Goal: Transaction & Acquisition: Purchase product/service

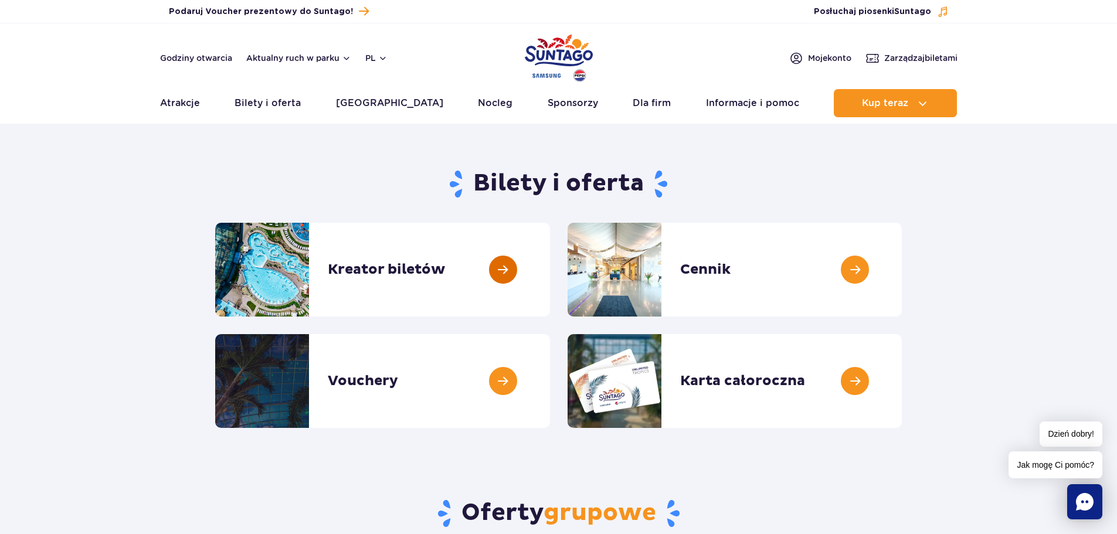
click at [550, 280] on link at bounding box center [550, 270] width 0 height 94
click at [550, 374] on link at bounding box center [550, 381] width 0 height 94
click at [901, 273] on link at bounding box center [901, 270] width 0 height 94
click at [550, 273] on link at bounding box center [550, 270] width 0 height 94
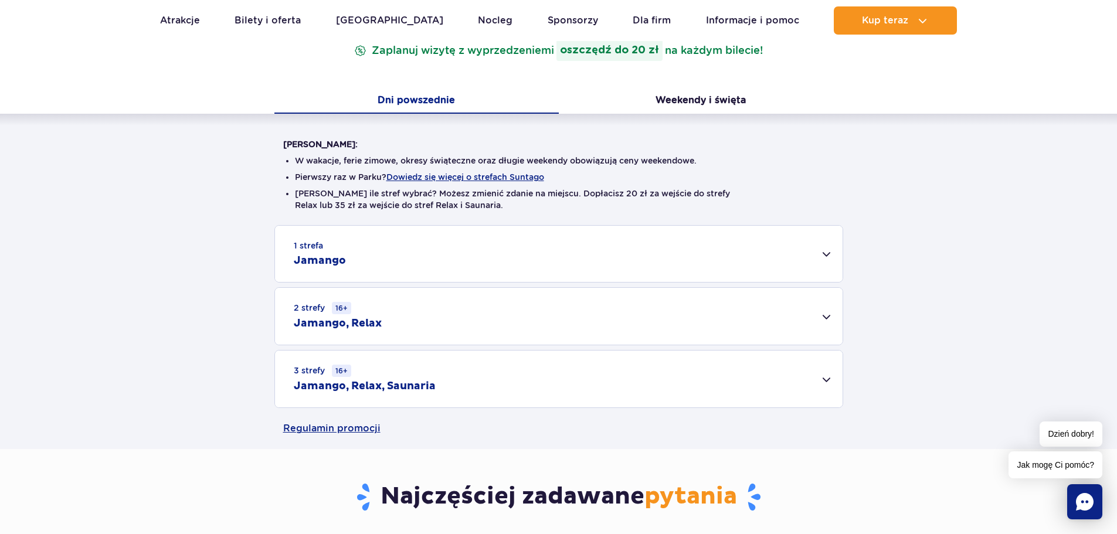
scroll to position [234, 0]
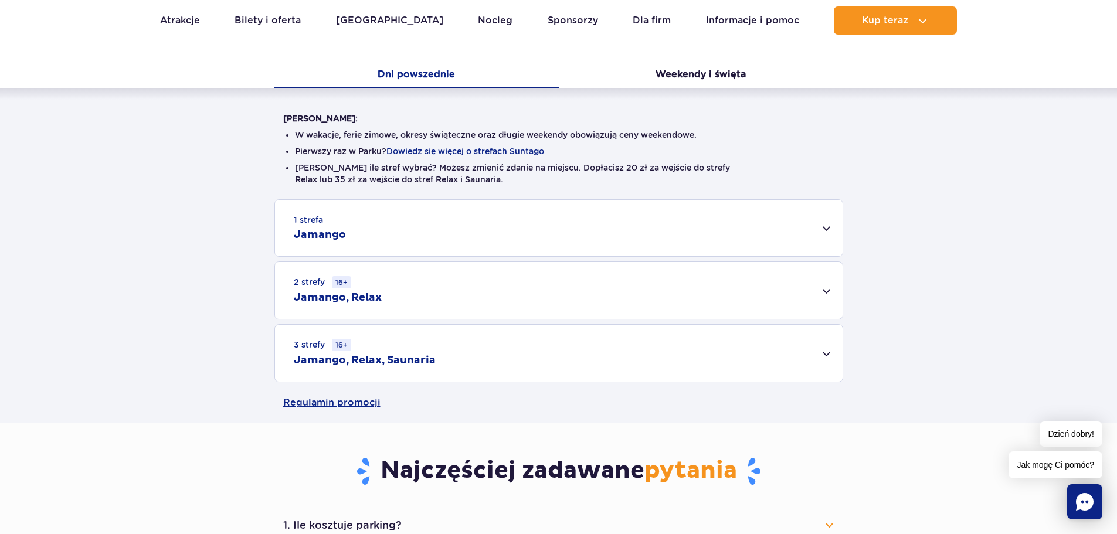
click at [824, 231] on div "1 strefa Jamango" at bounding box center [558, 228] width 567 height 56
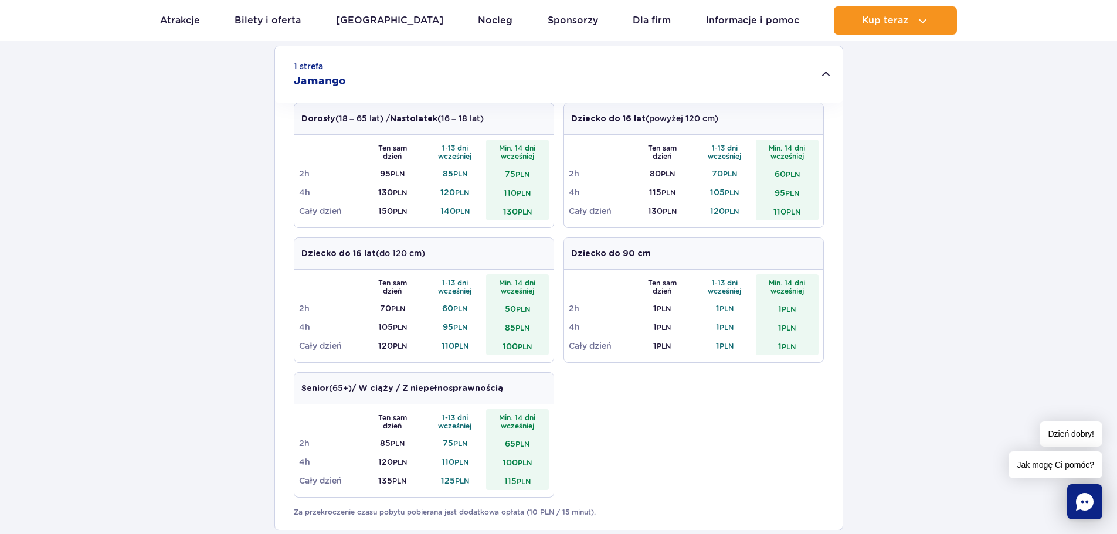
scroll to position [176, 0]
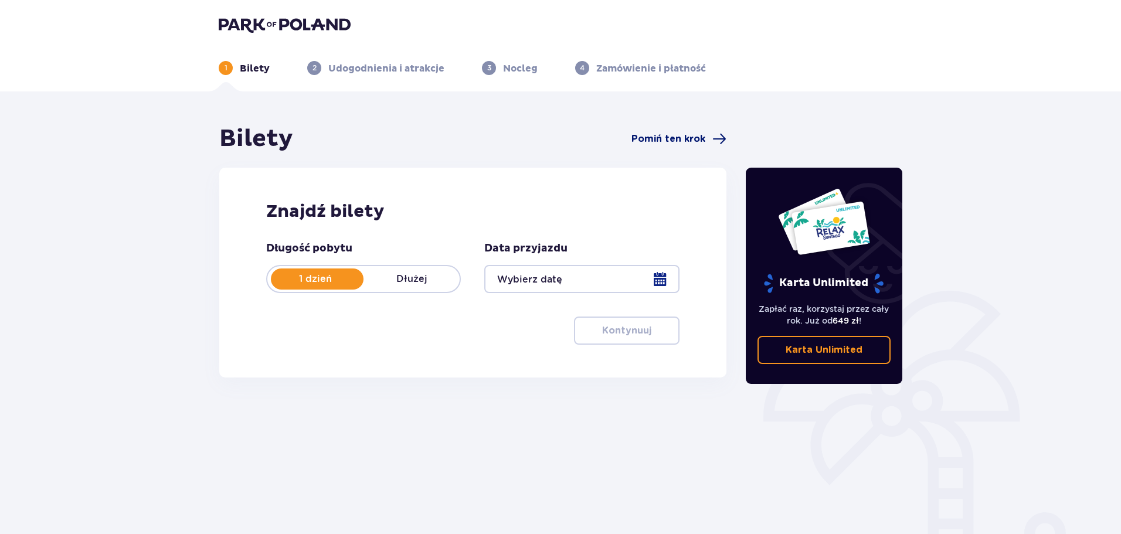
click at [669, 137] on span "Pomiń ten krok" at bounding box center [668, 138] width 74 height 13
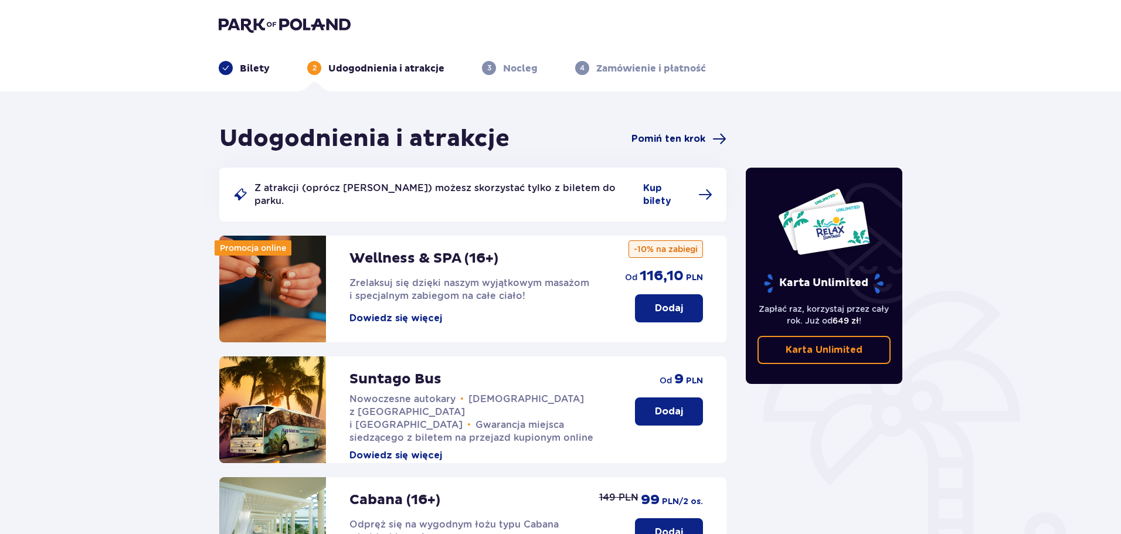
click at [680, 144] on span "Pomiń ten krok" at bounding box center [668, 138] width 74 height 13
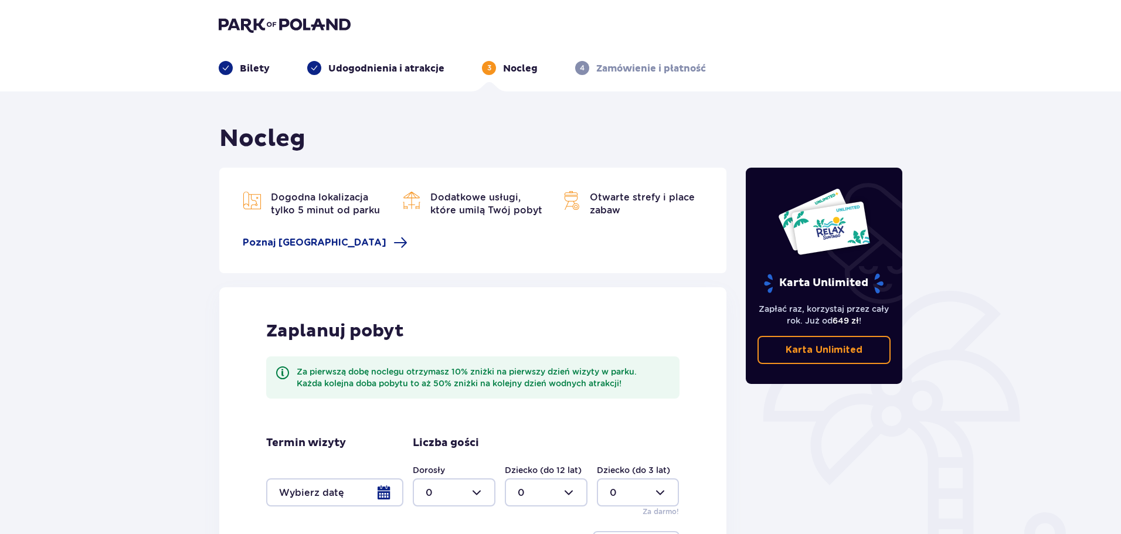
scroll to position [128, 0]
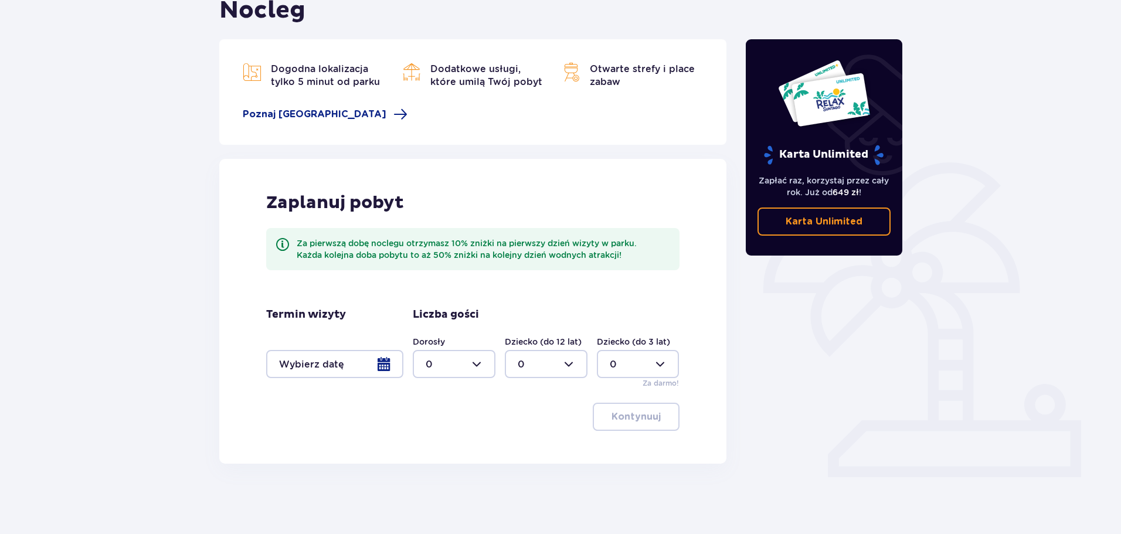
click at [389, 367] on div at bounding box center [334, 364] width 137 height 28
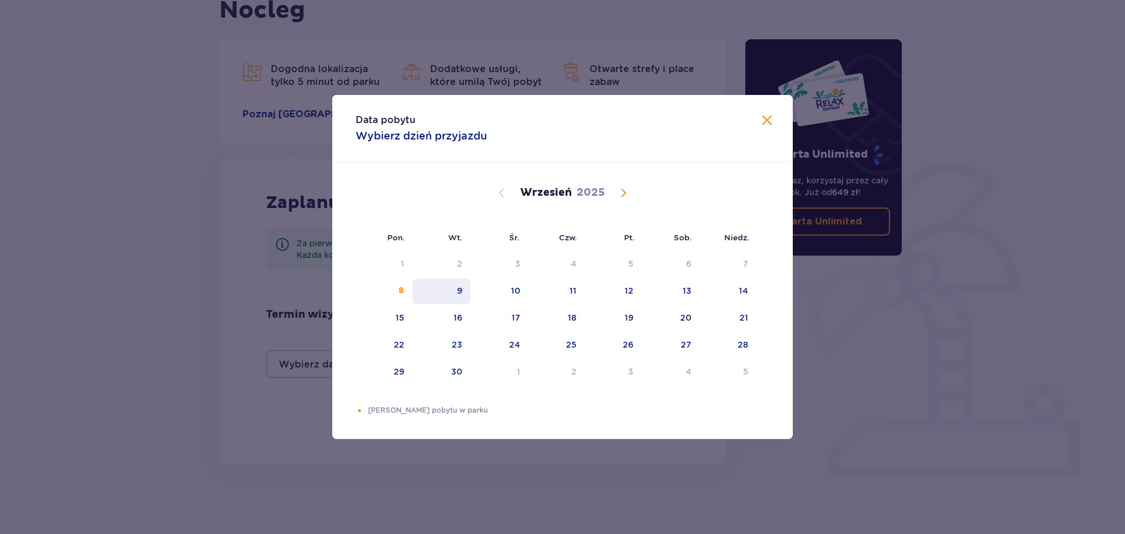
click at [464, 287] on div "9" at bounding box center [442, 291] width 58 height 26
click at [462, 292] on div "9" at bounding box center [459, 291] width 5 height 12
click at [763, 128] on button at bounding box center [767, 121] width 14 height 15
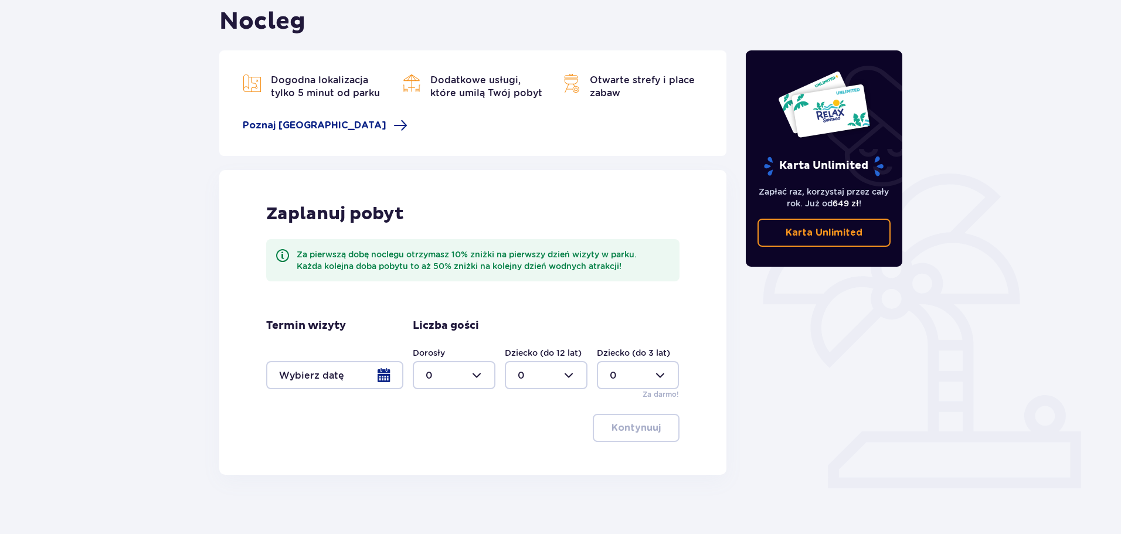
scroll to position [128, 0]
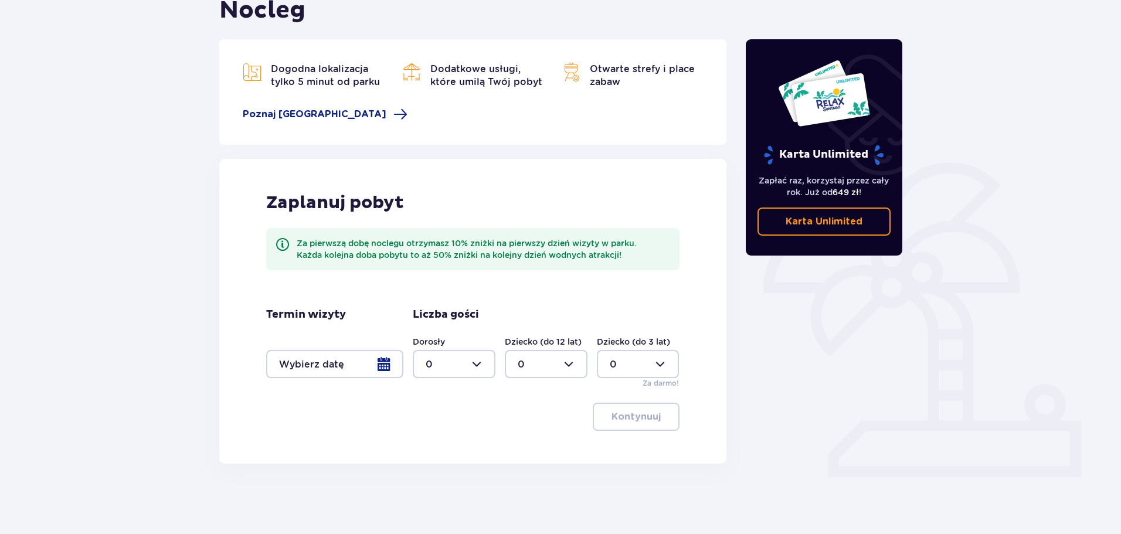
click at [380, 361] on div at bounding box center [334, 364] width 137 height 28
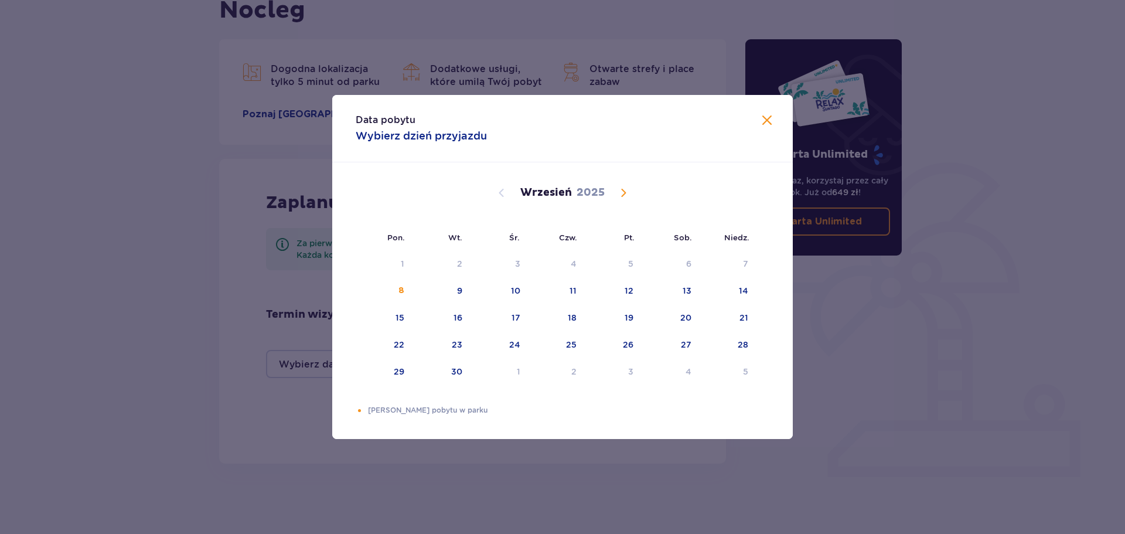
click at [770, 114] on span at bounding box center [767, 121] width 14 height 14
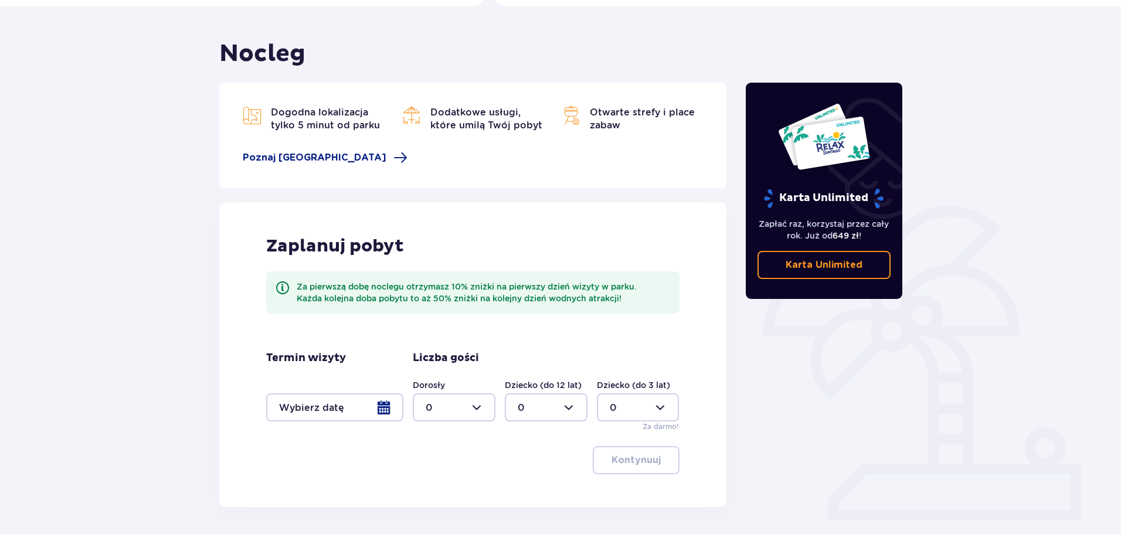
scroll to position [11, 0]
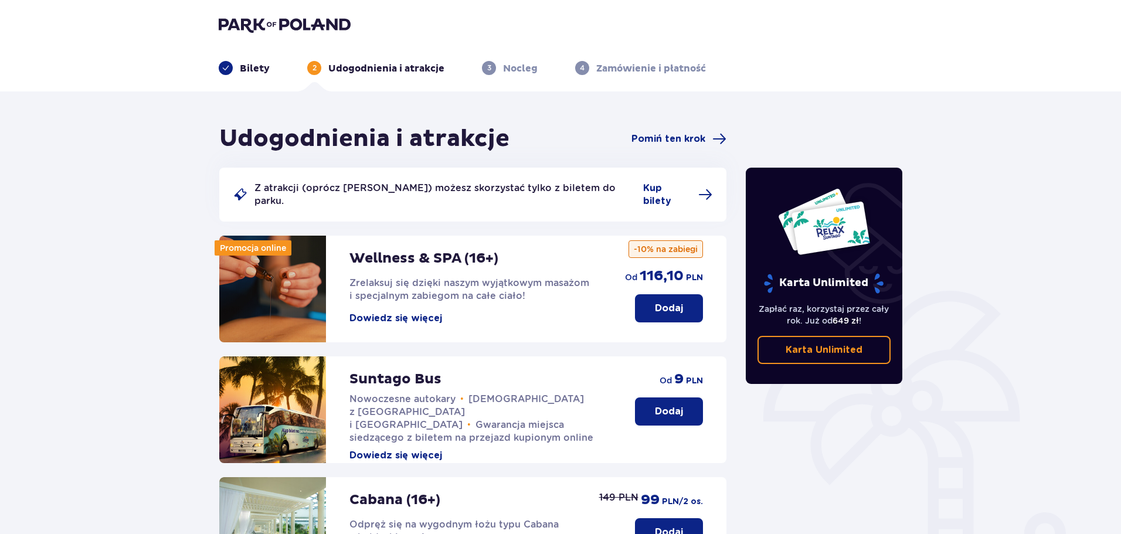
click at [250, 70] on p "Bilety" at bounding box center [255, 68] width 30 height 13
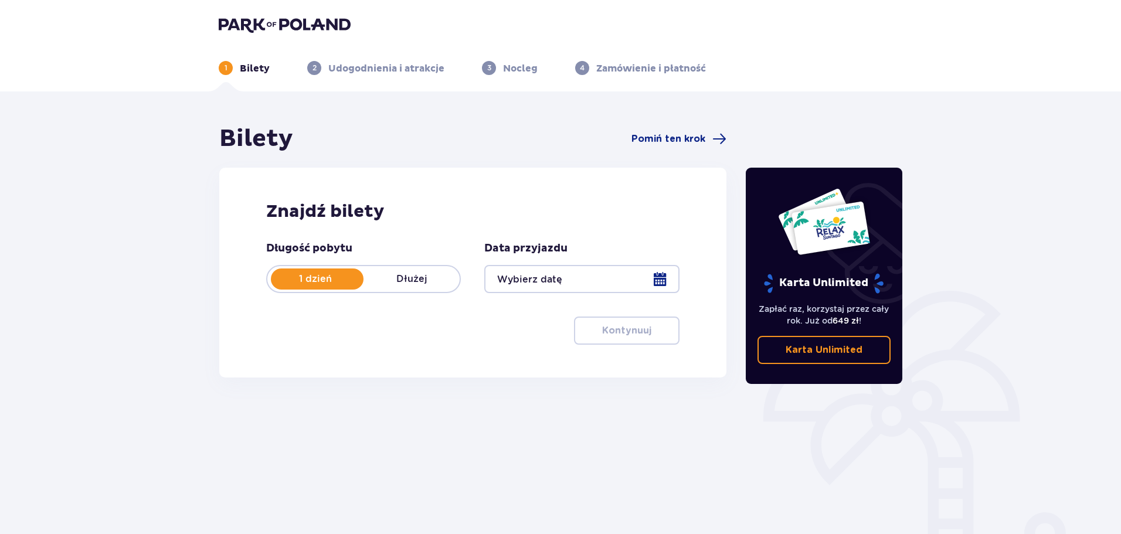
click at [281, 284] on p "1 dzień" at bounding box center [315, 279] width 96 height 13
click at [321, 285] on p "1 dzień" at bounding box center [315, 279] width 96 height 13
click at [656, 293] on div at bounding box center [581, 279] width 195 height 28
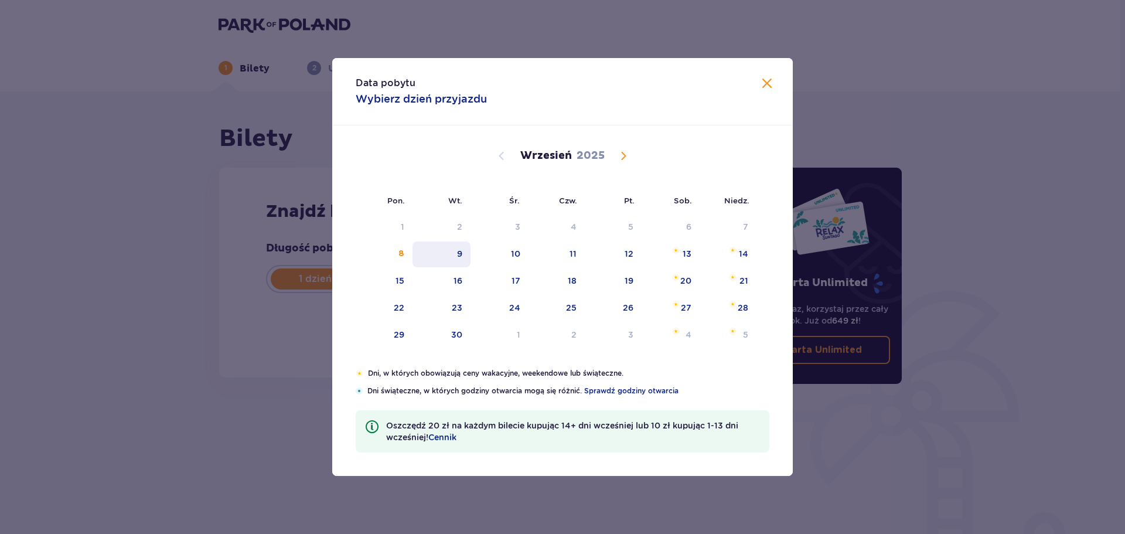
click at [464, 256] on div "9" at bounding box center [442, 254] width 58 height 26
type input "09.09.25"
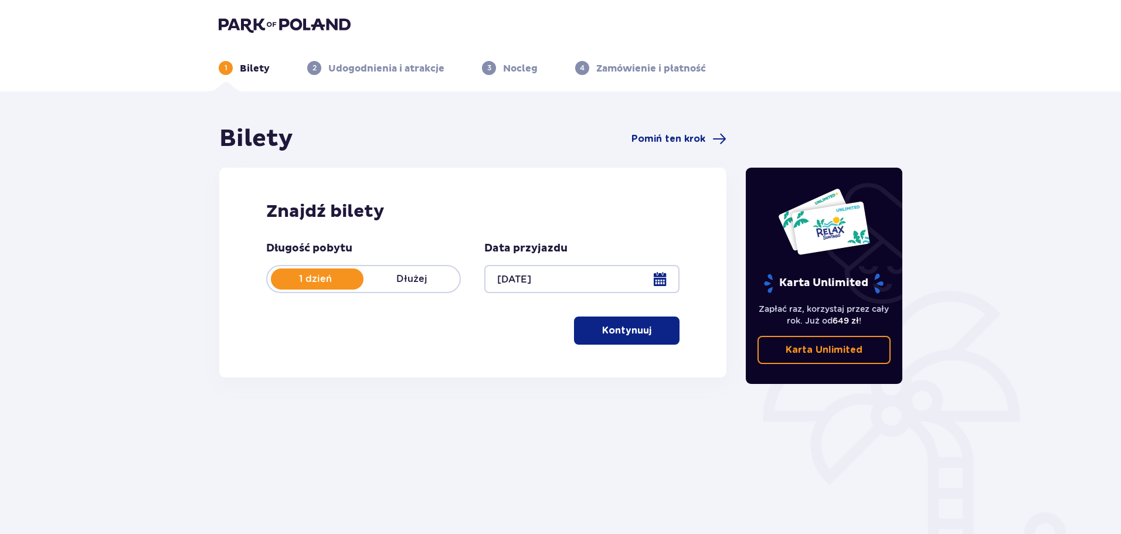
click at [641, 329] on p "Kontynuuj" at bounding box center [626, 330] width 49 height 13
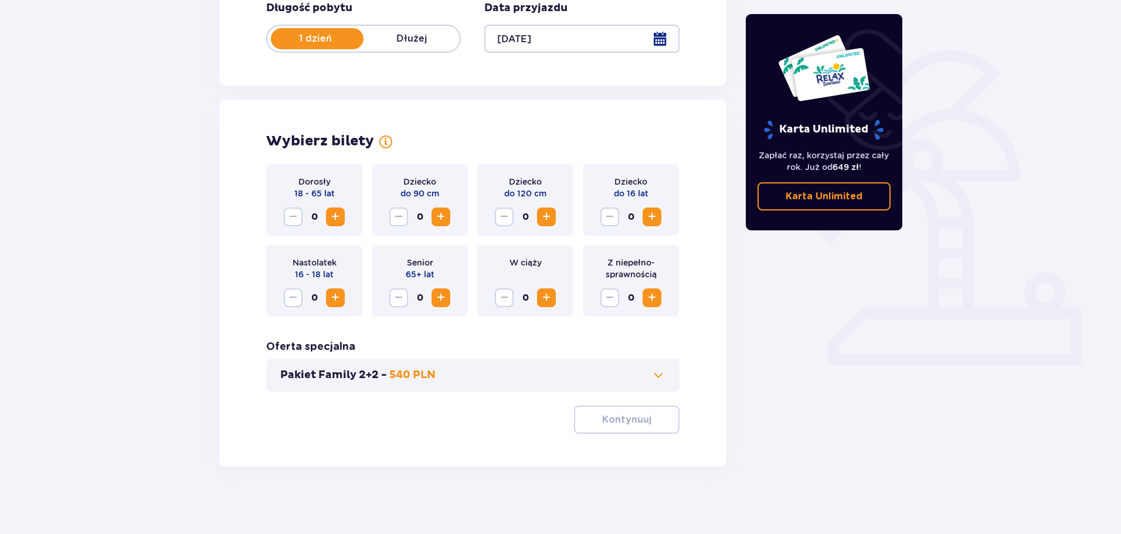
scroll to position [243, 0]
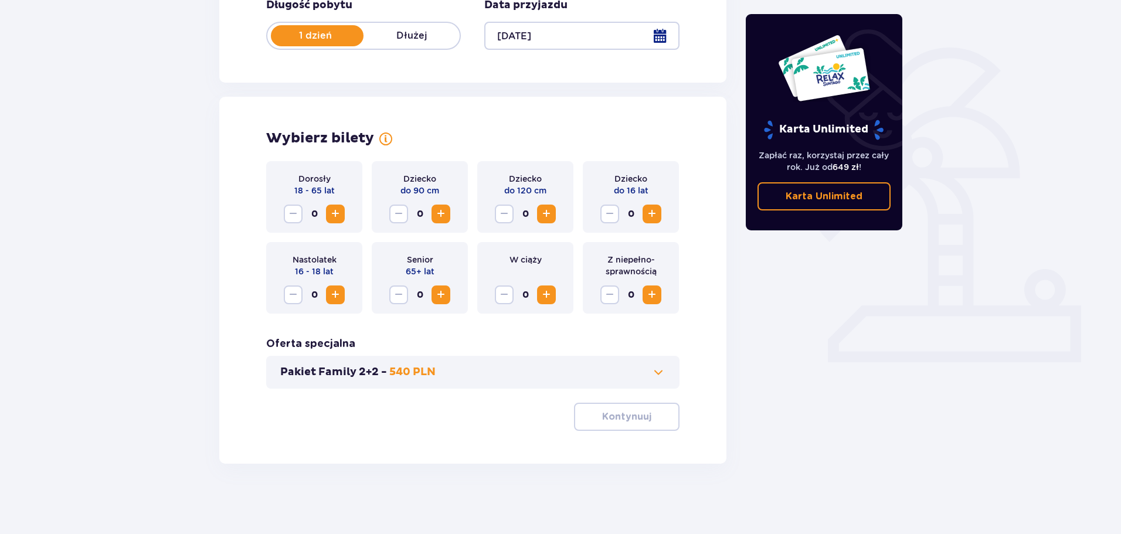
click at [654, 375] on span at bounding box center [658, 372] width 14 height 14
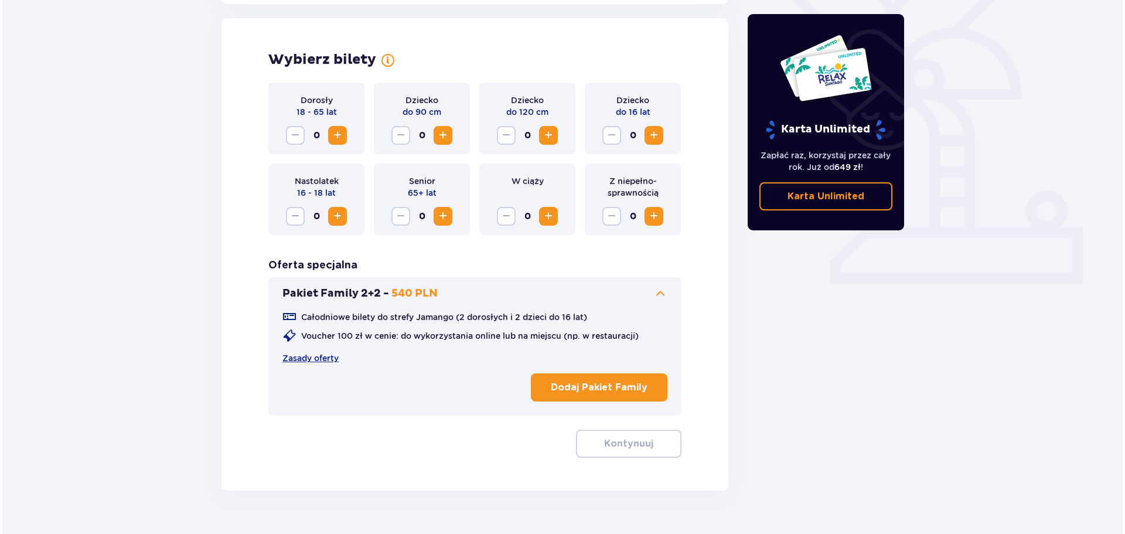
scroll to position [326, 0]
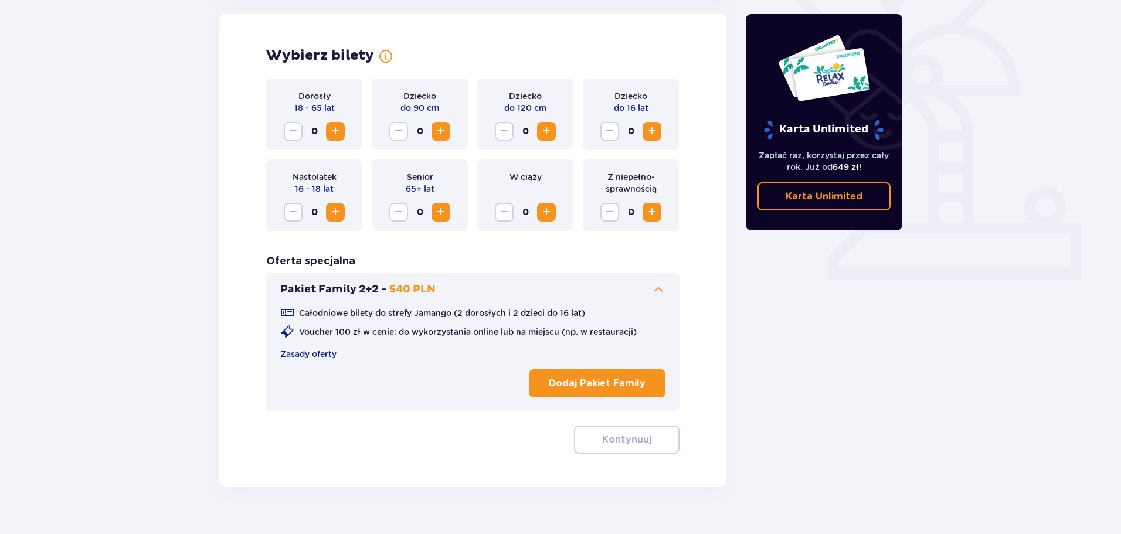
click at [553, 379] on p "Dodaj Pakiet Family" at bounding box center [597, 383] width 97 height 13
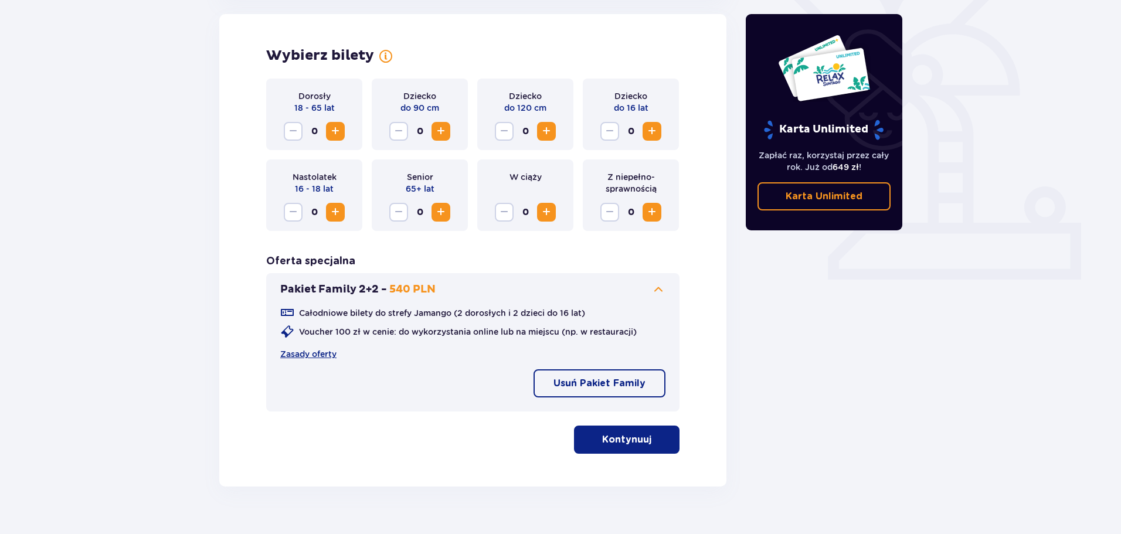
click at [337, 131] on span "Increase" at bounding box center [335, 131] width 14 height 14
click at [620, 438] on p "Kontynuuj" at bounding box center [626, 439] width 49 height 13
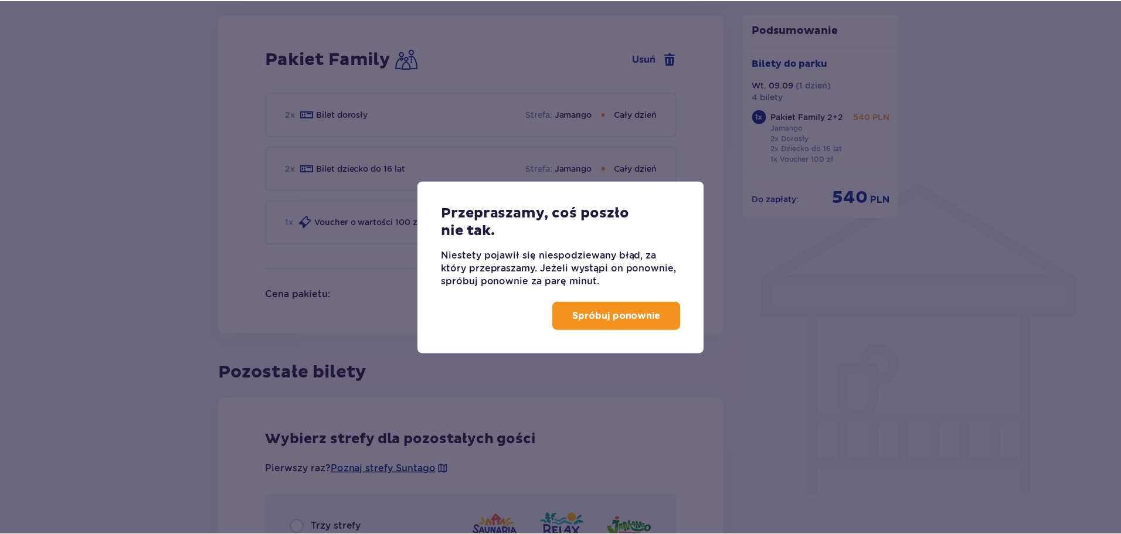
scroll to position [770, 0]
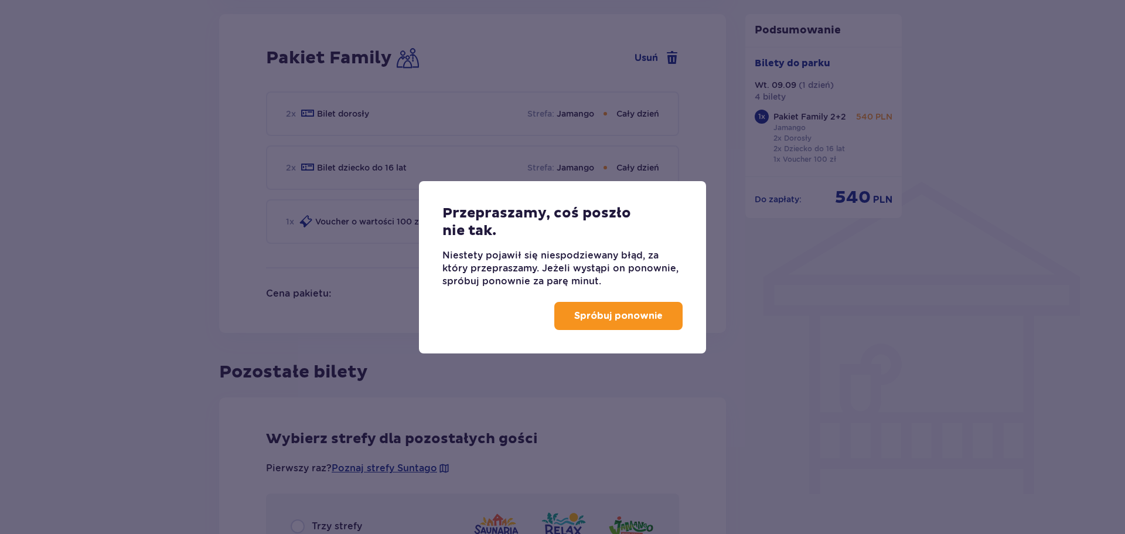
click at [631, 322] on button "Spróbuj ponownie" at bounding box center [618, 316] width 128 height 28
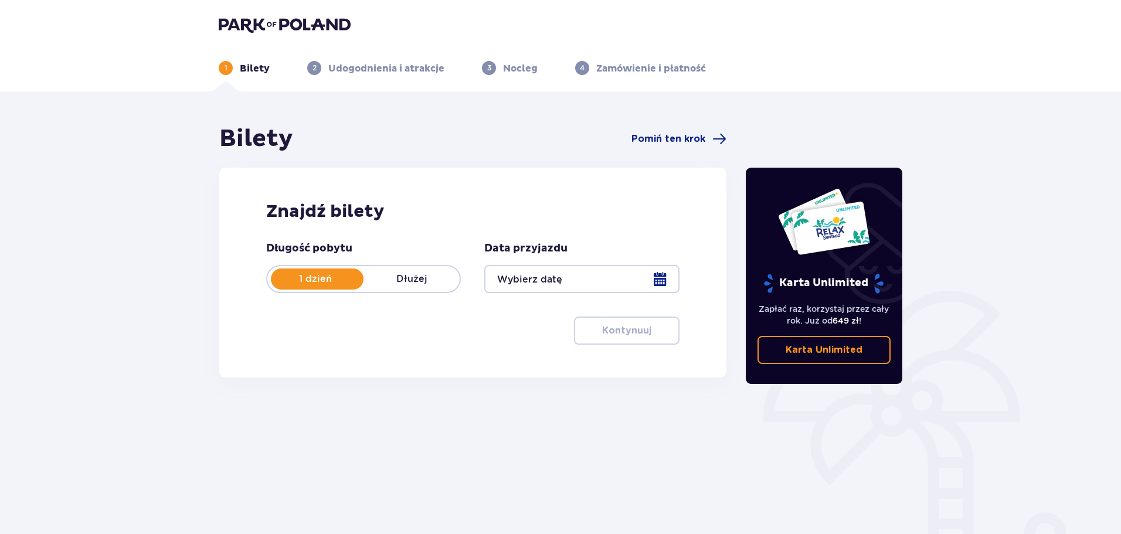
click at [290, 270] on div at bounding box center [317, 278] width 93 height 21
click at [336, 285] on p "1 dzień" at bounding box center [315, 279] width 96 height 13
click at [623, 282] on div at bounding box center [581, 279] width 195 height 28
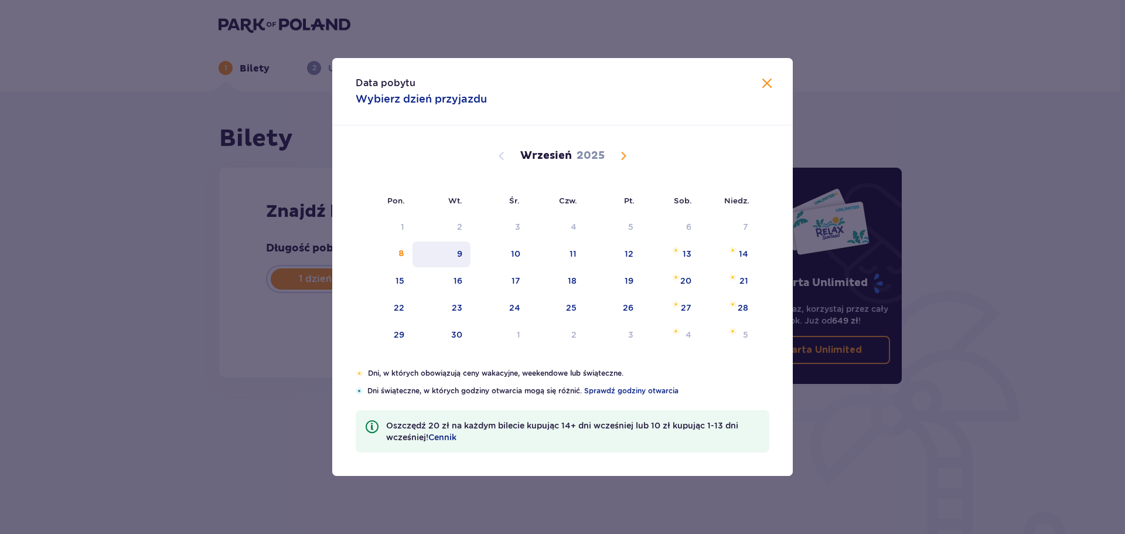
click at [467, 260] on div "9" at bounding box center [442, 254] width 58 height 26
type input "09.09.25"
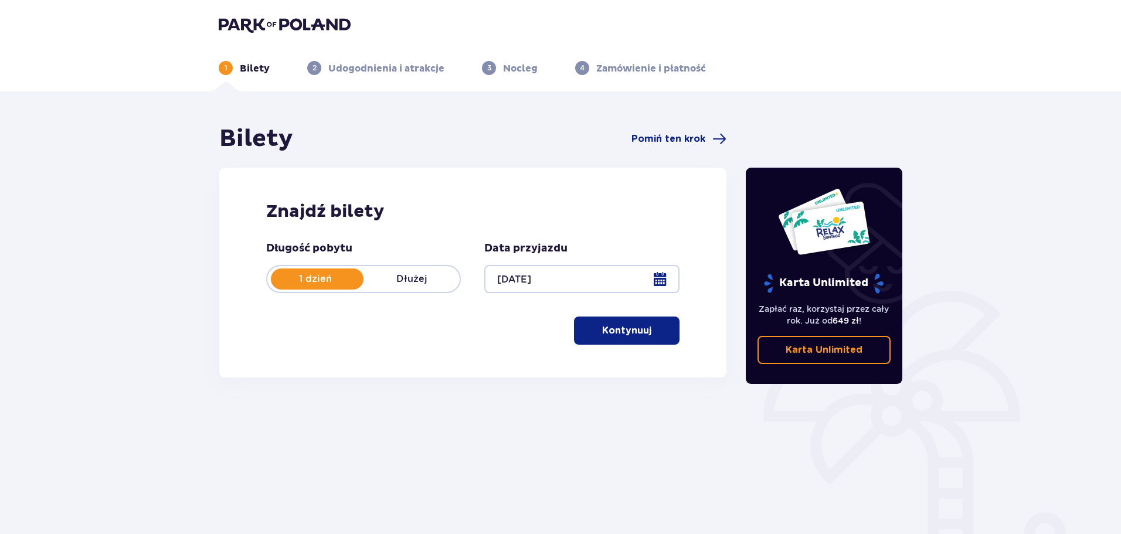
click at [643, 351] on div "Znajdź bilety Długość pobytu 1 dzień Dłużej Data przyjazdu 09.09.25 Kontynuuj" at bounding box center [472, 273] width 507 height 210
click at [628, 328] on p "Kontynuuj" at bounding box center [626, 330] width 49 height 13
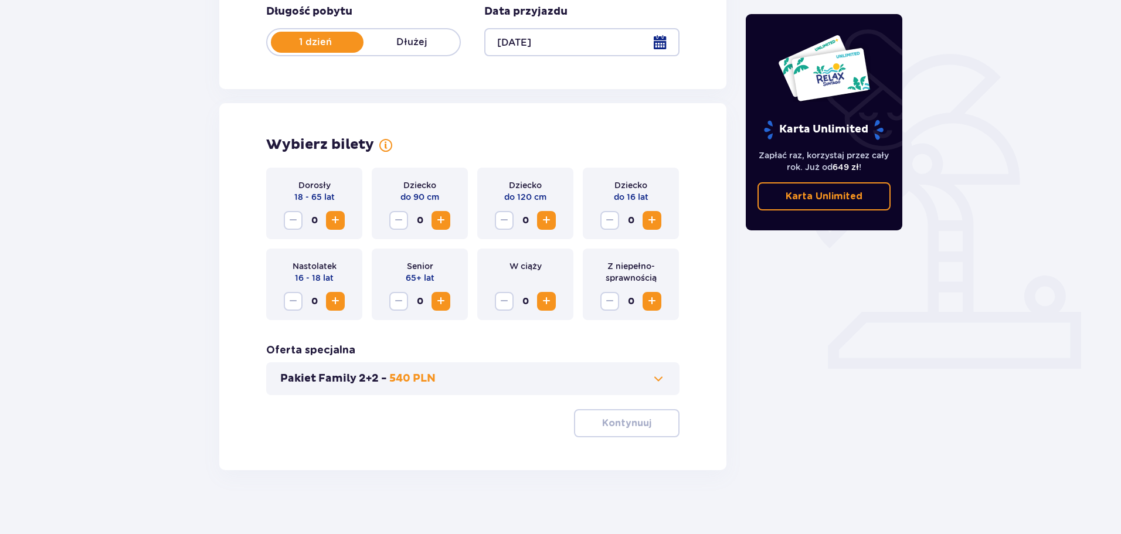
scroll to position [243, 0]
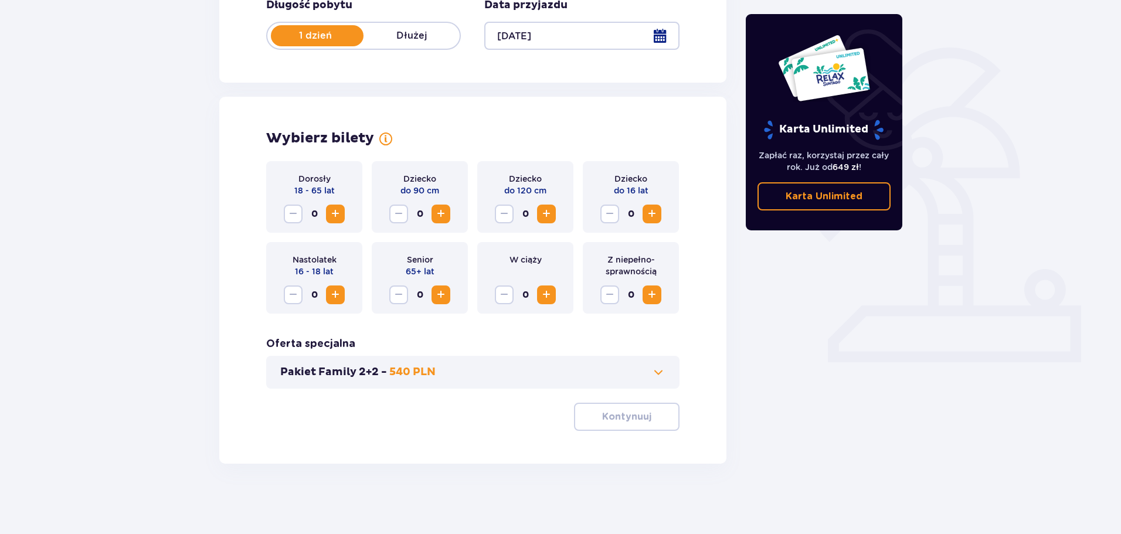
click at [662, 369] on span at bounding box center [658, 372] width 14 height 14
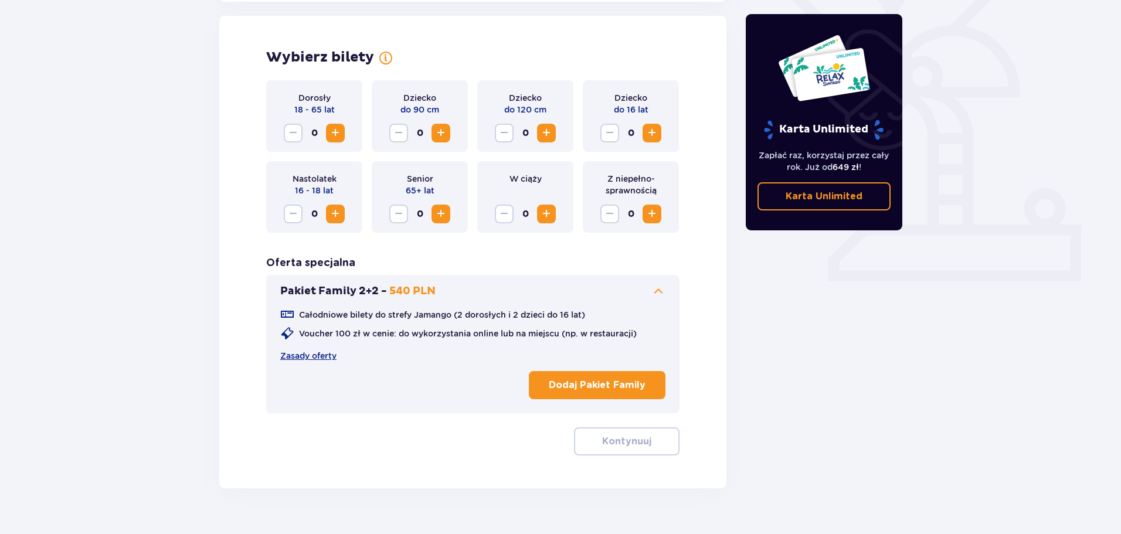
scroll to position [326, 0]
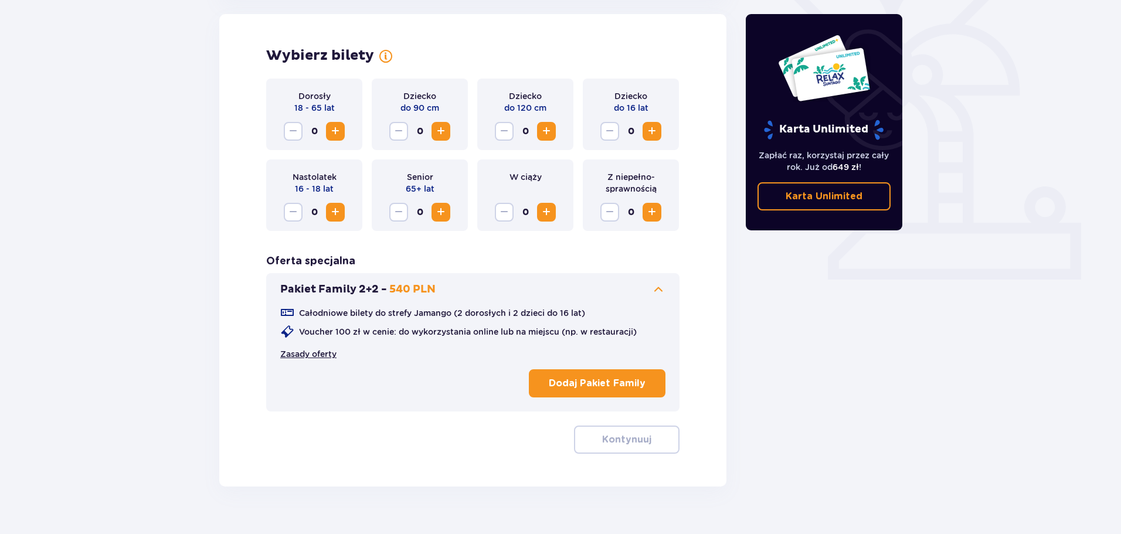
click at [328, 349] on link "Zasady oferty" at bounding box center [308, 354] width 56 height 12
click at [582, 391] on button "Dodaj Pakiet Family" at bounding box center [597, 383] width 137 height 28
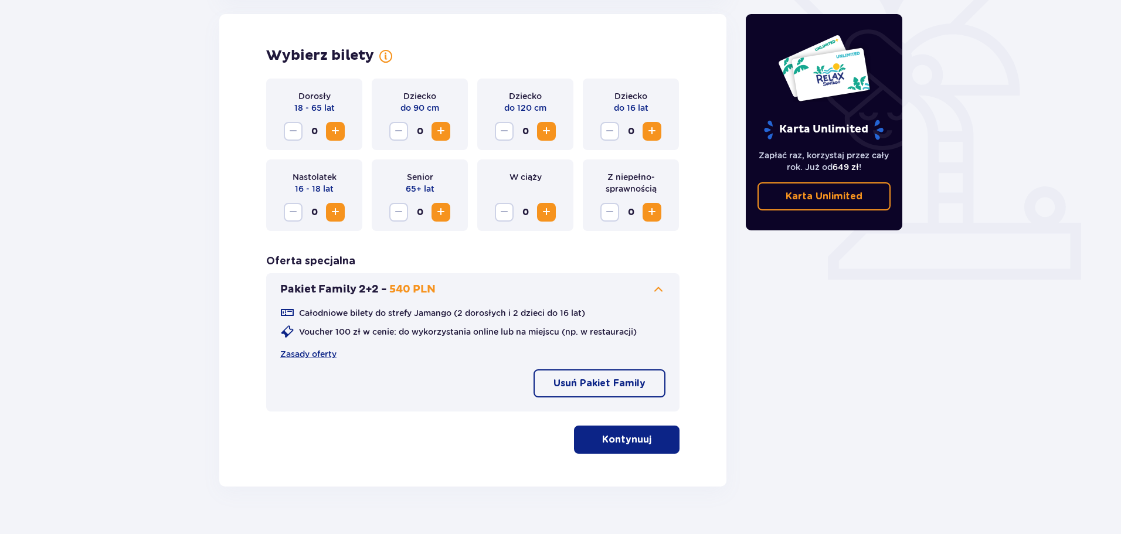
click at [338, 132] on span "Increase" at bounding box center [335, 131] width 14 height 14
click at [640, 440] on p "Kontynuuj" at bounding box center [626, 439] width 49 height 13
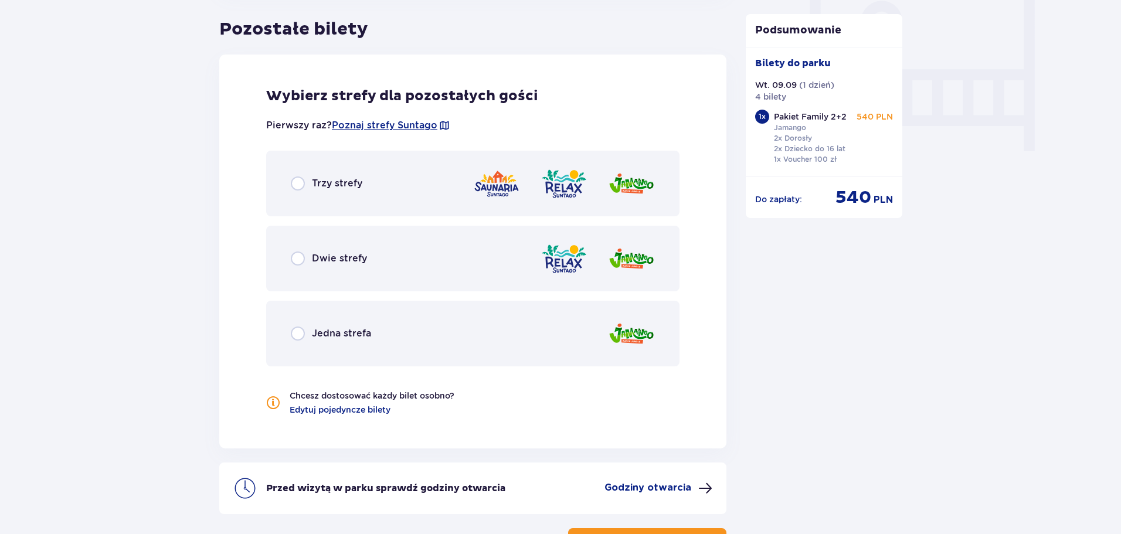
scroll to position [1114, 0]
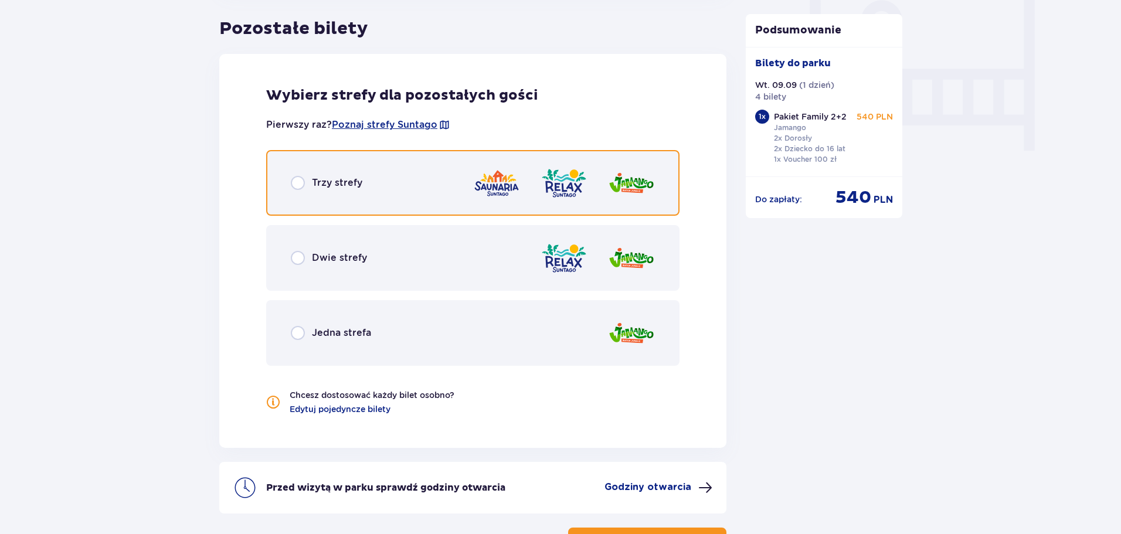
click at [304, 179] on input "radio" at bounding box center [298, 183] width 14 height 14
radio input "true"
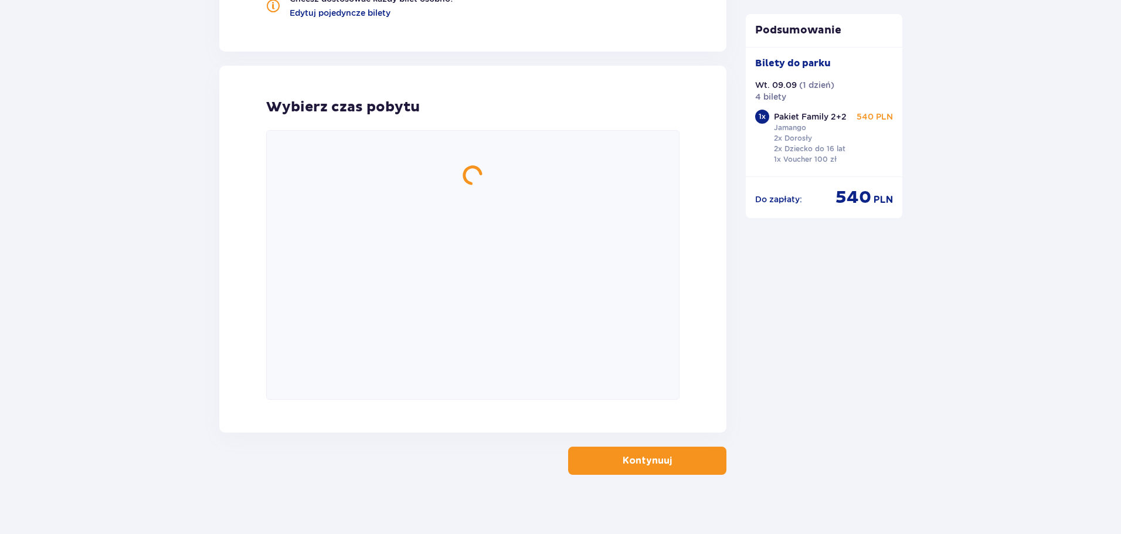
scroll to position [1521, 0]
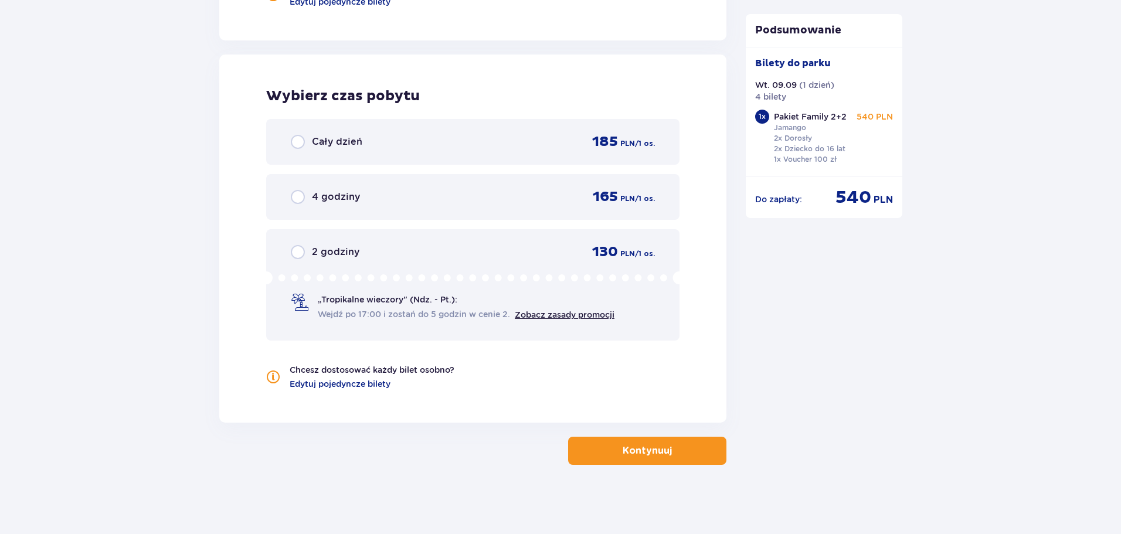
click at [311, 146] on div "Cały dzień" at bounding box center [327, 142] width 72 height 14
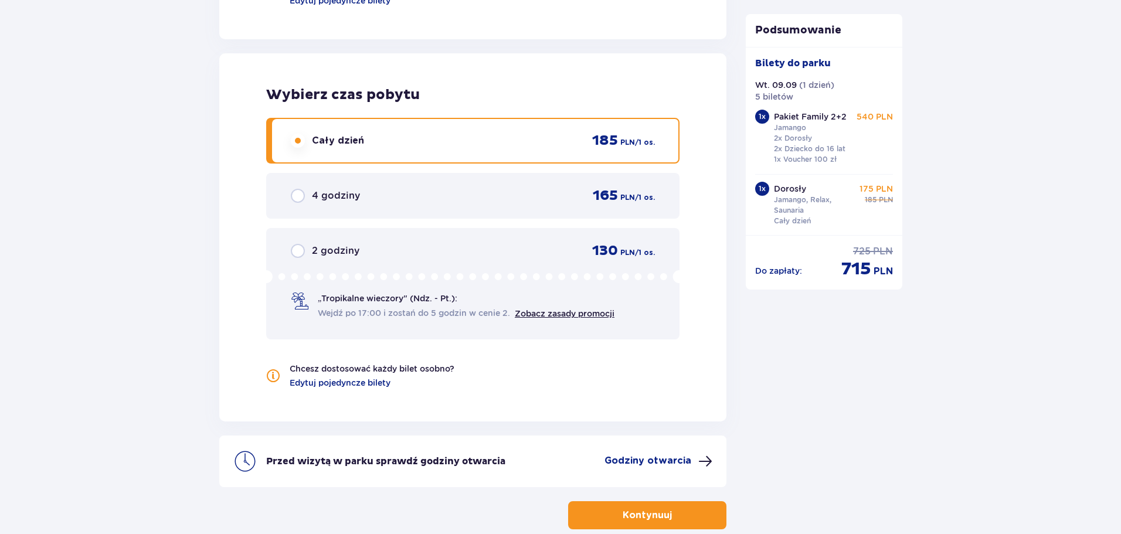
scroll to position [1581, 0]
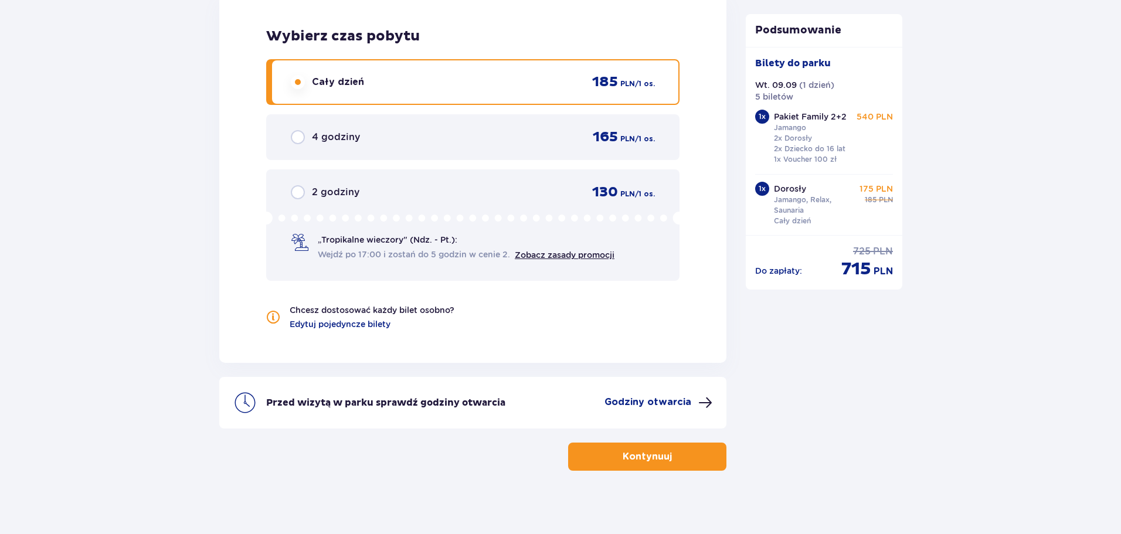
click at [689, 458] on button "Kontynuuj" at bounding box center [647, 457] width 158 height 28
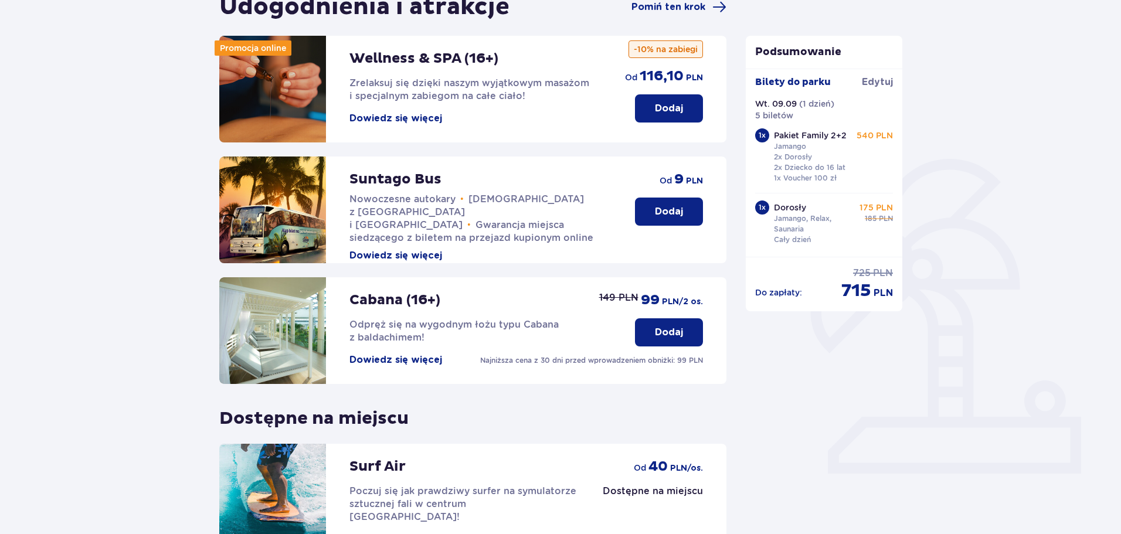
scroll to position [261, 0]
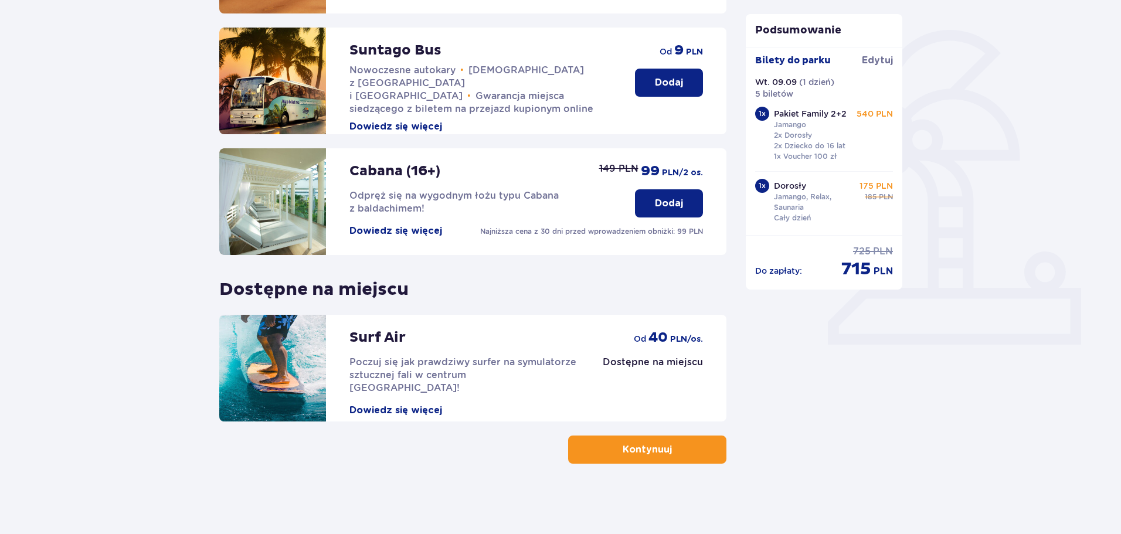
click at [642, 447] on p "Kontynuuj" at bounding box center [646, 449] width 49 height 13
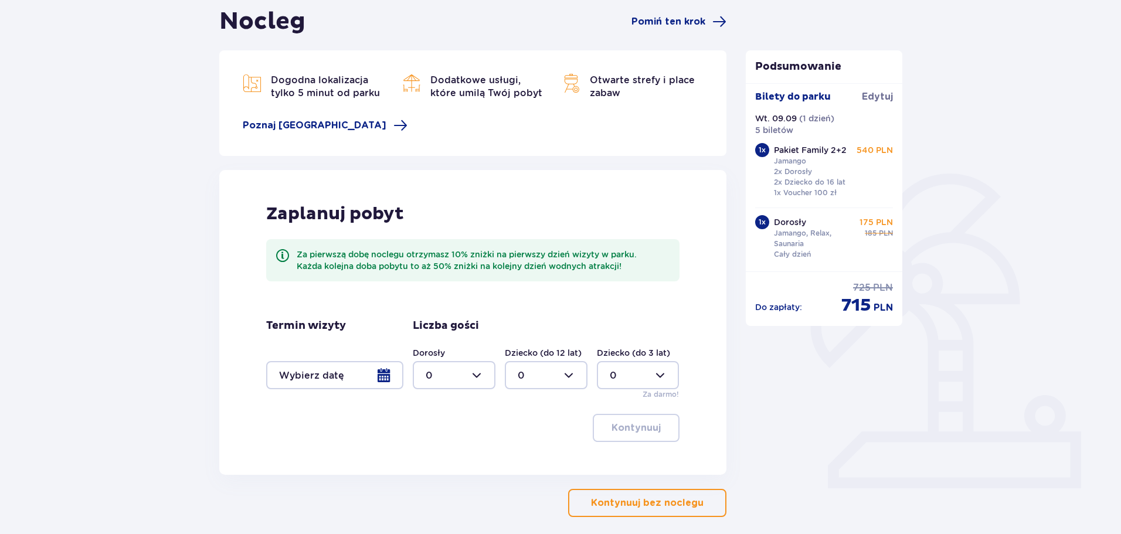
scroll to position [171, 0]
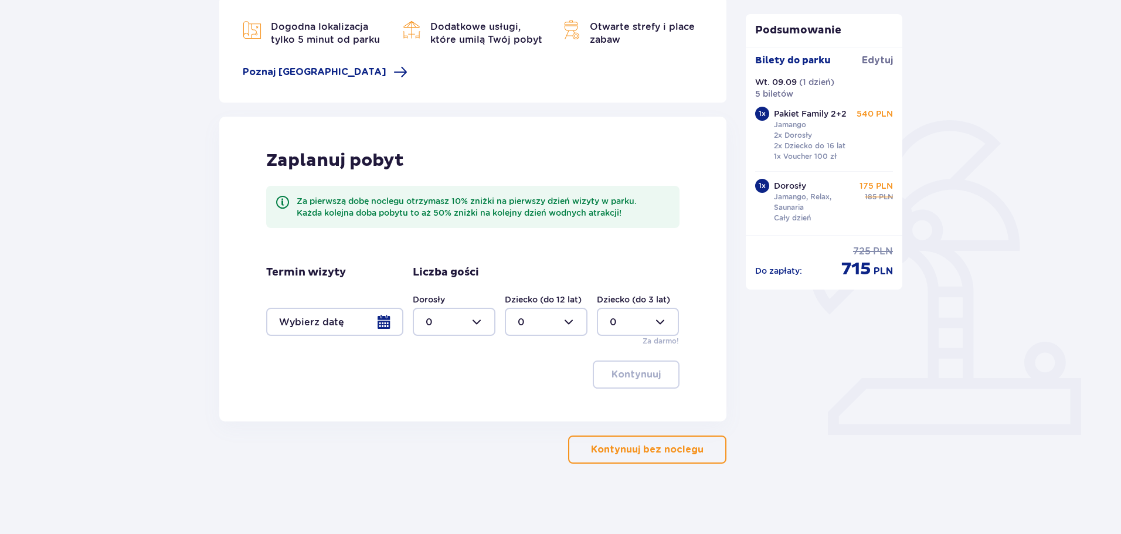
drag, startPoint x: 635, startPoint y: 453, endPoint x: 835, endPoint y: 407, distance: 205.2
click at [635, 452] on p "Kontynuuj bez noclegu" at bounding box center [647, 449] width 113 height 13
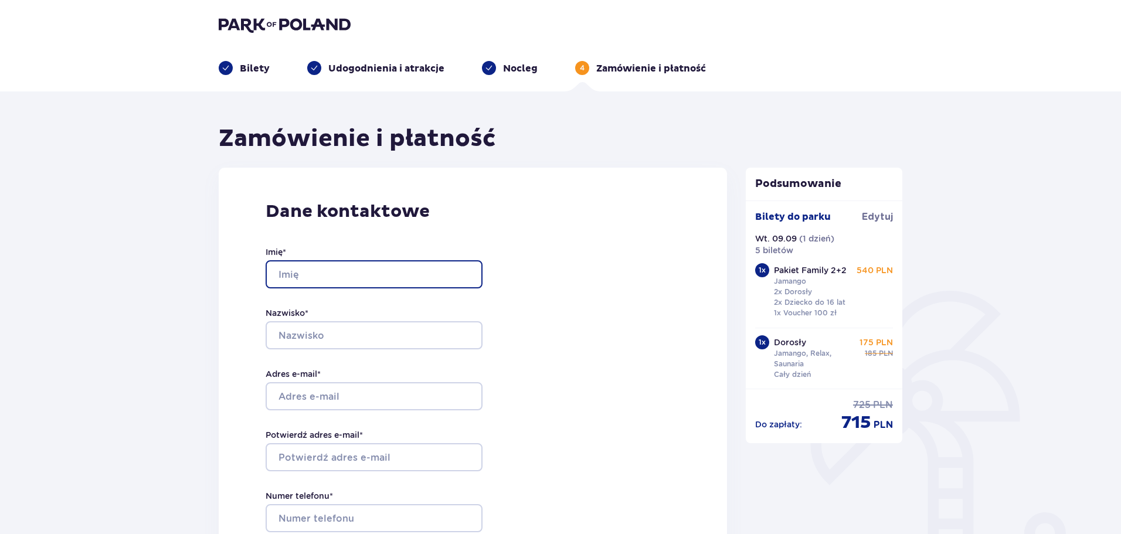
click at [357, 276] on input "Imię *" at bounding box center [374, 274] width 217 height 28
type input "r"
type input "Radosław"
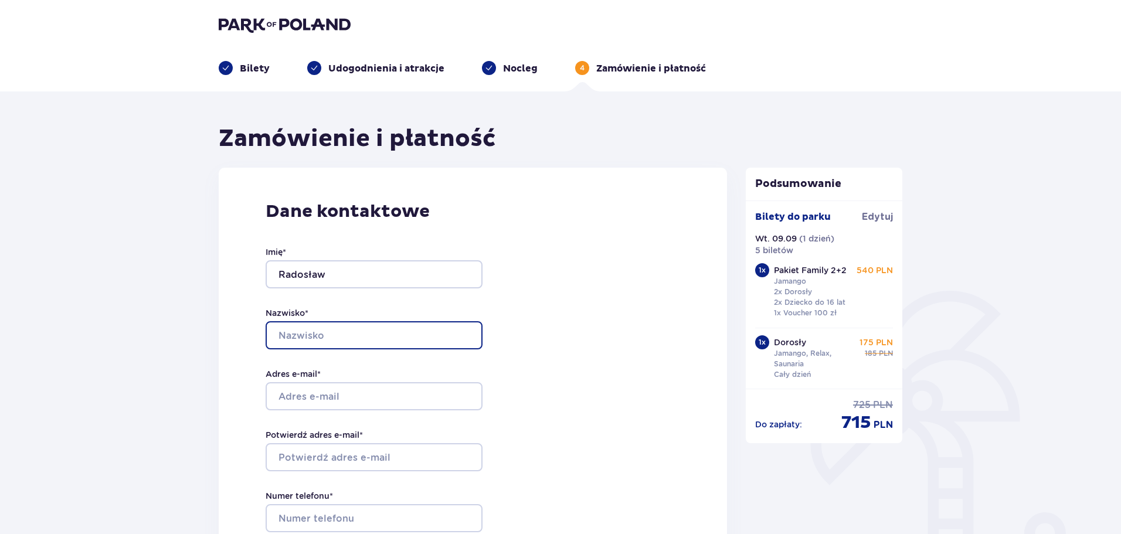
click at [368, 335] on input "Nazwisko *" at bounding box center [374, 335] width 217 height 28
type input "Biernacki"
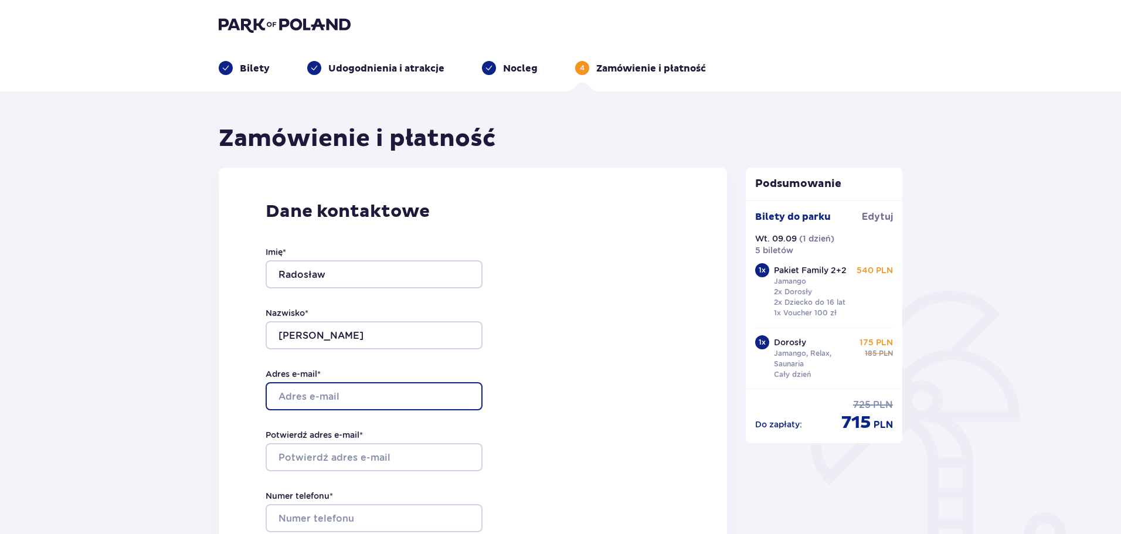
click at [376, 390] on input "Adres e-mail *" at bounding box center [374, 396] width 217 height 28
type input "mr2j@wp.pl"
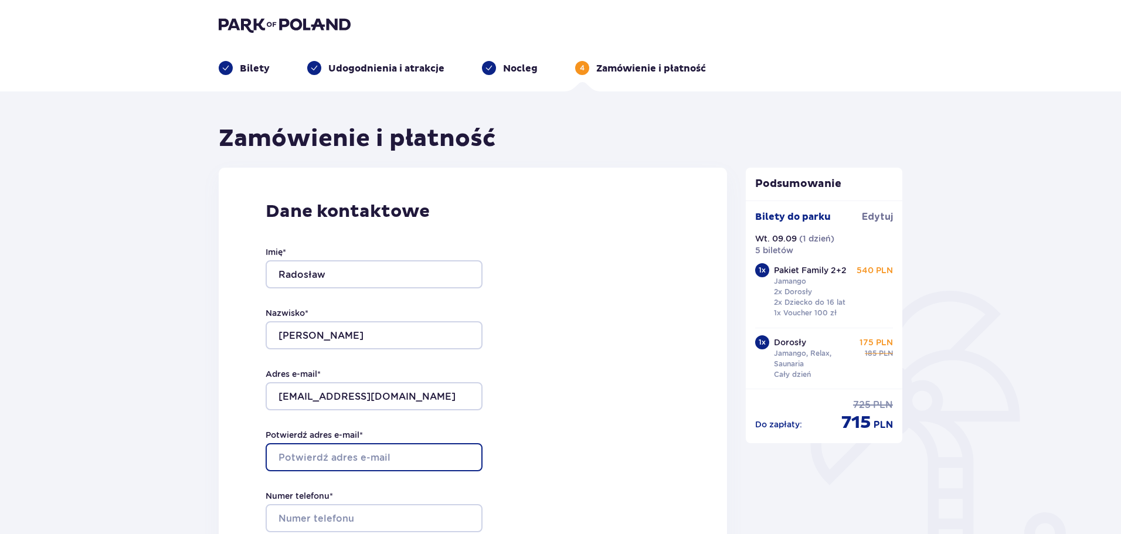
click at [362, 453] on input "Potwierdź adres e-mail *" at bounding box center [374, 457] width 217 height 28
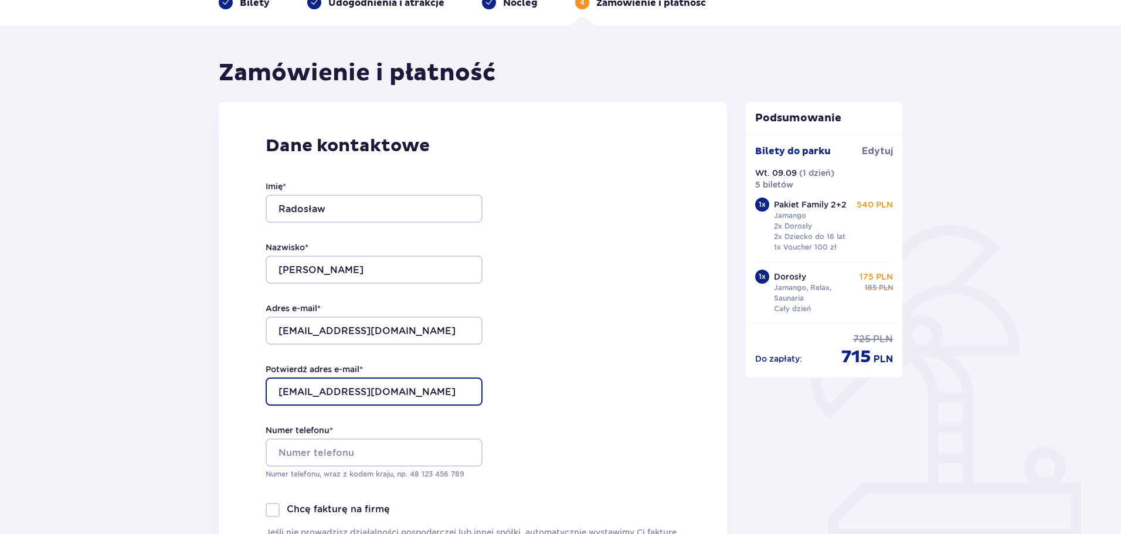
scroll to position [234, 0]
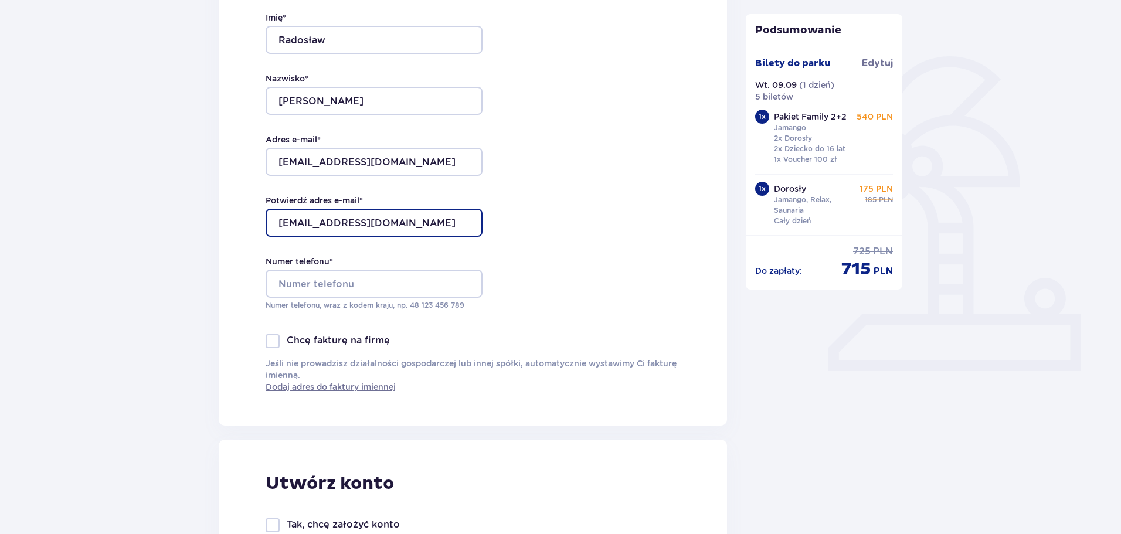
type input "mr2j@wp.pl"
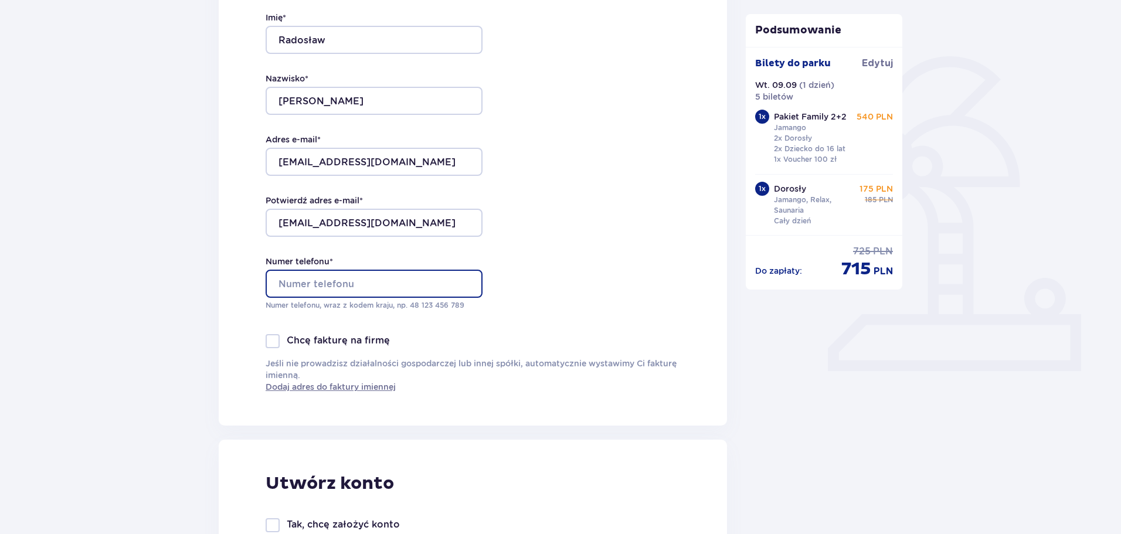
click at [358, 283] on input "Numer telefonu *" at bounding box center [374, 284] width 217 height 28
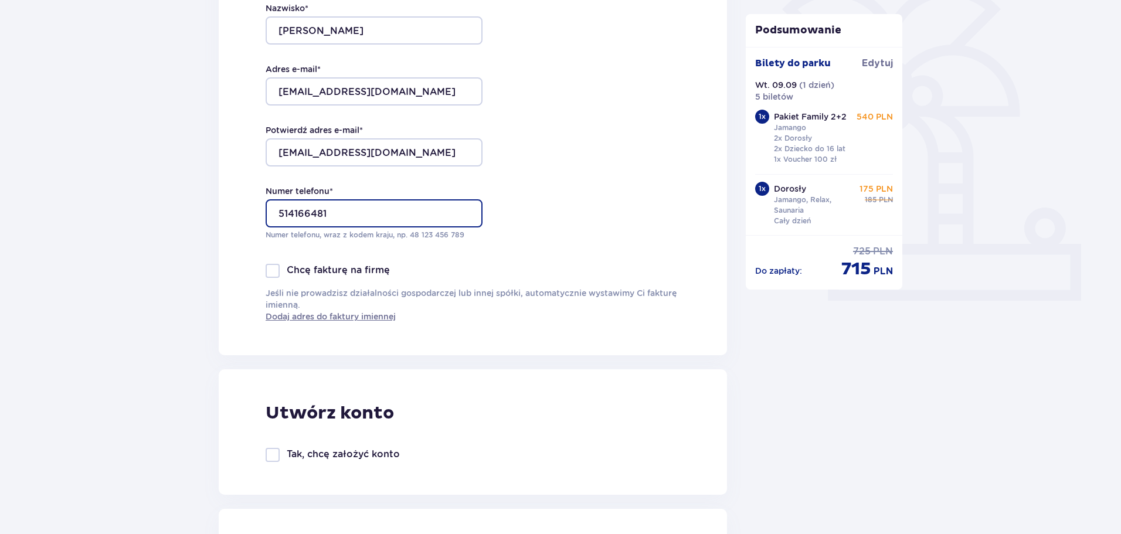
scroll to position [528, 0]
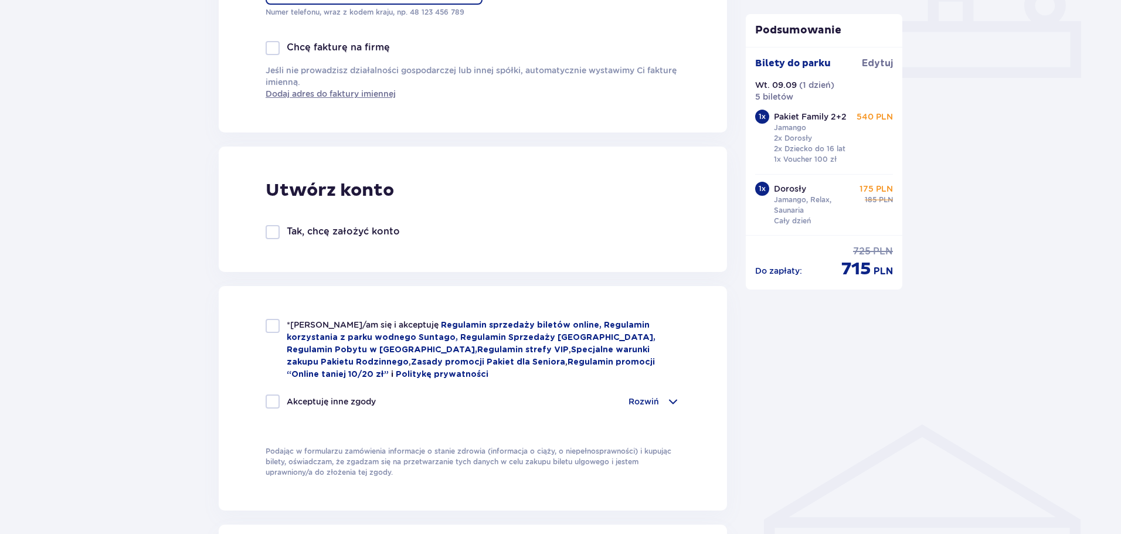
type input "514166481"
drag, startPoint x: 272, startPoint y: 325, endPoint x: 275, endPoint y: 345, distance: 20.2
click at [272, 325] on div at bounding box center [273, 326] width 14 height 14
checkbox input "true"
click at [659, 403] on div "Rozwiń" at bounding box center [654, 401] width 52 height 14
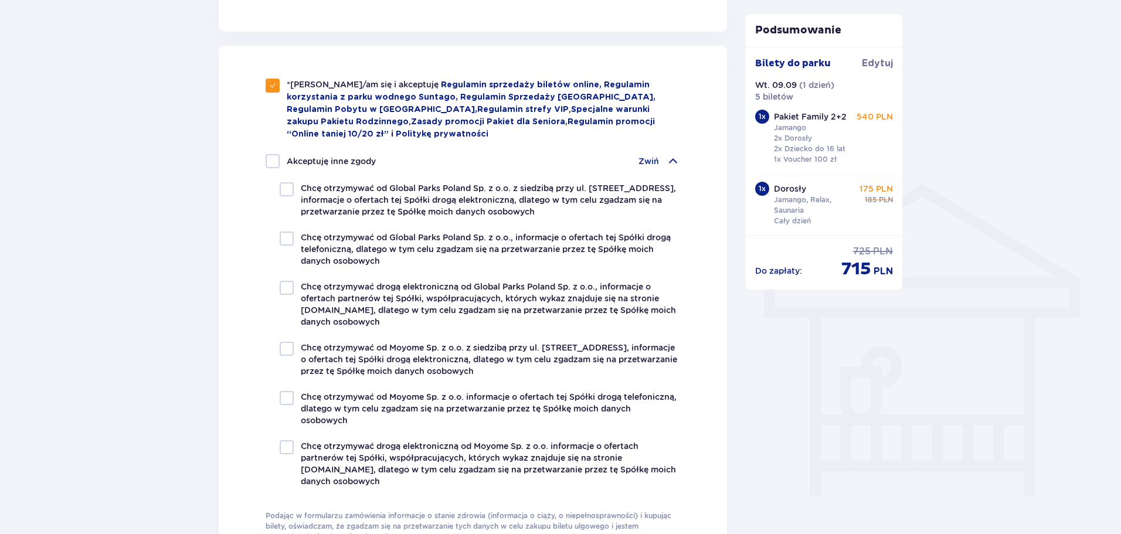
scroll to position [821, 0]
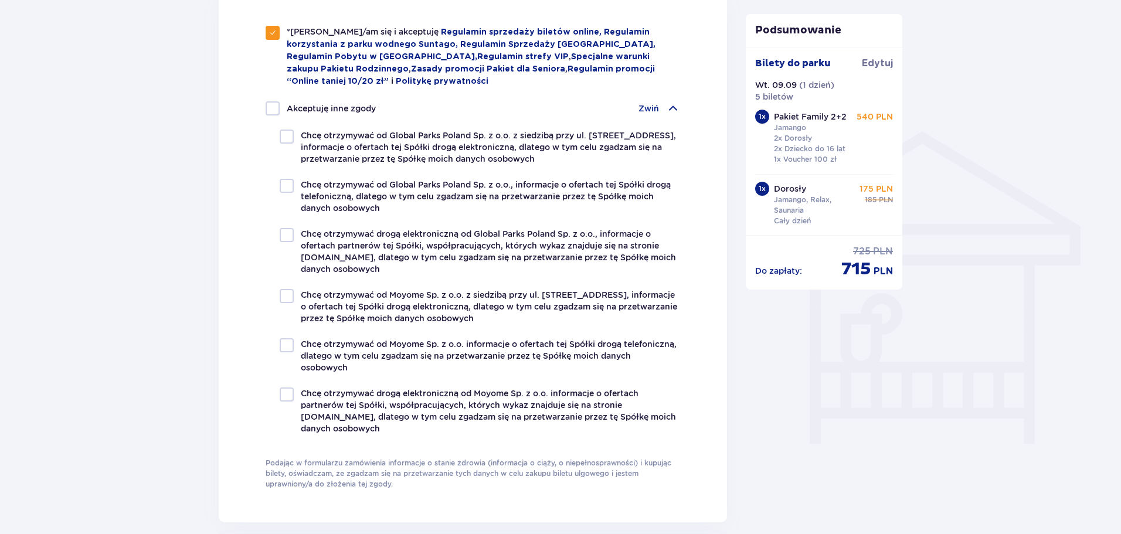
click at [245, 247] on div "*Zapoznałem/am się i akceptuję Regulamin sprzedaży biletów online, Regulamin ko…" at bounding box center [473, 257] width 508 height 529
click at [271, 107] on div at bounding box center [273, 108] width 14 height 14
checkbox input "true"
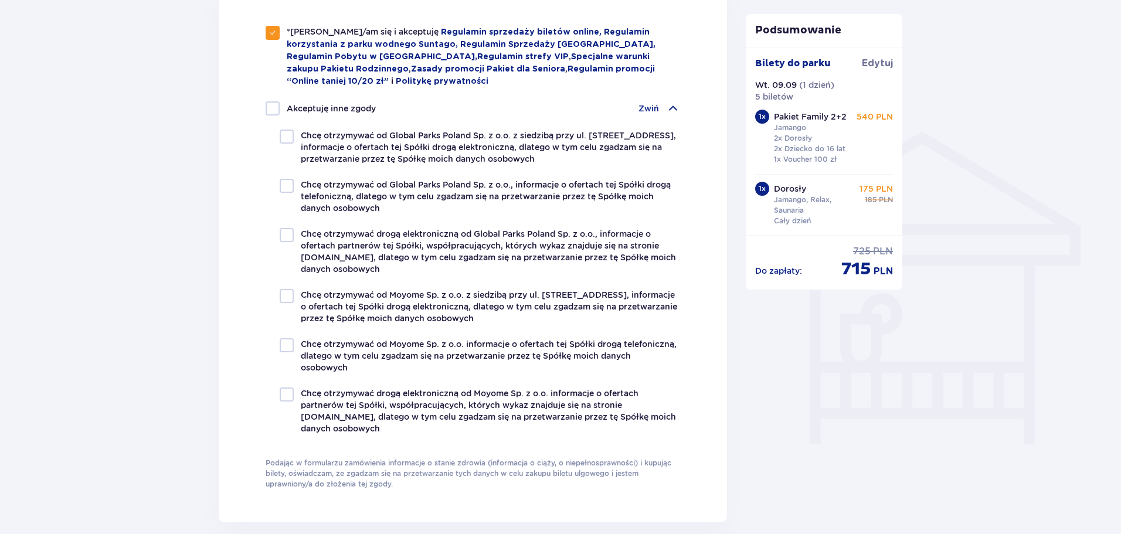
checkbox input "true"
click at [289, 182] on span at bounding box center [286, 185] width 7 height 7
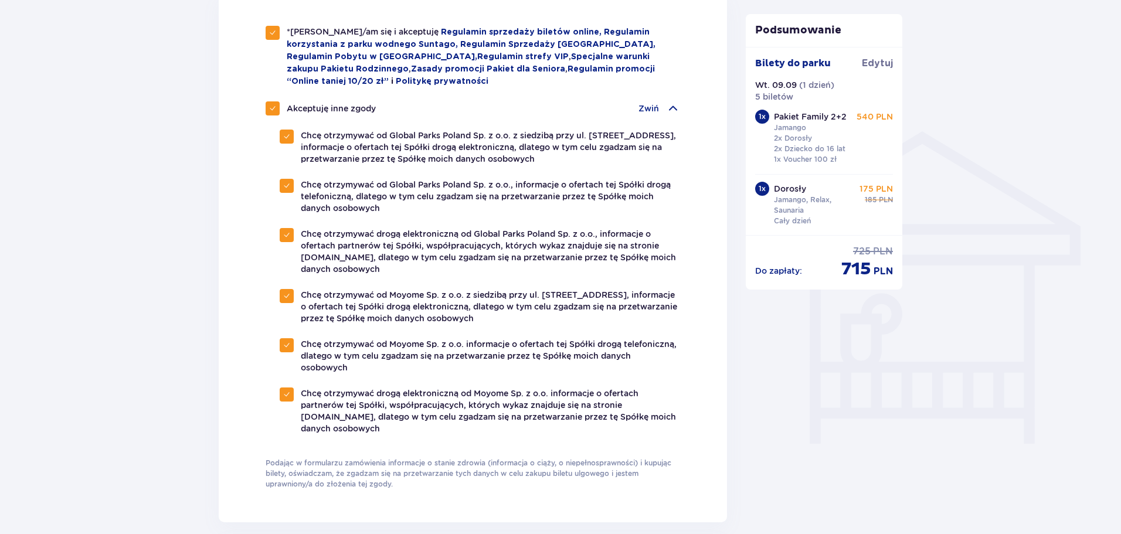
checkbox input "false"
click at [288, 342] on span at bounding box center [286, 345] width 7 height 7
checkbox input "false"
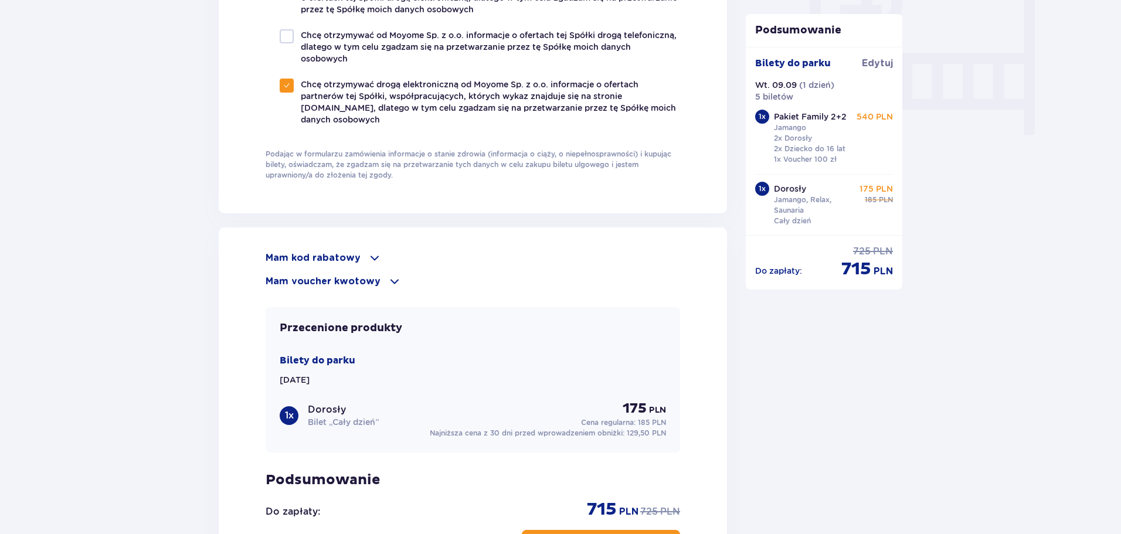
scroll to position [1172, 0]
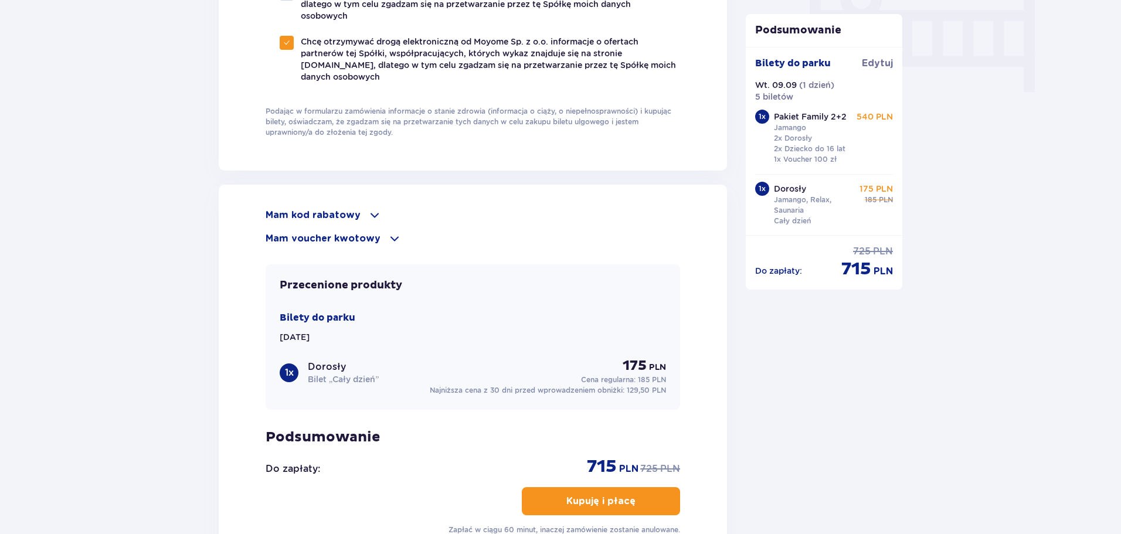
click at [393, 232] on span at bounding box center [394, 239] width 14 height 14
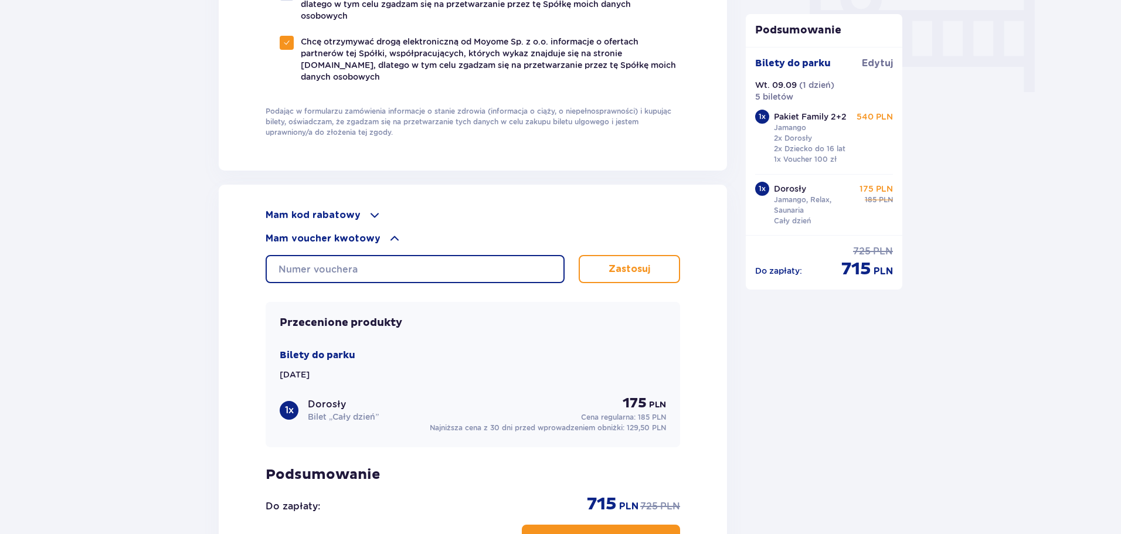
click at [405, 274] on input "text" at bounding box center [415, 269] width 299 height 28
type input "0620007089332183"
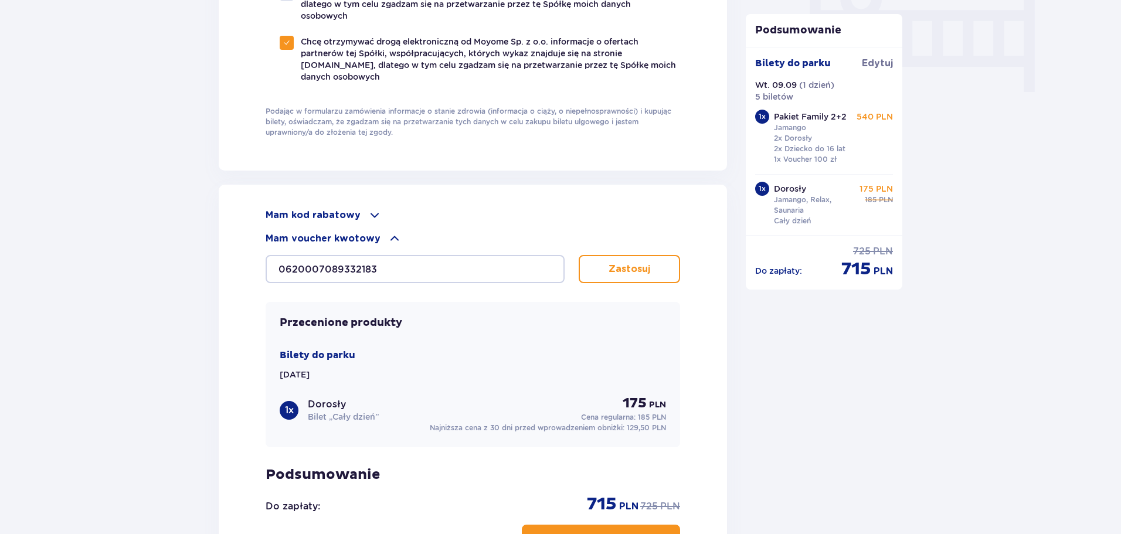
click at [624, 258] on button "Zastosuj" at bounding box center [629, 269] width 101 height 28
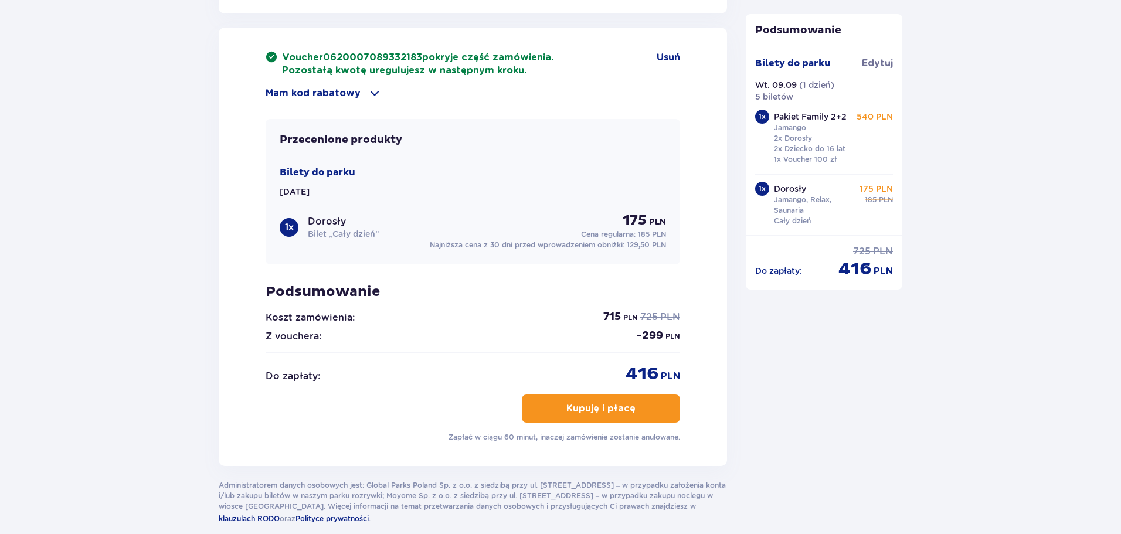
scroll to position [1348, 0]
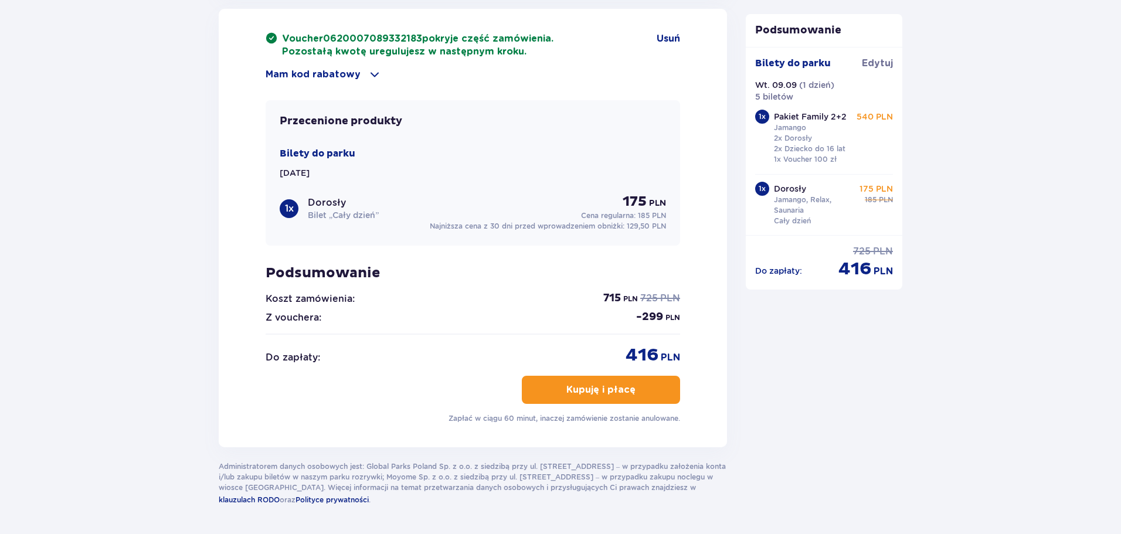
click at [615, 388] on p "Kupuję i płacę" at bounding box center [600, 389] width 69 height 13
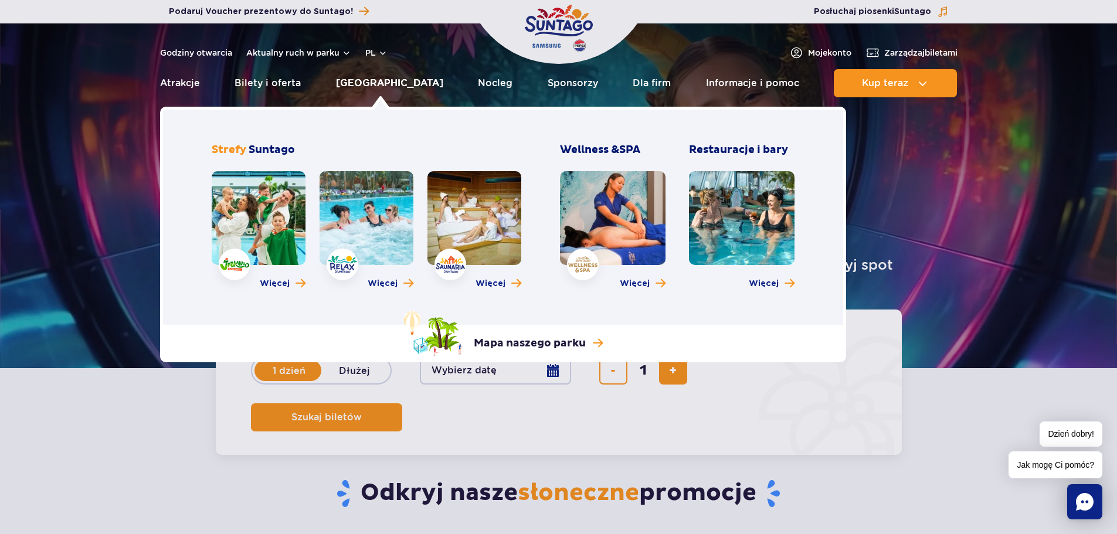
click at [357, 88] on link "[GEOGRAPHIC_DATA]" at bounding box center [389, 83] width 107 height 28
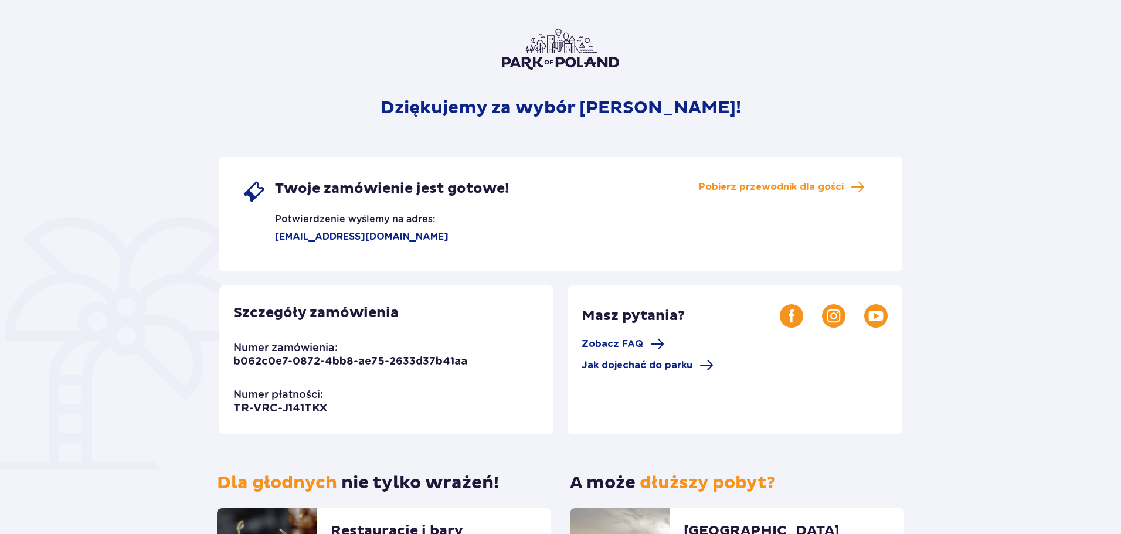
scroll to position [49, 0]
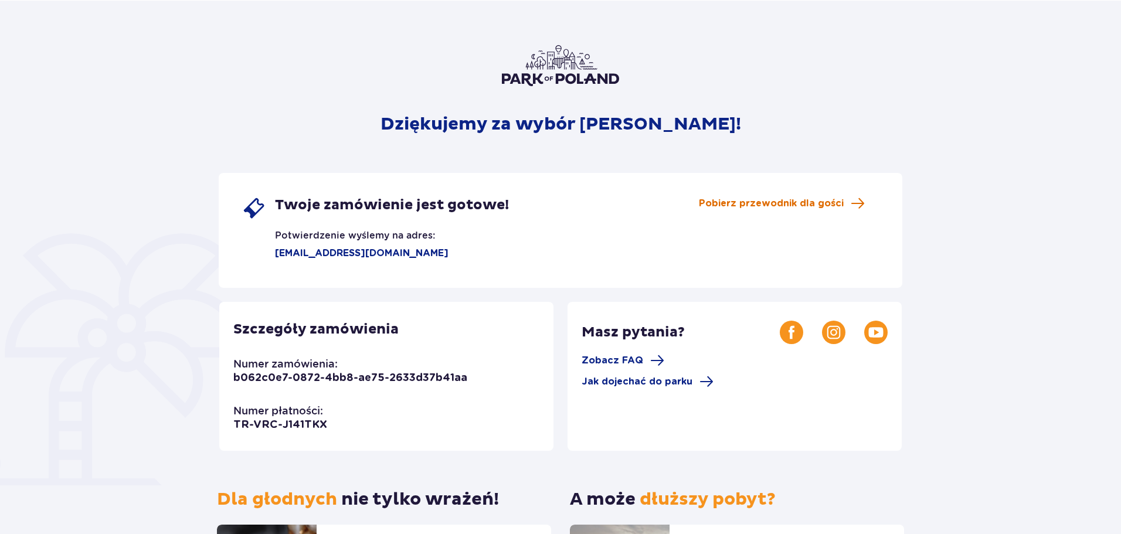
click at [798, 206] on span "Pobierz przewodnik dla gości" at bounding box center [771, 203] width 145 height 13
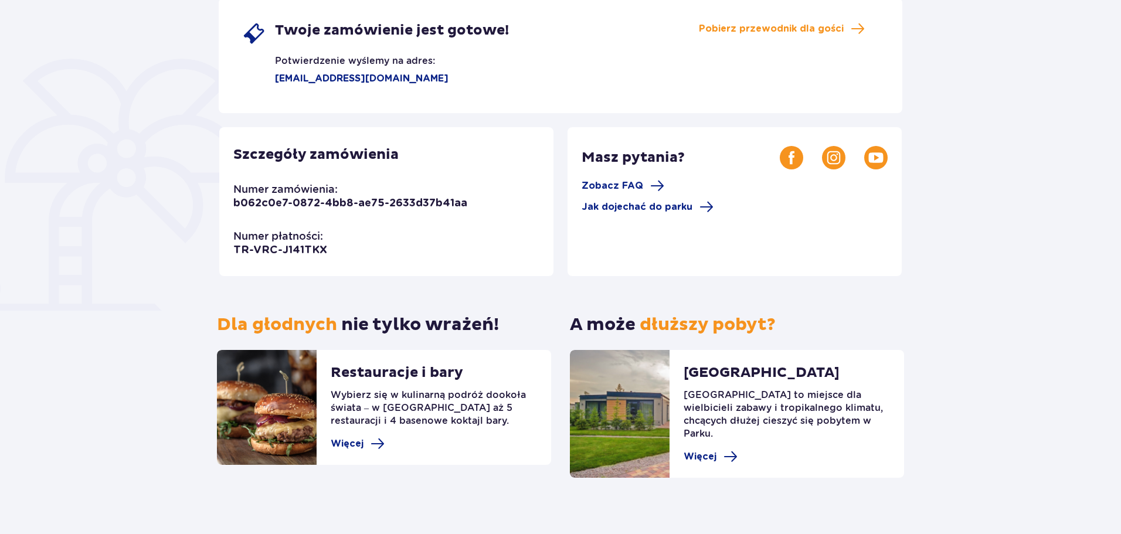
scroll to position [224, 0]
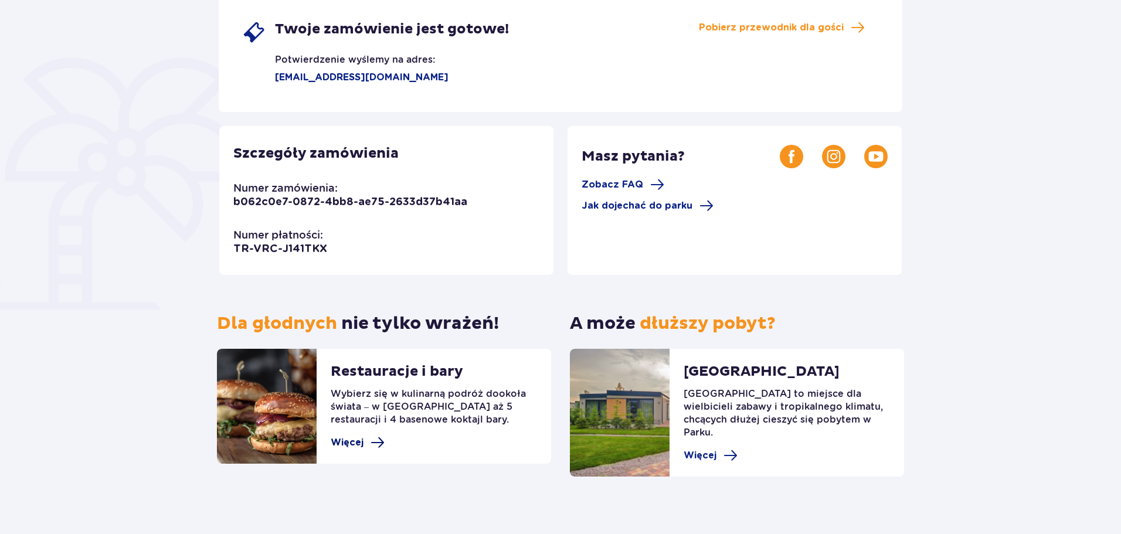
click at [351, 444] on span "Więcej" at bounding box center [347, 442] width 33 height 13
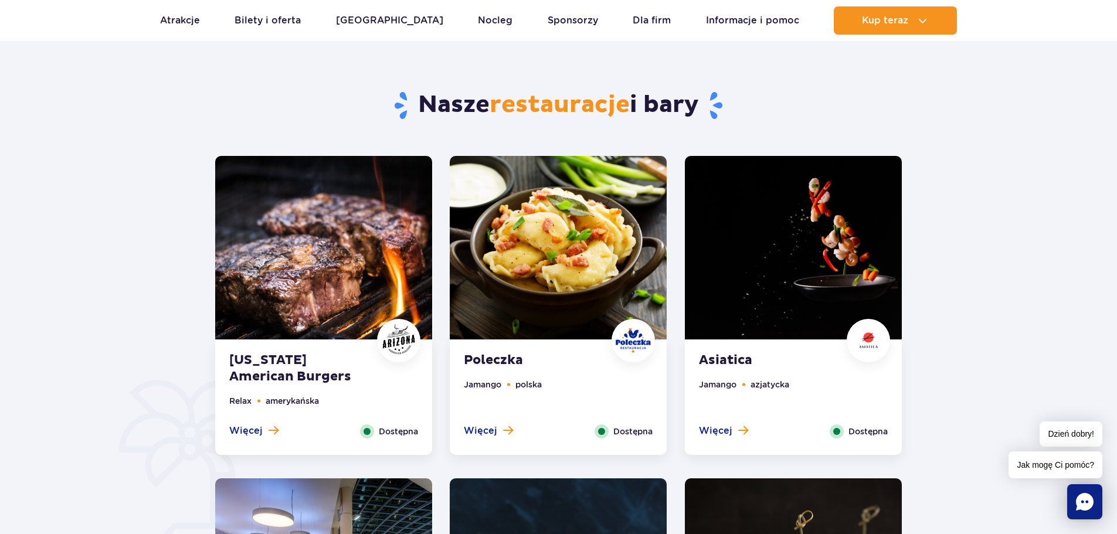
scroll to position [586, 0]
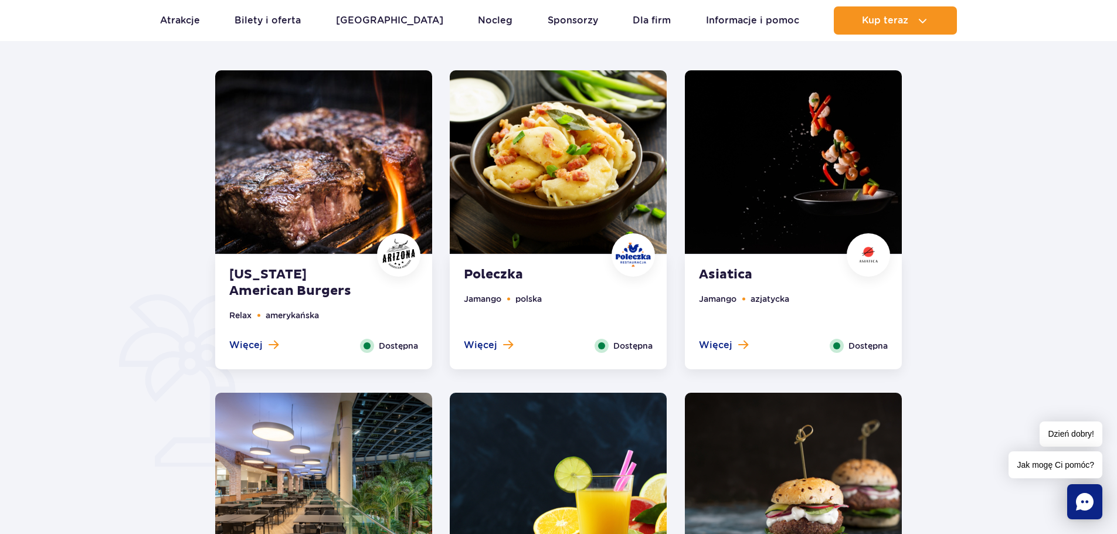
click at [277, 344] on span at bounding box center [273, 344] width 10 height 11
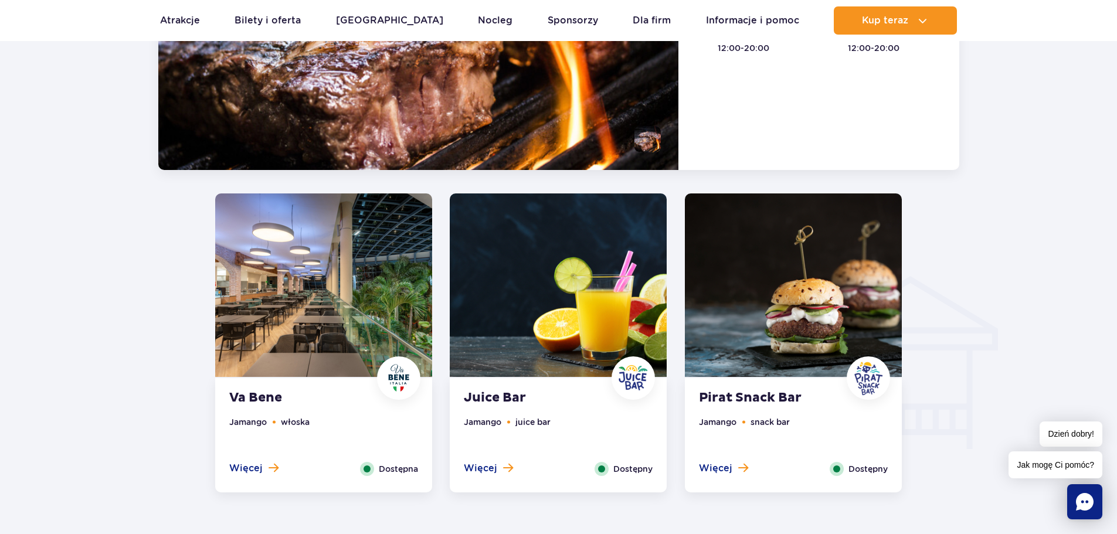
scroll to position [1146, 0]
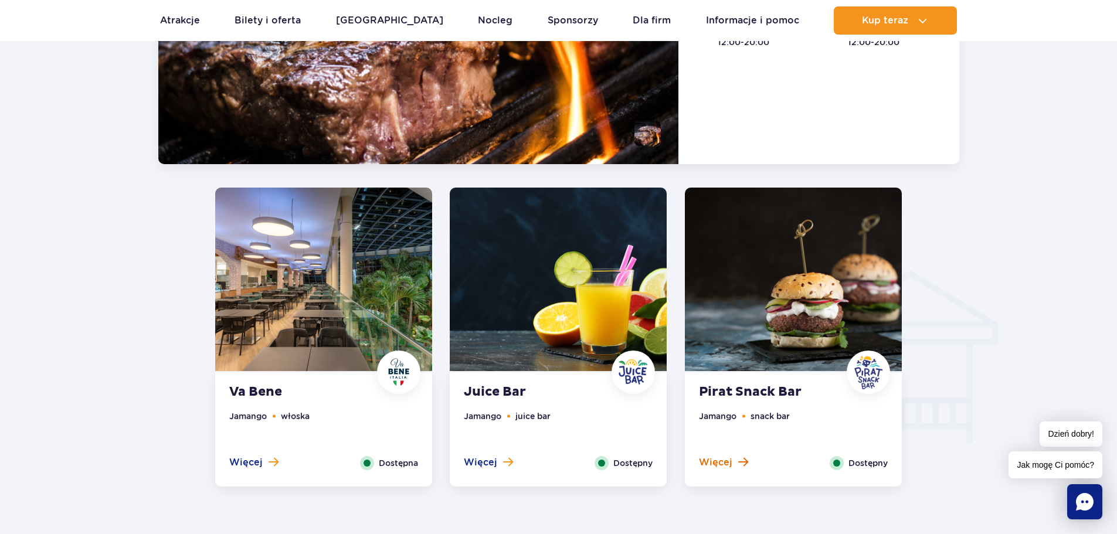
click at [743, 464] on span at bounding box center [743, 462] width 10 height 11
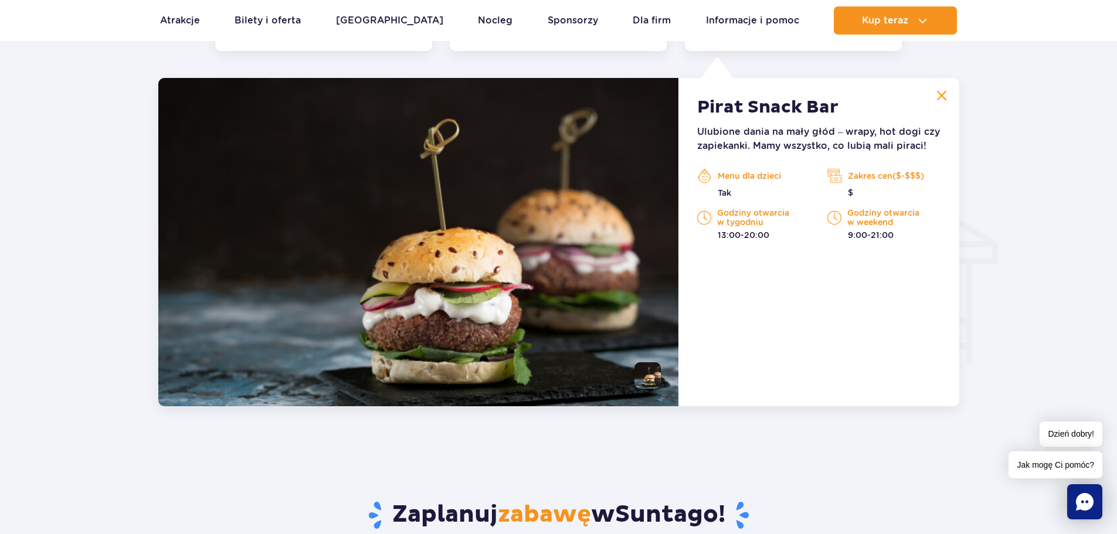
scroll to position [1234, 0]
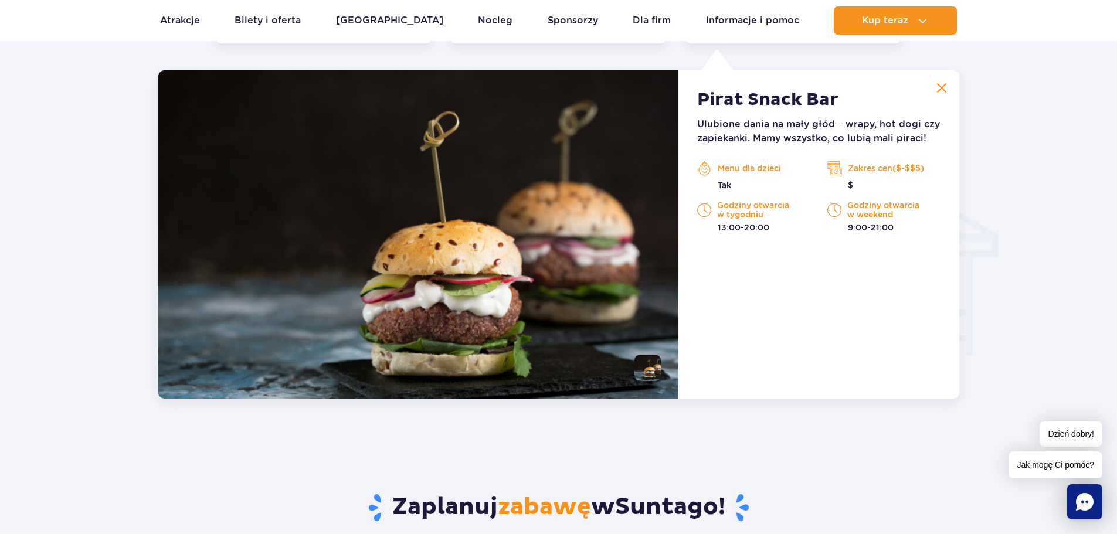
click at [864, 169] on p "Zakres cen($-$$$)" at bounding box center [883, 168] width 113 height 18
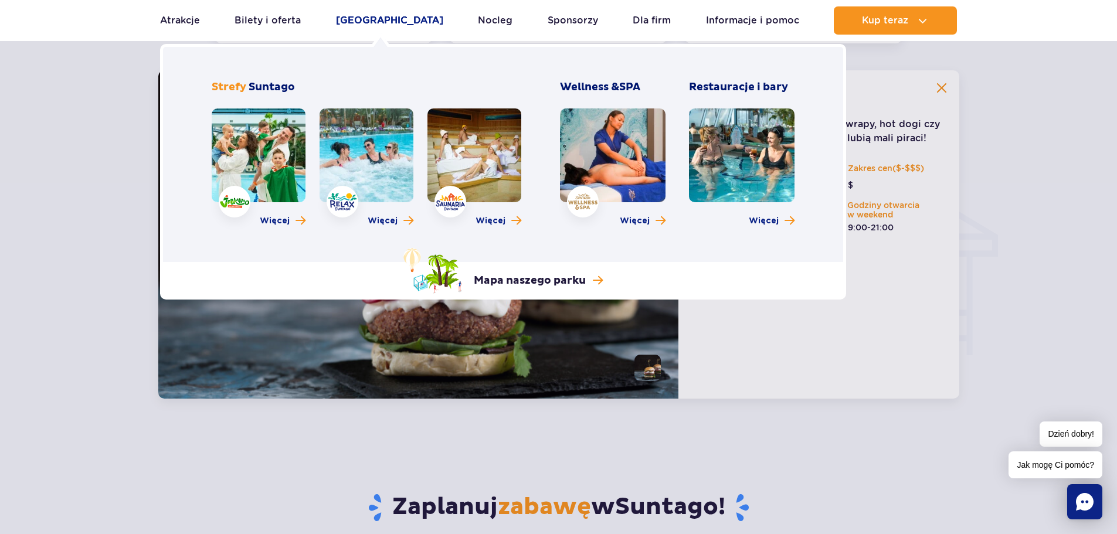
click at [386, 23] on link "[GEOGRAPHIC_DATA]" at bounding box center [389, 20] width 107 height 28
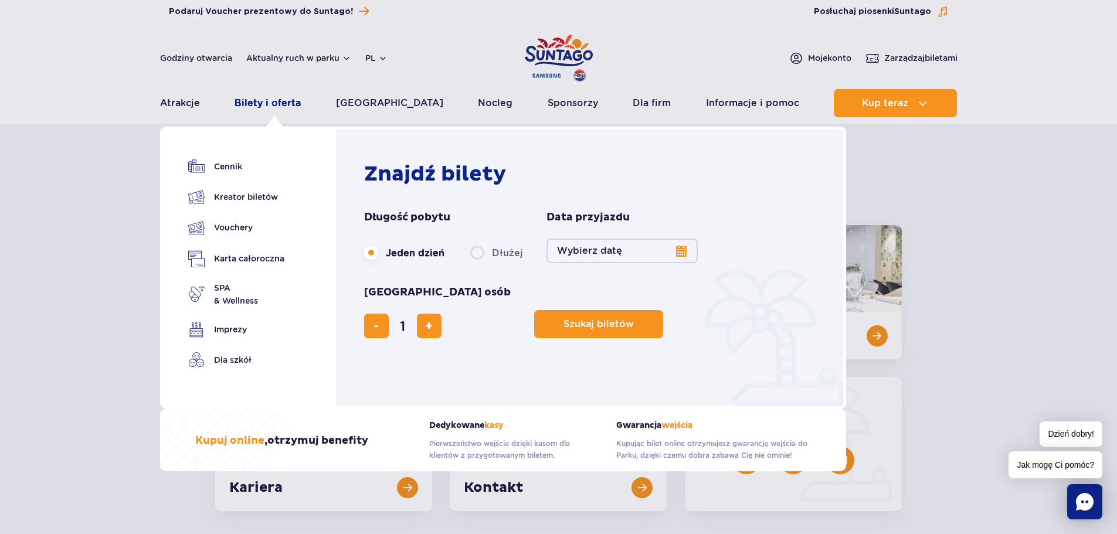
click at [262, 103] on link "Bilety i oferta" at bounding box center [267, 103] width 66 height 28
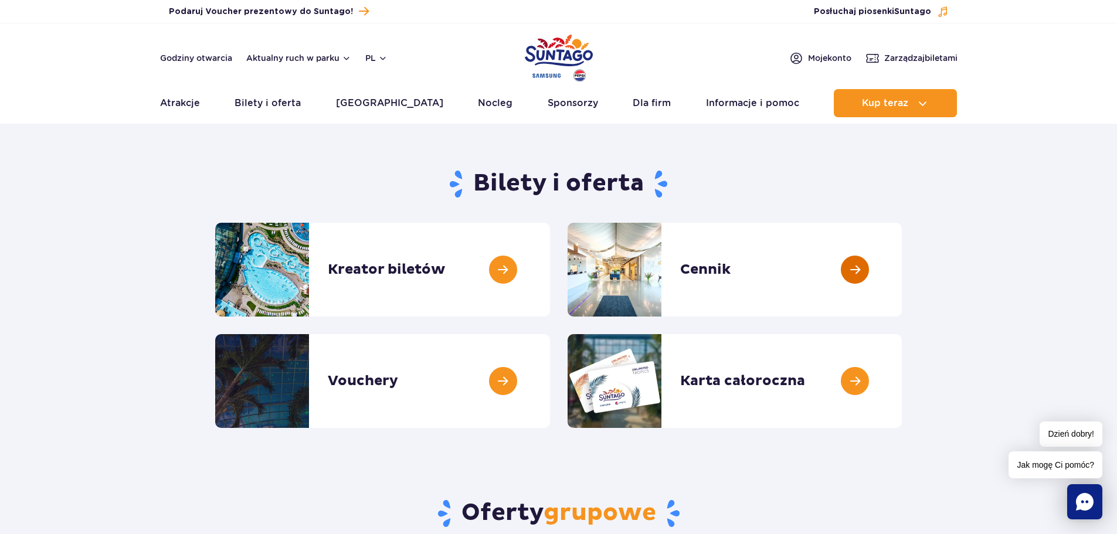
click at [901, 260] on link at bounding box center [901, 270] width 0 height 94
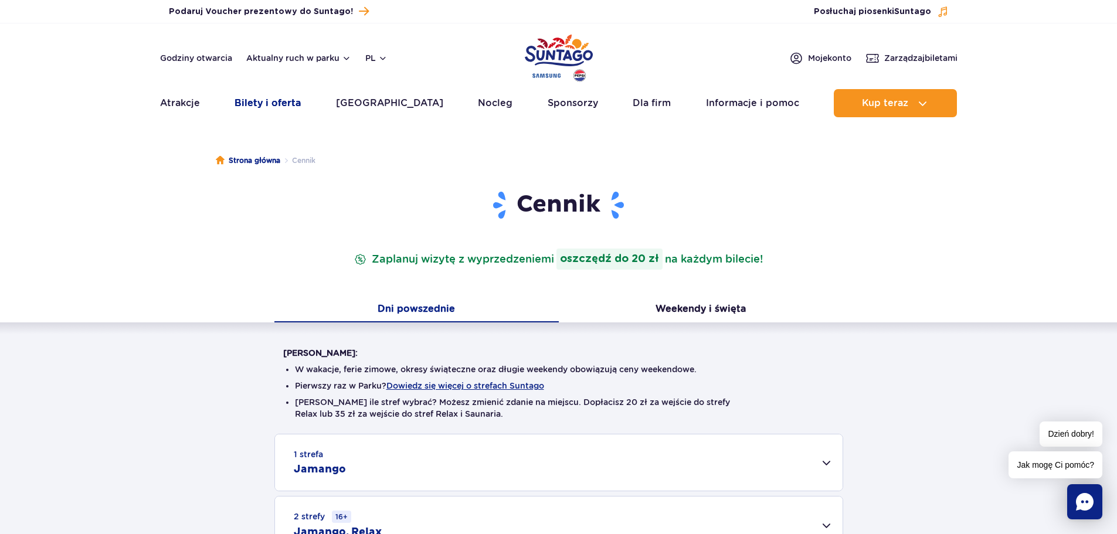
click at [276, 103] on link "Bilety i oferta" at bounding box center [267, 103] width 66 height 28
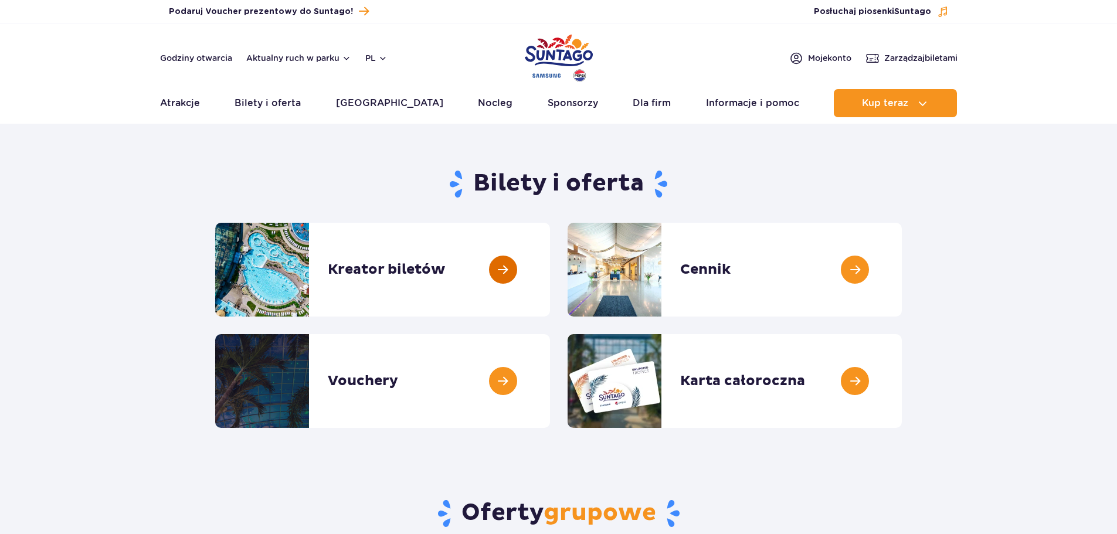
click at [550, 268] on link at bounding box center [550, 270] width 0 height 94
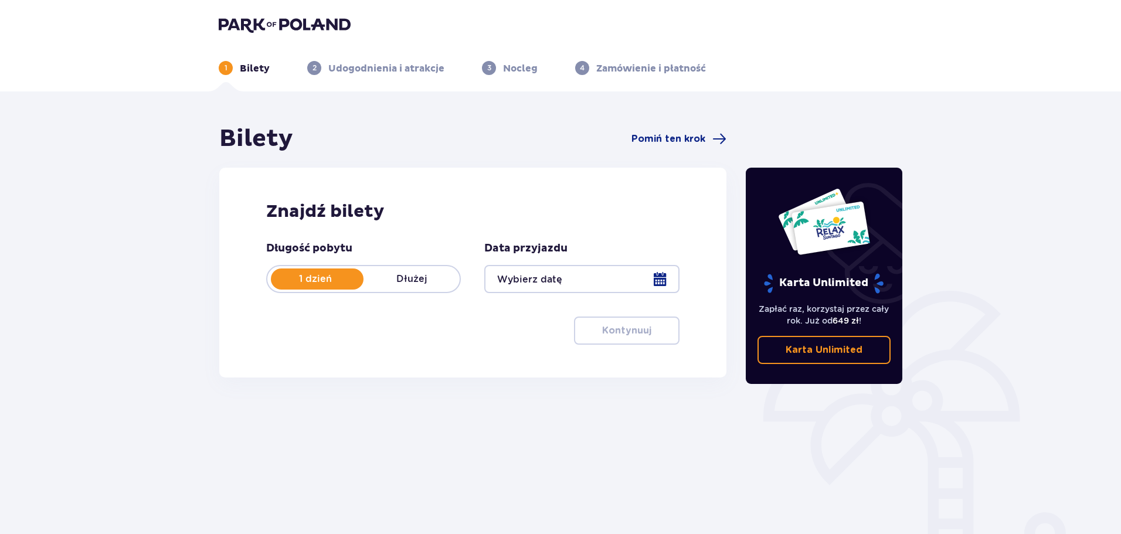
click at [516, 283] on div at bounding box center [581, 279] width 195 height 28
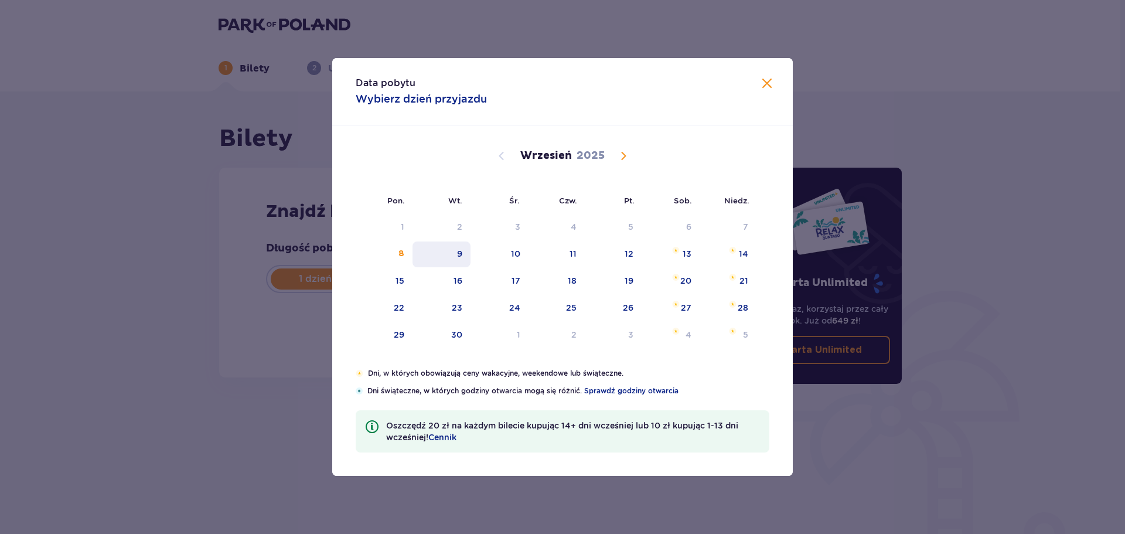
click at [458, 259] on div "9" at bounding box center [459, 254] width 5 height 12
type input "09.09.25"
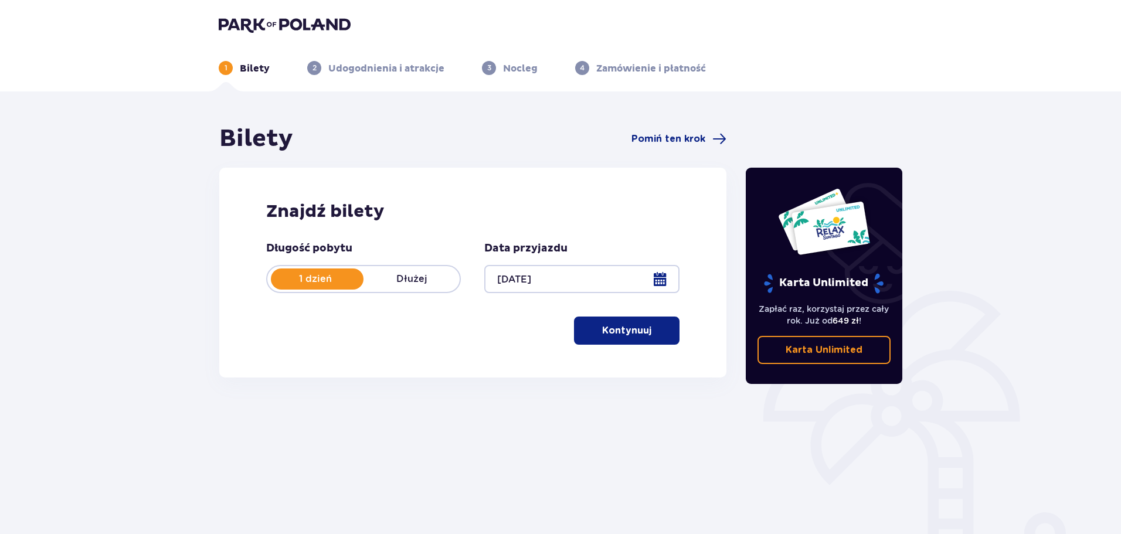
click at [615, 339] on button "Kontynuuj" at bounding box center [627, 331] width 106 height 28
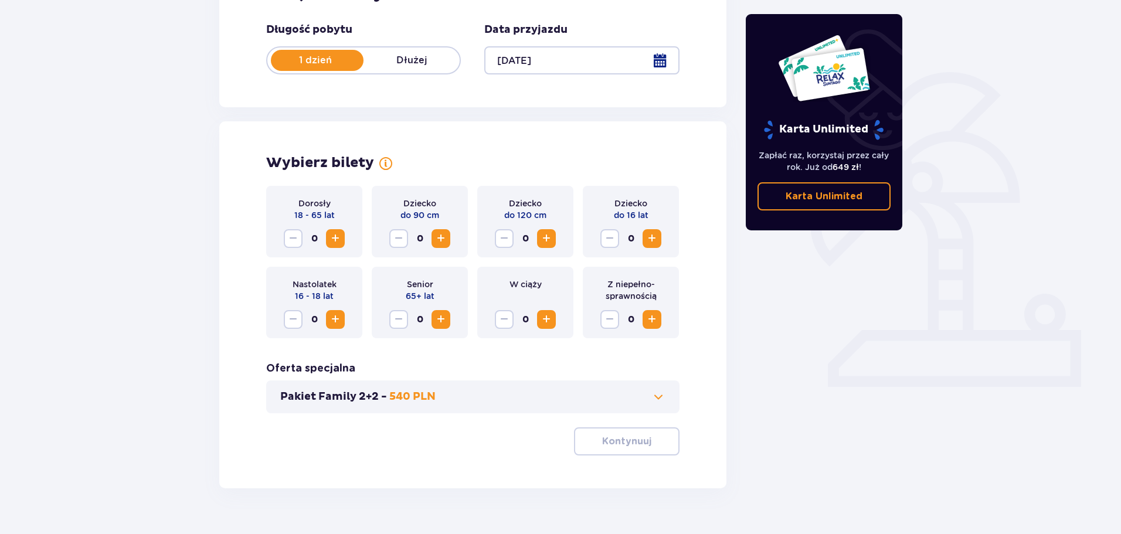
scroll to position [243, 0]
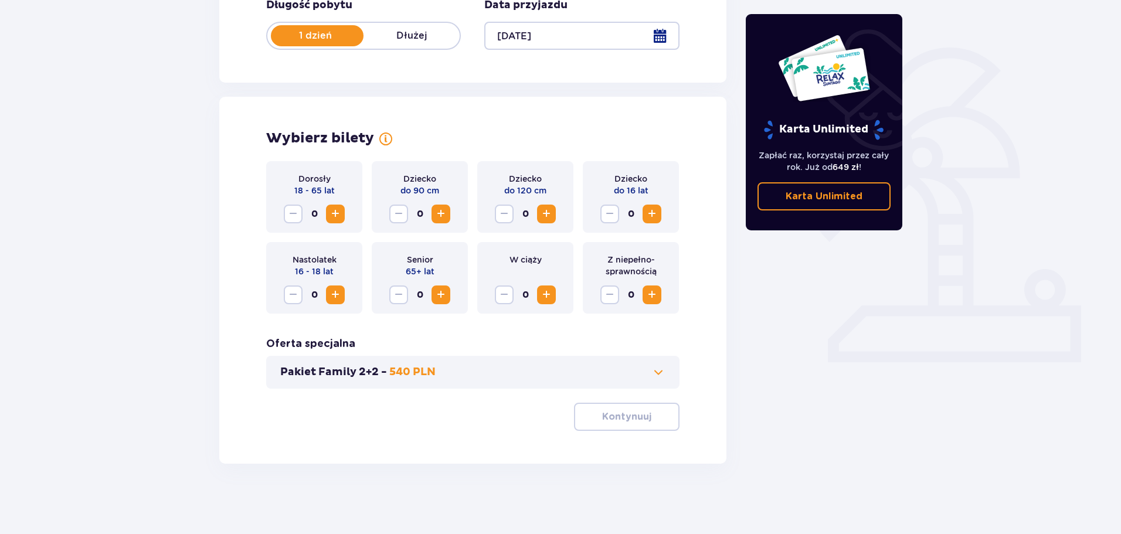
click at [611, 377] on button "Pakiet Family 2+2 - 540 PLN" at bounding box center [472, 372] width 385 height 14
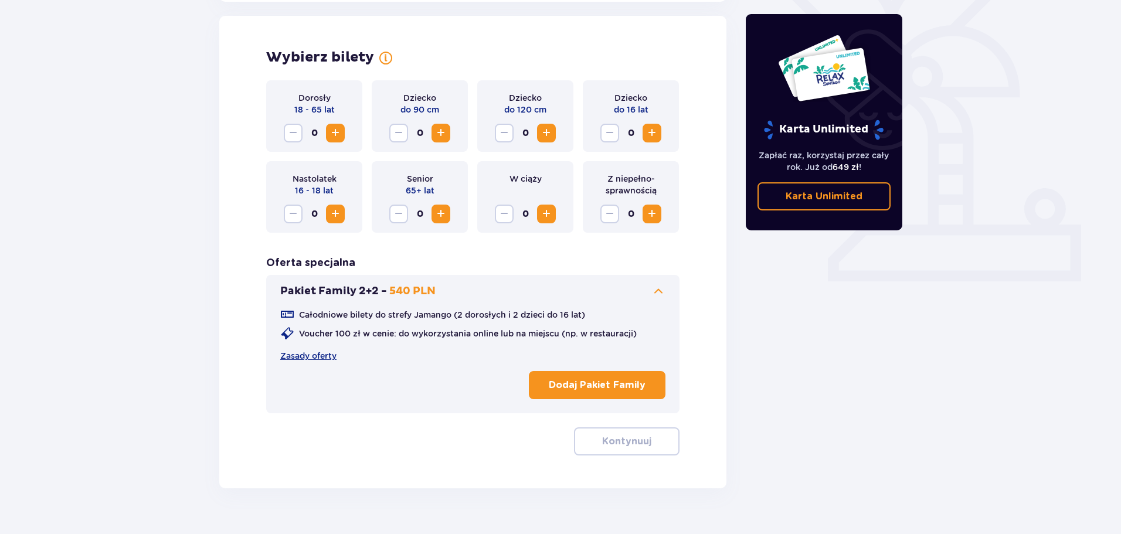
scroll to position [326, 0]
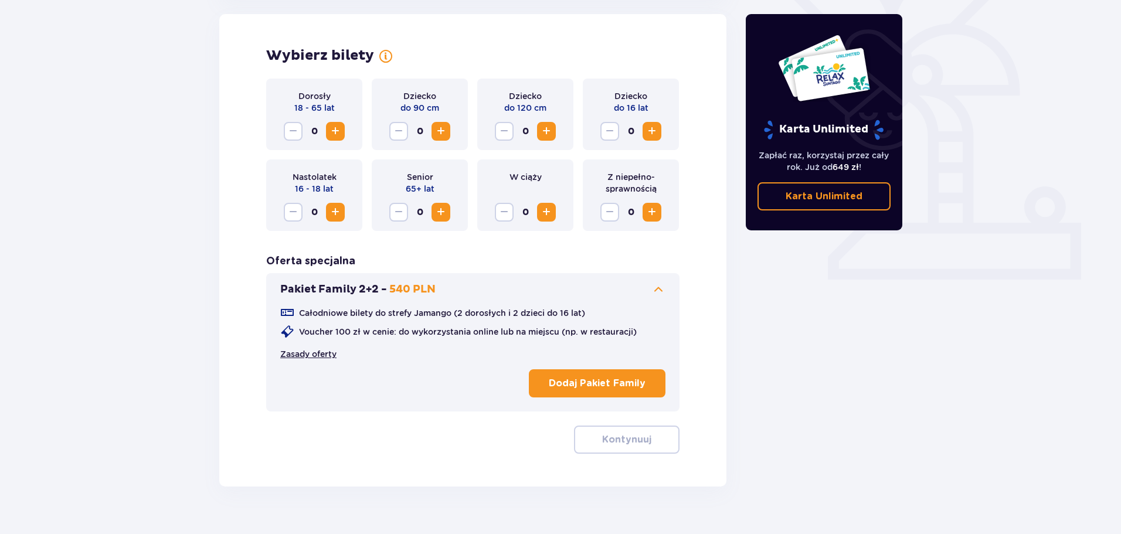
click at [314, 355] on link "Zasady oferty" at bounding box center [308, 354] width 56 height 12
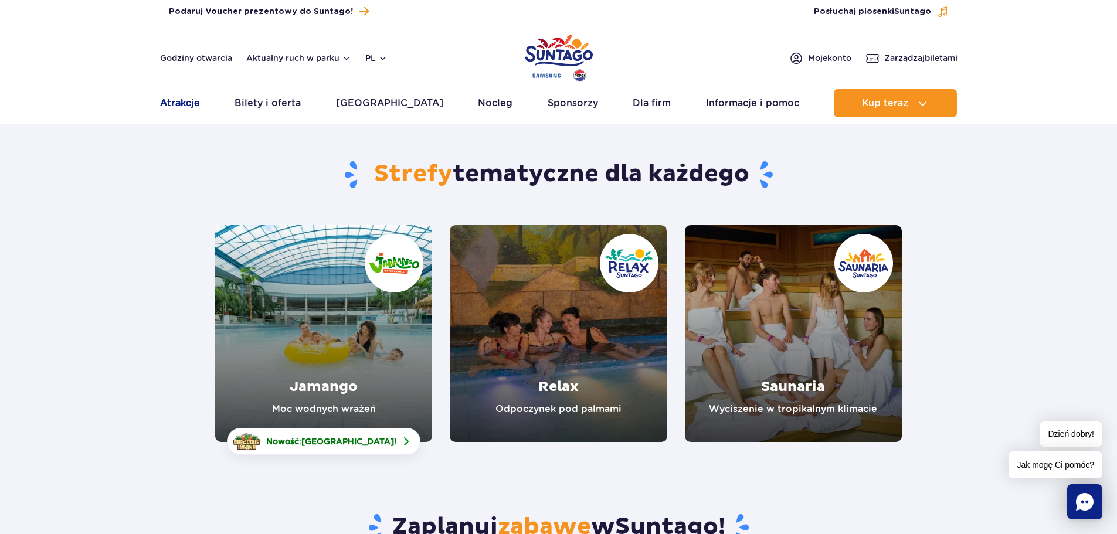
click at [178, 106] on link "Atrakcje" at bounding box center [180, 103] width 40 height 28
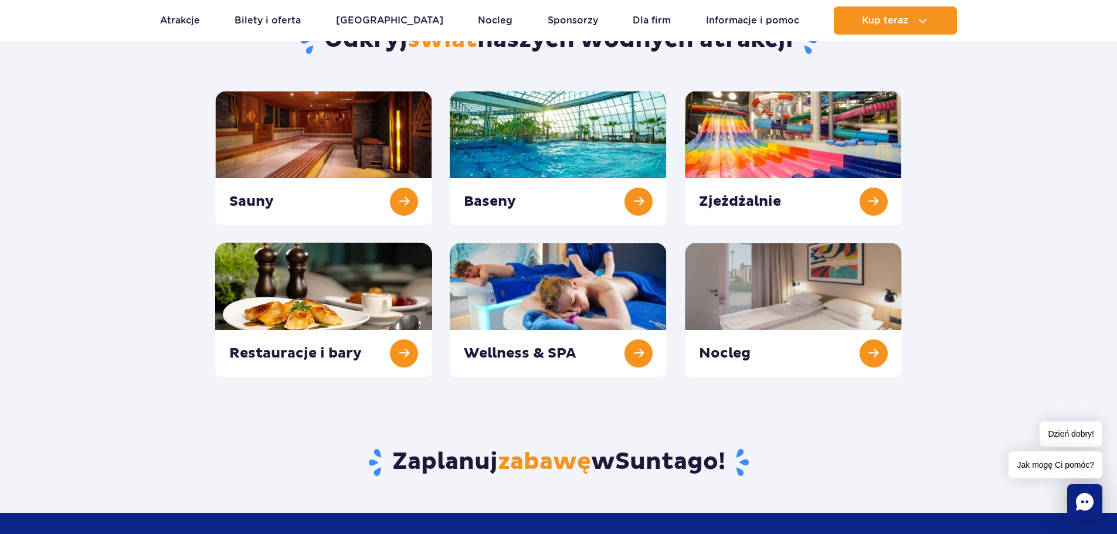
scroll to position [117, 0]
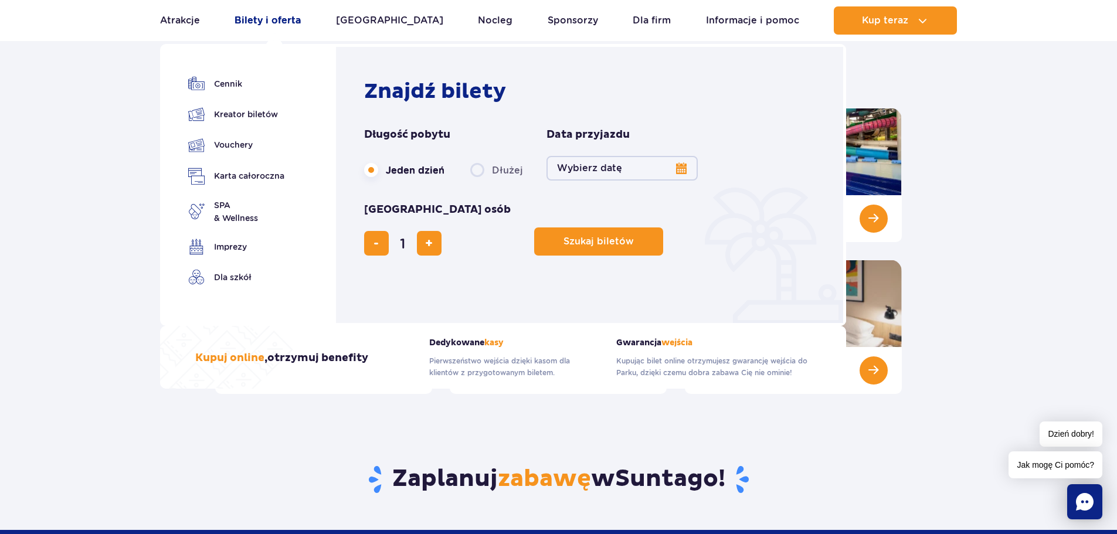
click at [260, 14] on link "Bilety i oferta" at bounding box center [267, 20] width 66 height 28
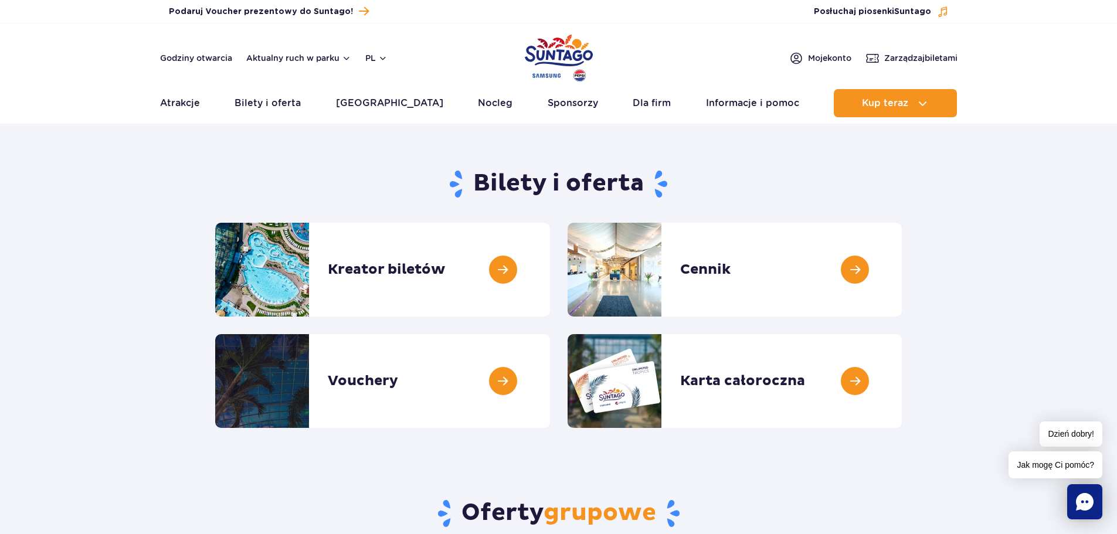
click at [288, 63] on div "Godziny otwarcia Aktualny ruch w parku pl PL EN UA" at bounding box center [273, 58] width 227 height 14
click at [295, 57] on button "Aktualny ruch w parku" at bounding box center [298, 57] width 105 height 9
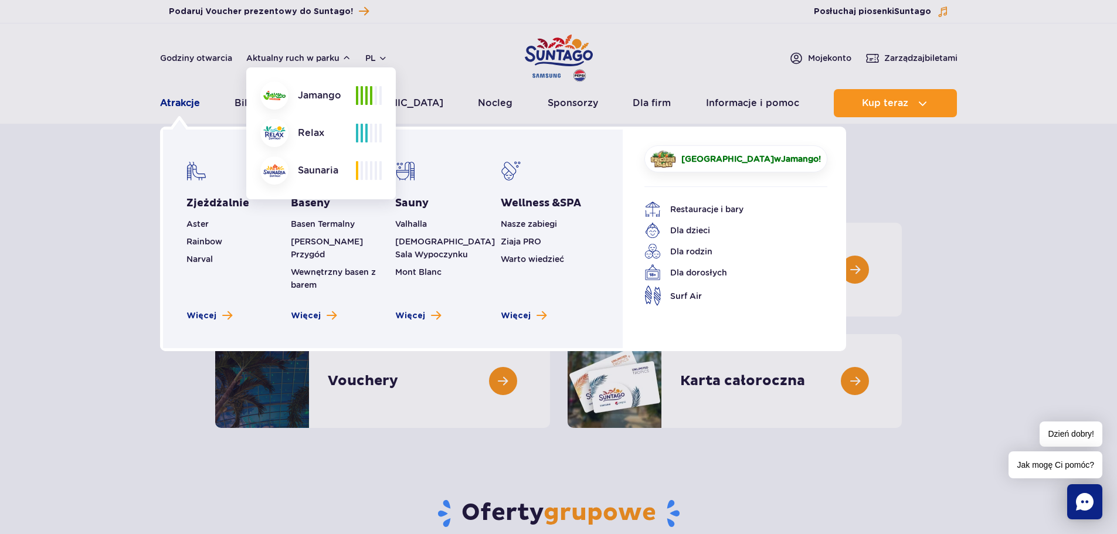
click at [174, 98] on link "Atrakcje" at bounding box center [180, 103] width 40 height 28
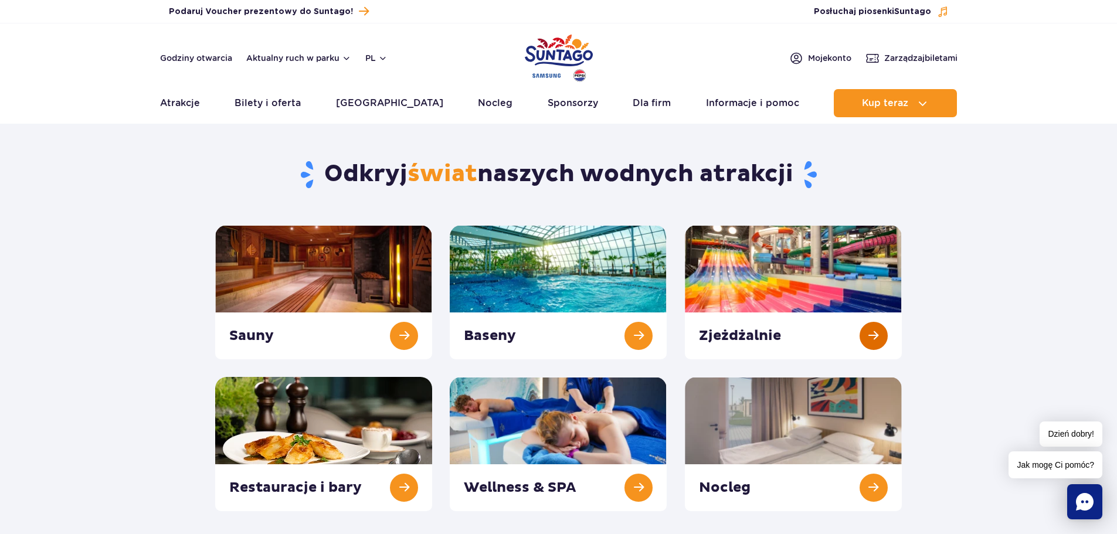
click at [846, 274] on link at bounding box center [793, 292] width 217 height 134
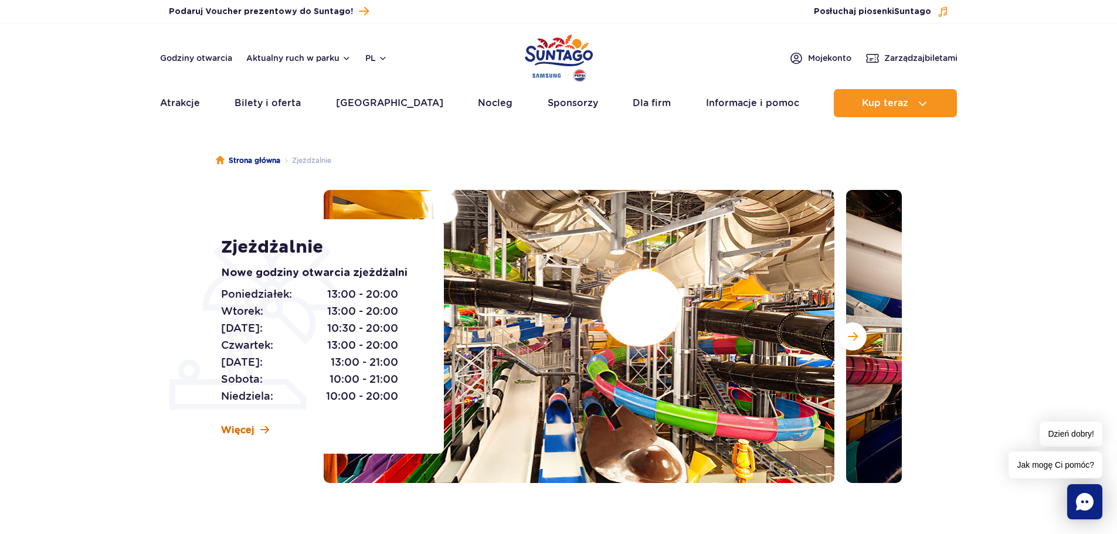
click at [249, 430] on span "Więcej" at bounding box center [237, 430] width 33 height 13
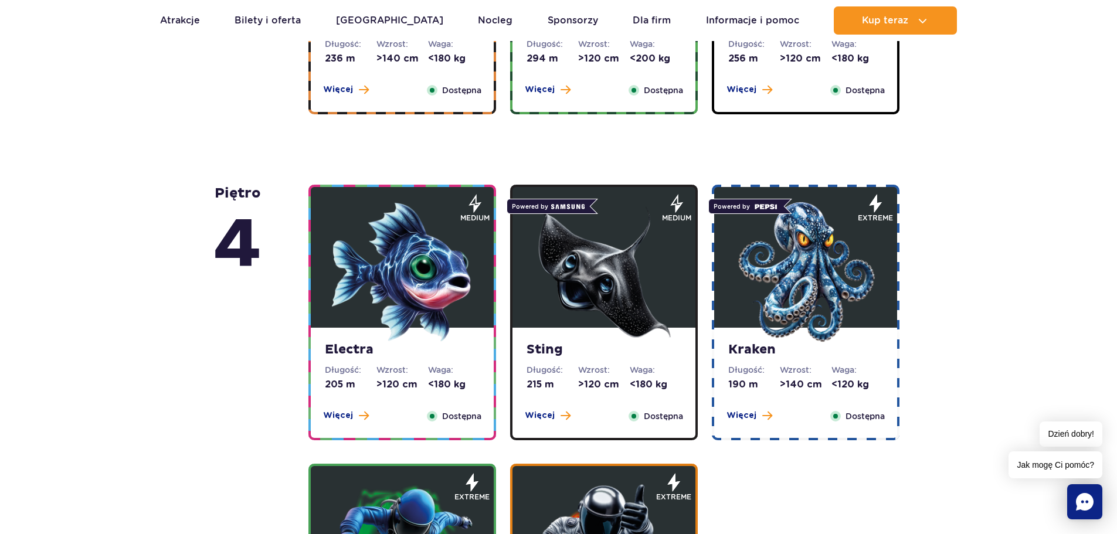
scroll to position [942, 0]
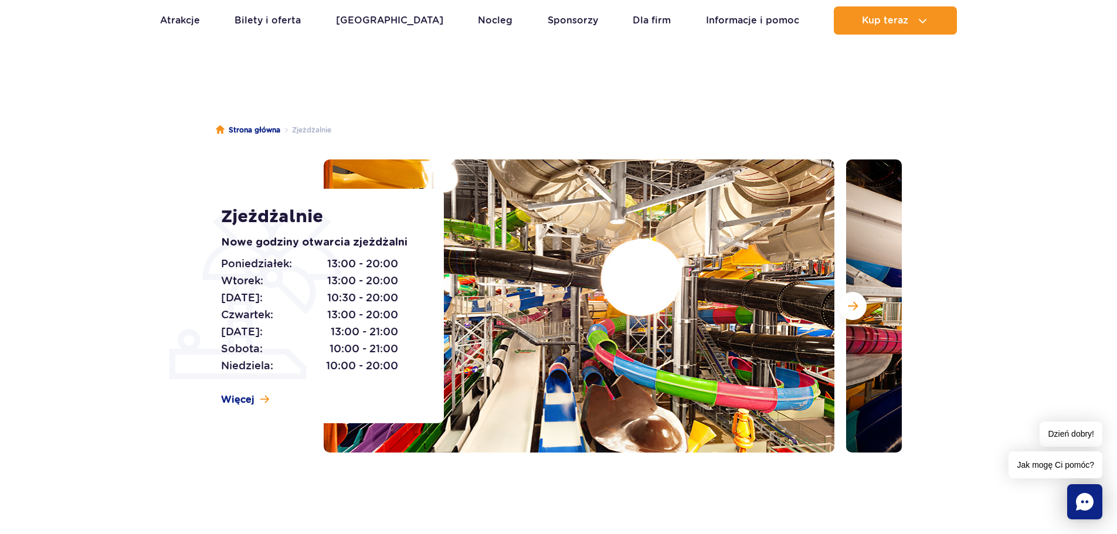
scroll to position [0, 0]
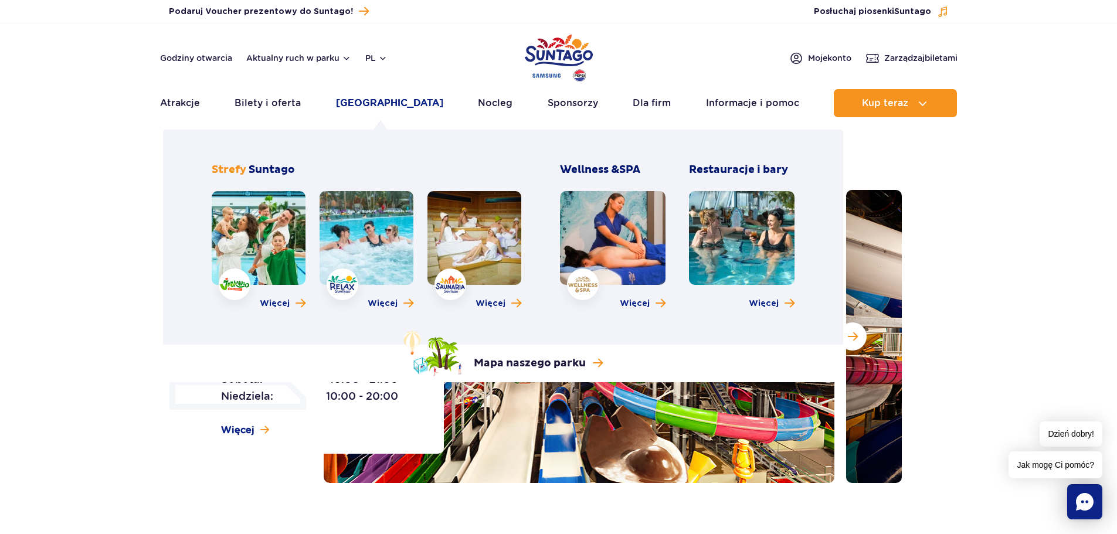
click at [362, 99] on link "[GEOGRAPHIC_DATA]" at bounding box center [389, 103] width 107 height 28
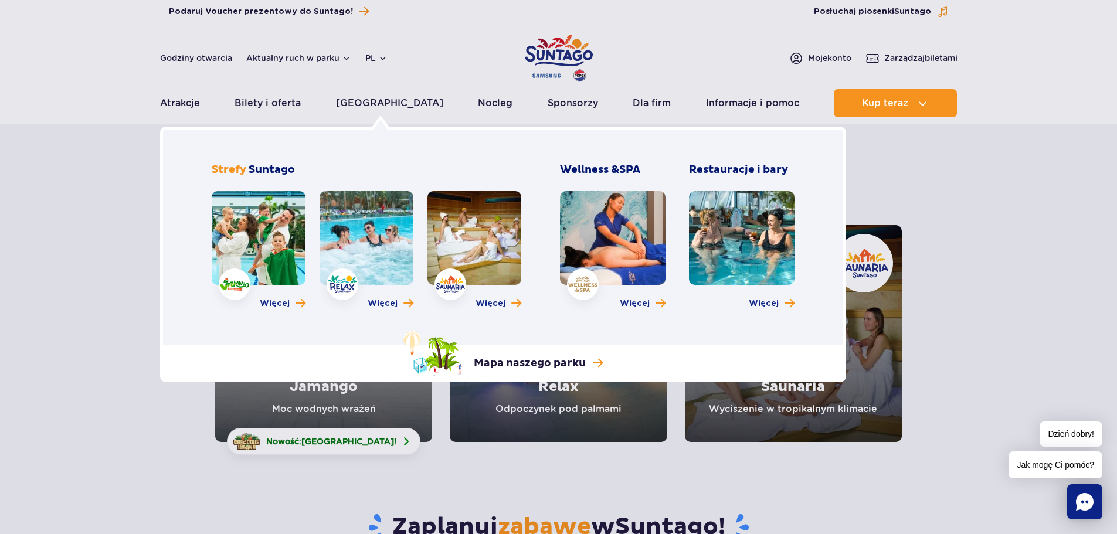
click at [747, 170] on h3 "Restauracje i bary" at bounding box center [742, 170] width 106 height 14
click at [775, 302] on span "Więcej" at bounding box center [763, 304] width 30 height 12
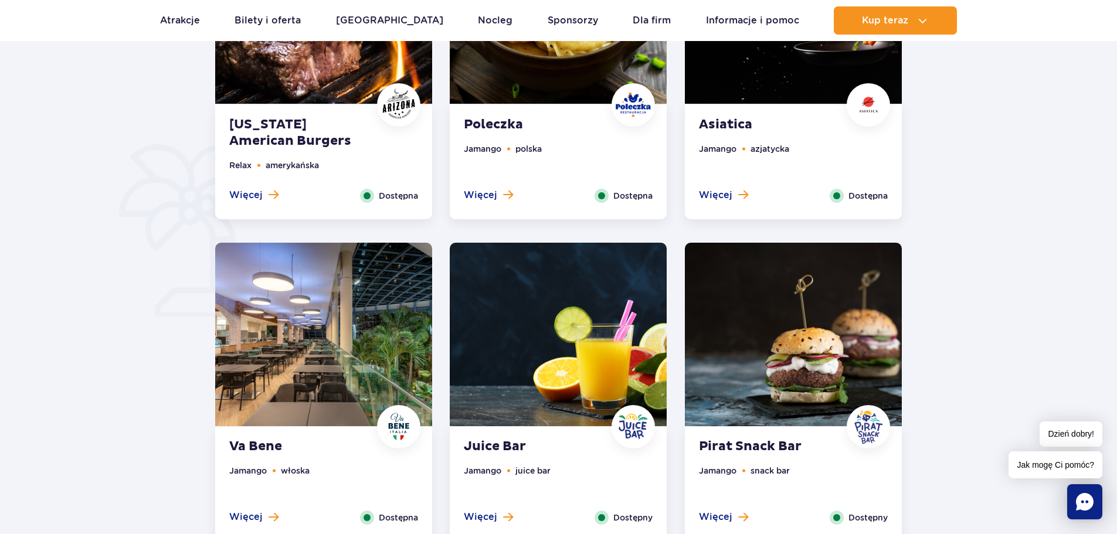
scroll to position [821, 0]
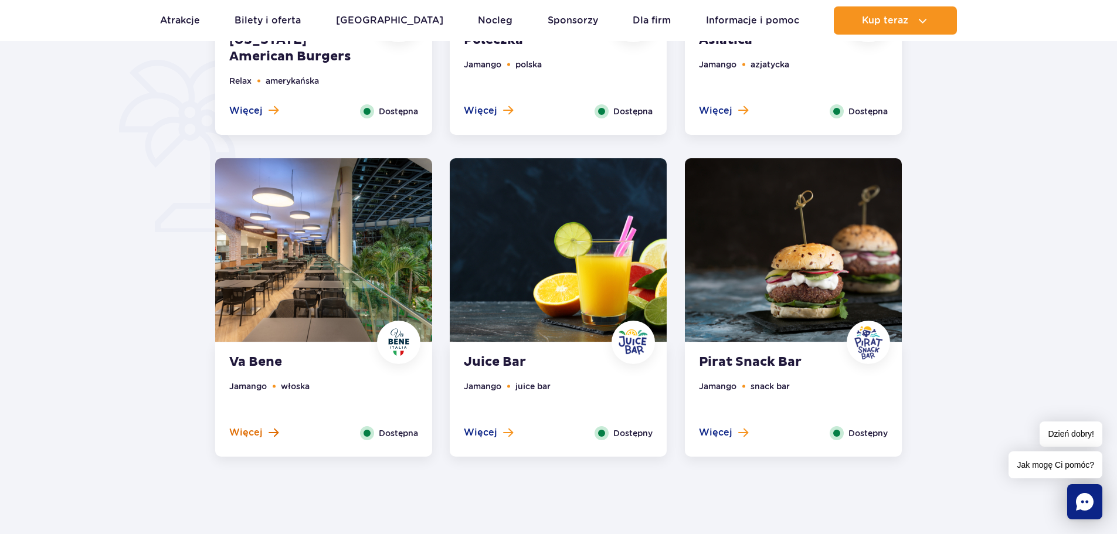
click at [243, 435] on span "Więcej" at bounding box center [245, 432] width 33 height 13
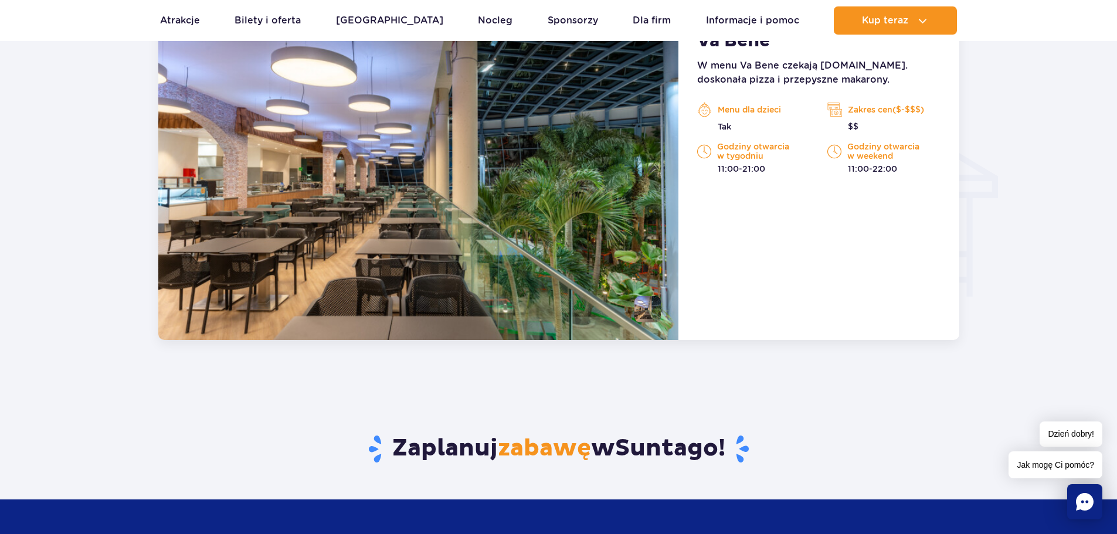
scroll to position [1234, 0]
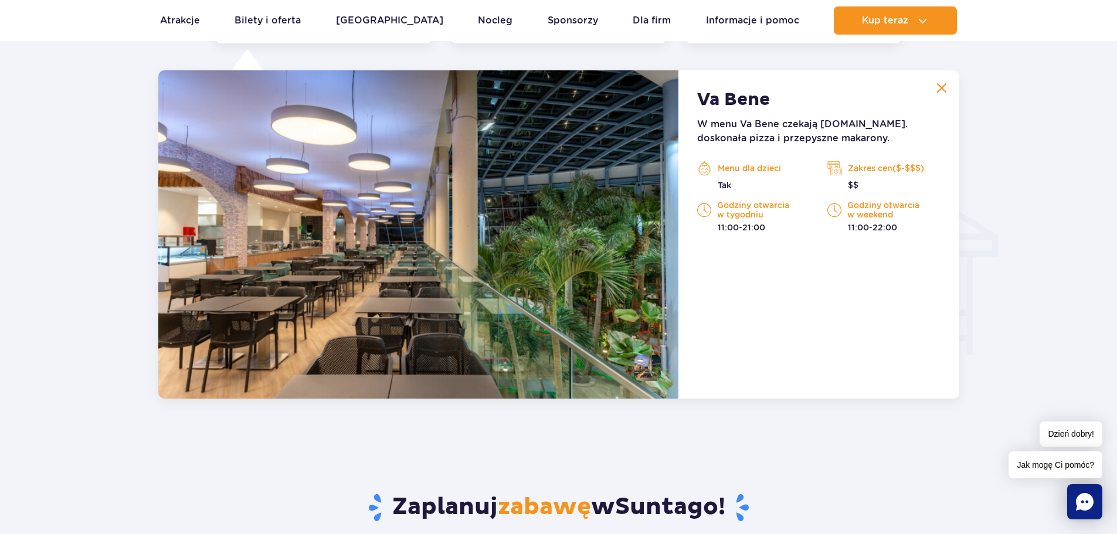
click at [941, 90] on img at bounding box center [941, 88] width 11 height 11
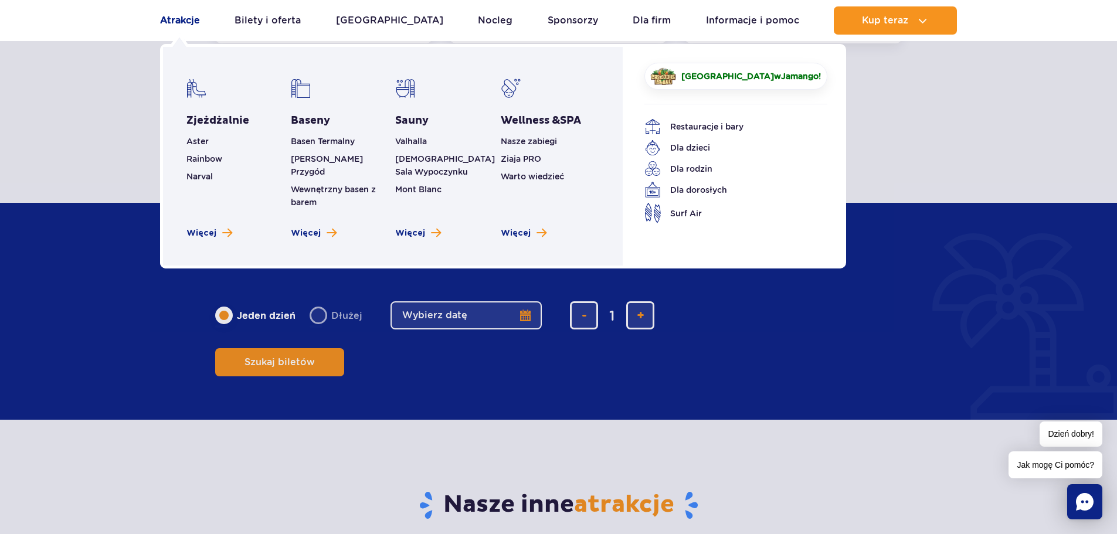
click at [173, 16] on link "Atrakcje" at bounding box center [180, 20] width 40 height 28
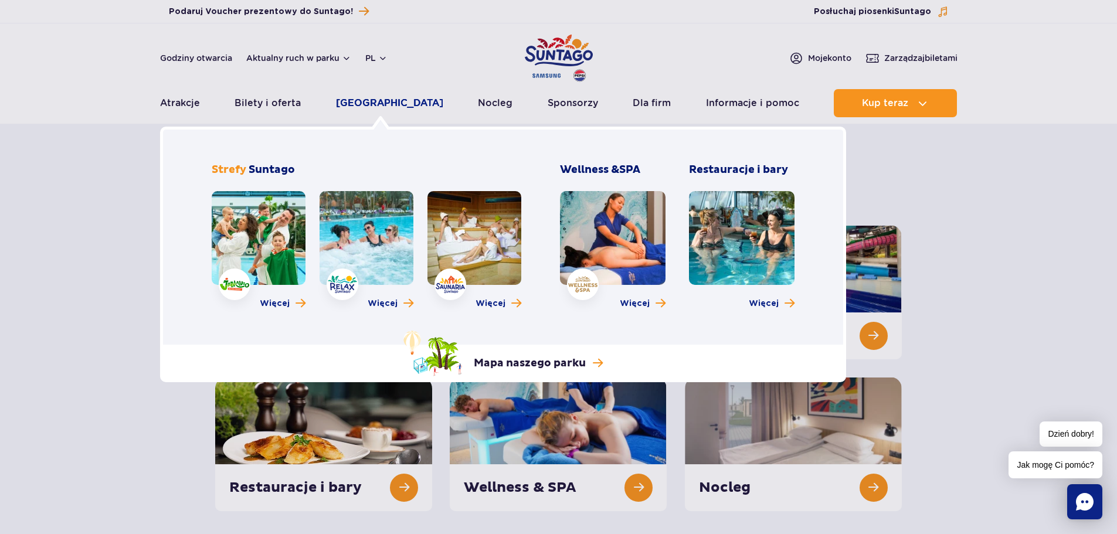
click at [384, 96] on link "[GEOGRAPHIC_DATA]" at bounding box center [389, 103] width 107 height 28
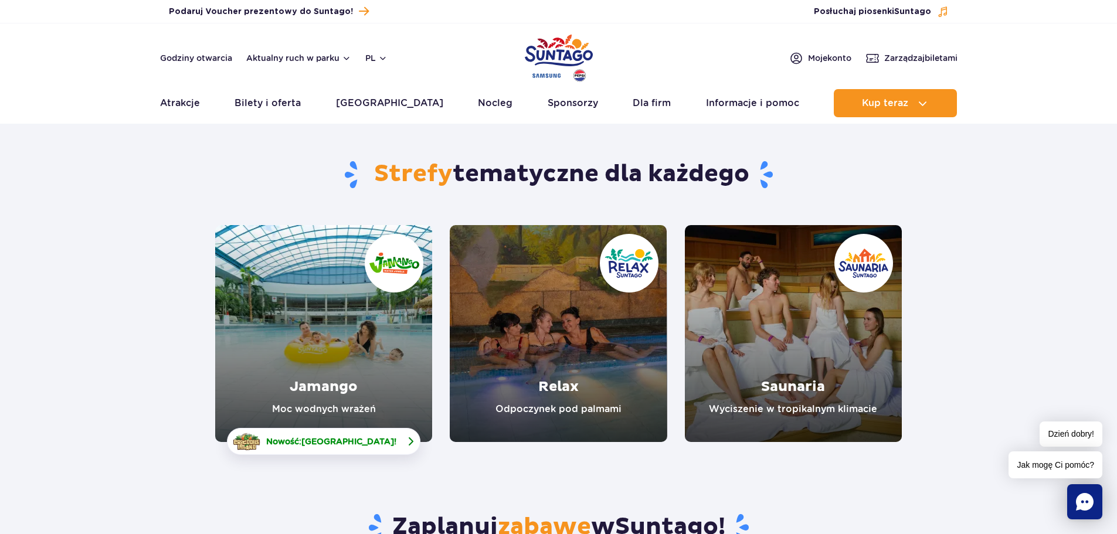
click at [359, 442] on span "[GEOGRAPHIC_DATA]" at bounding box center [347, 441] width 93 height 9
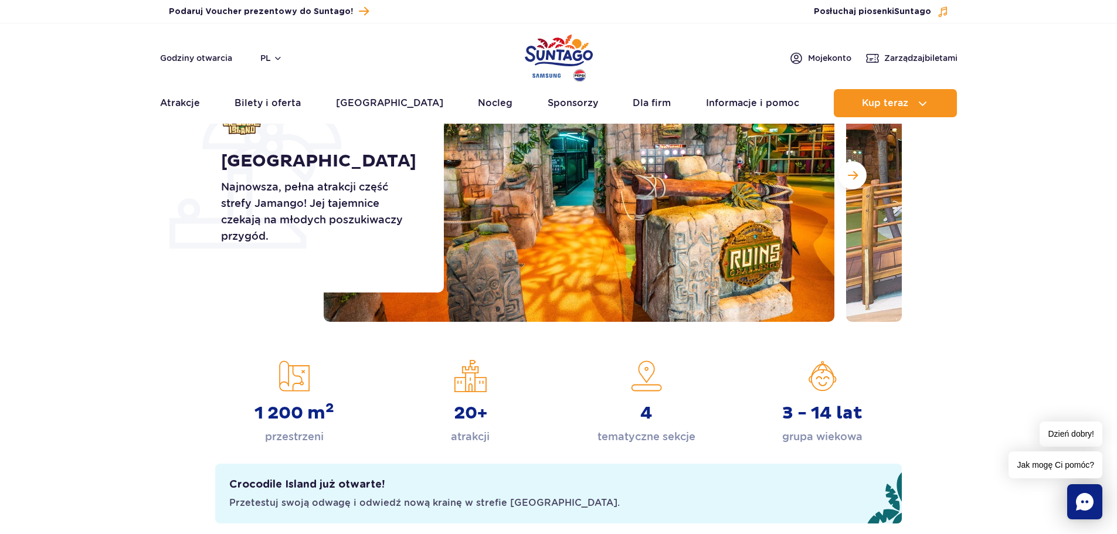
scroll to position [59, 0]
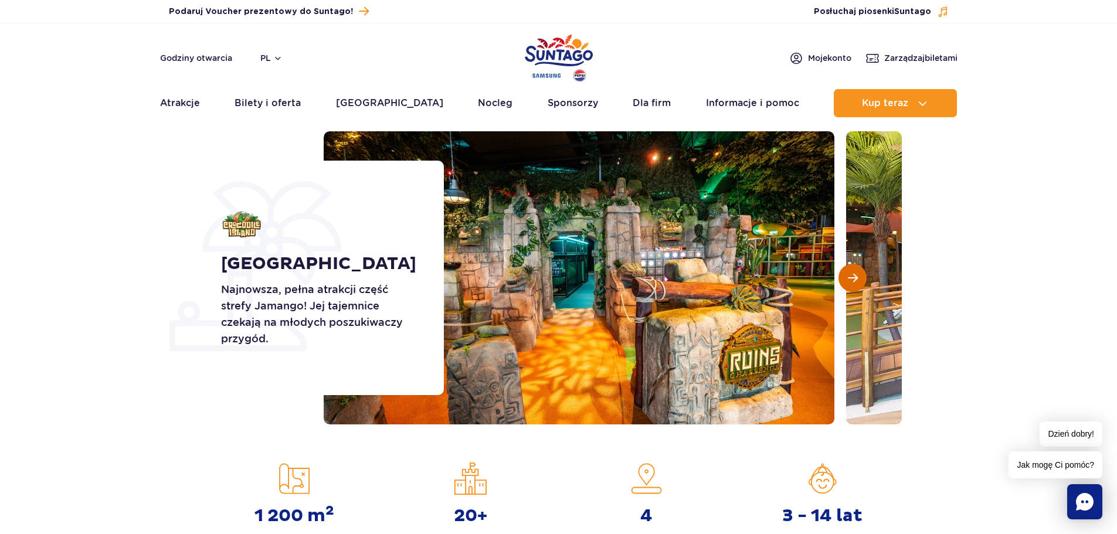
click at [853, 275] on span "Następny slajd" at bounding box center [853, 278] width 10 height 11
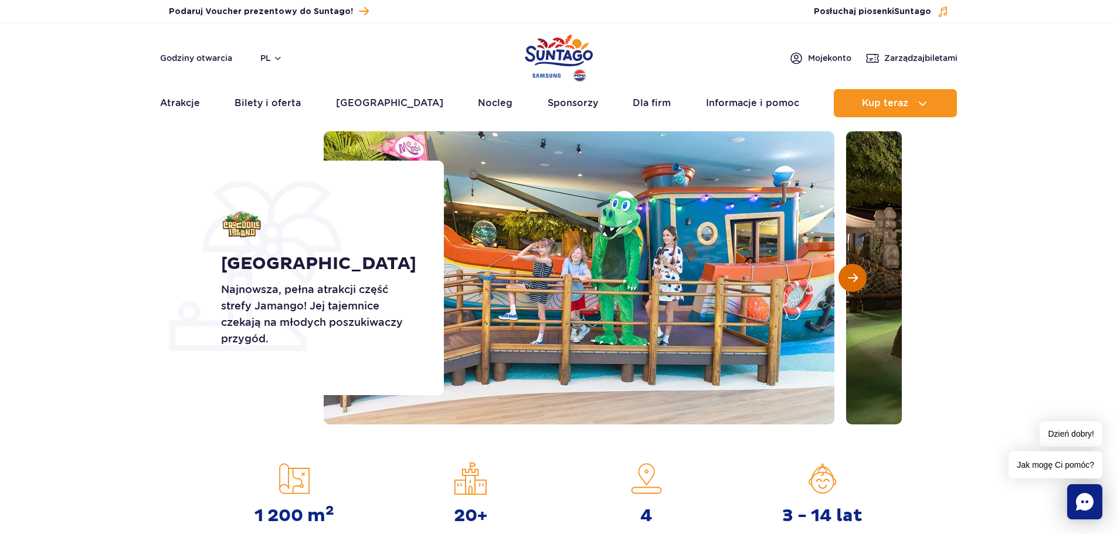
click at [849, 276] on span "Następny slajd" at bounding box center [853, 278] width 10 height 11
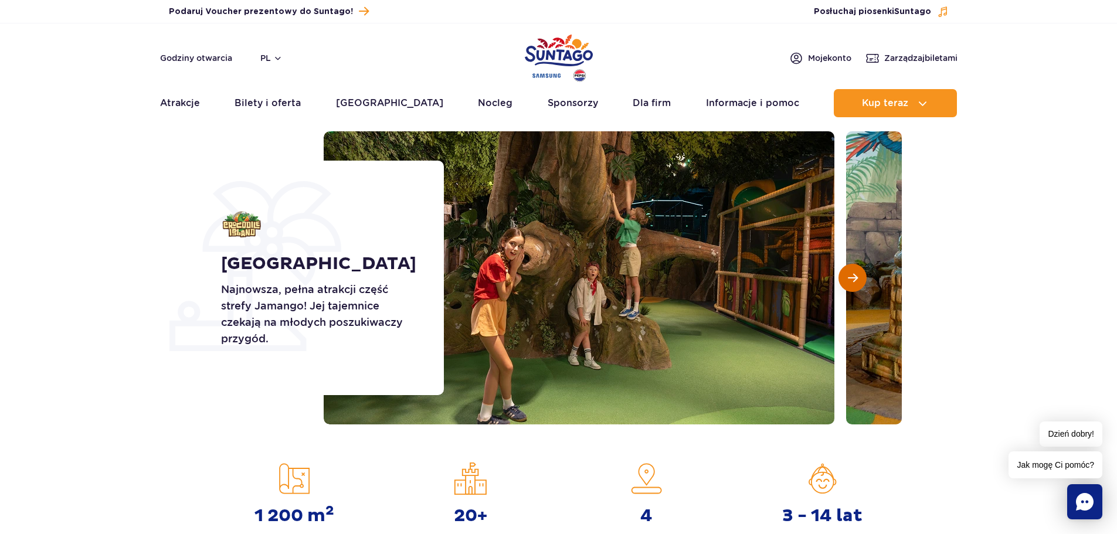
click at [849, 276] on span "Następny slajd" at bounding box center [853, 278] width 10 height 11
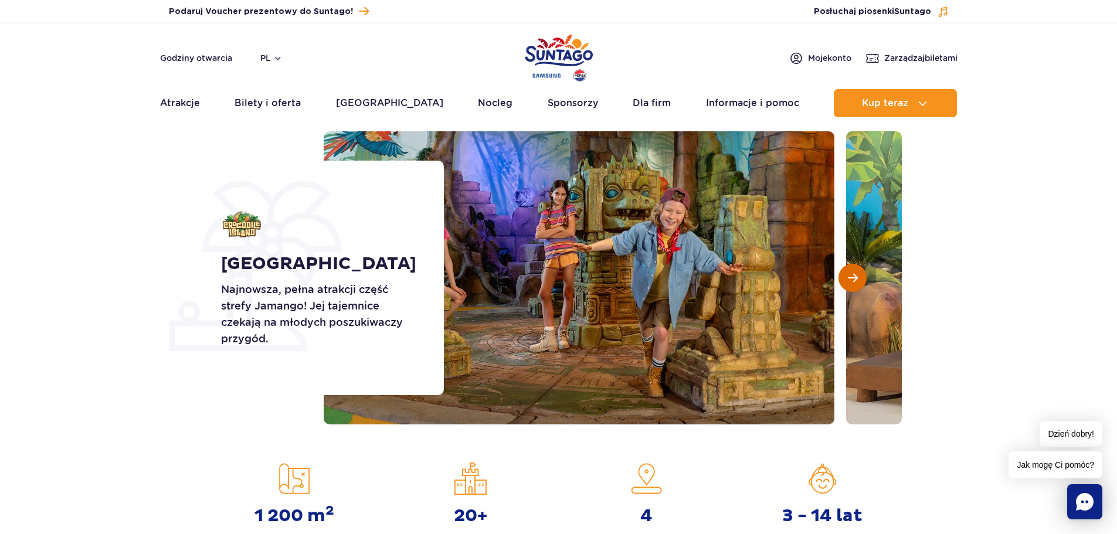
click at [849, 276] on span "Następny slajd" at bounding box center [853, 278] width 10 height 11
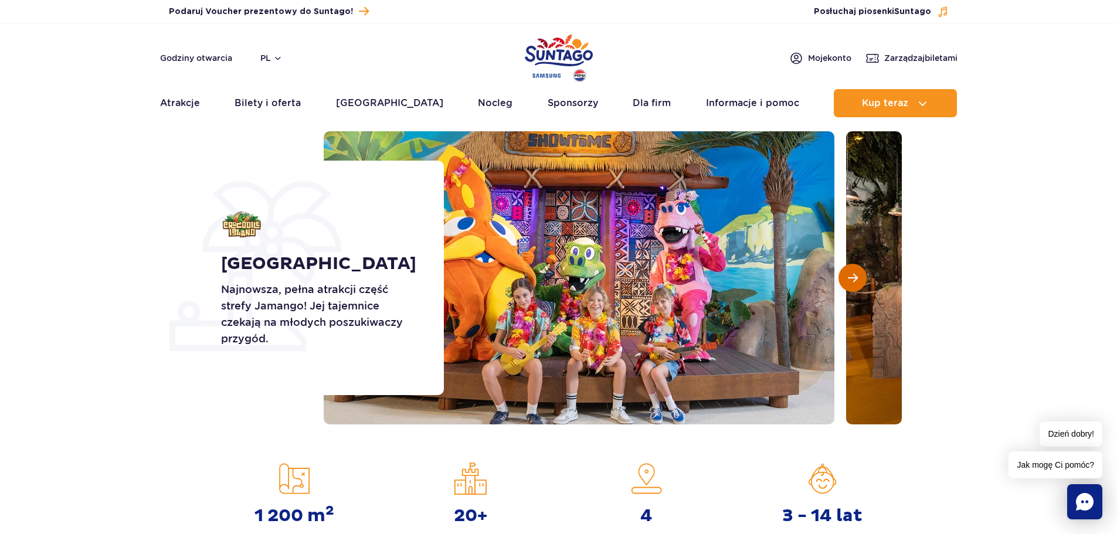
click at [849, 275] on span "Następny slajd" at bounding box center [853, 278] width 10 height 11
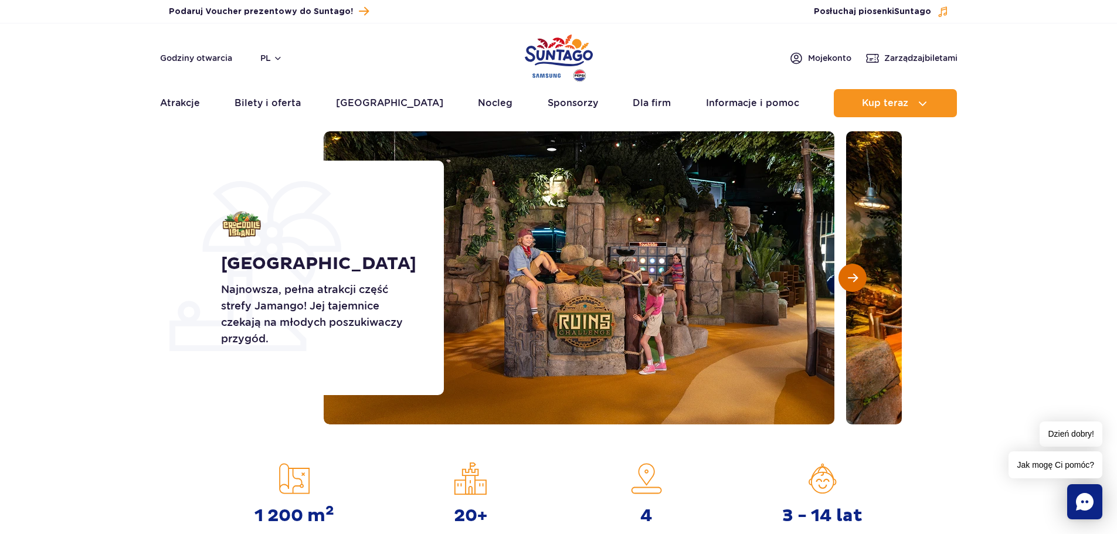
click at [849, 275] on span "Następny slajd" at bounding box center [853, 278] width 10 height 11
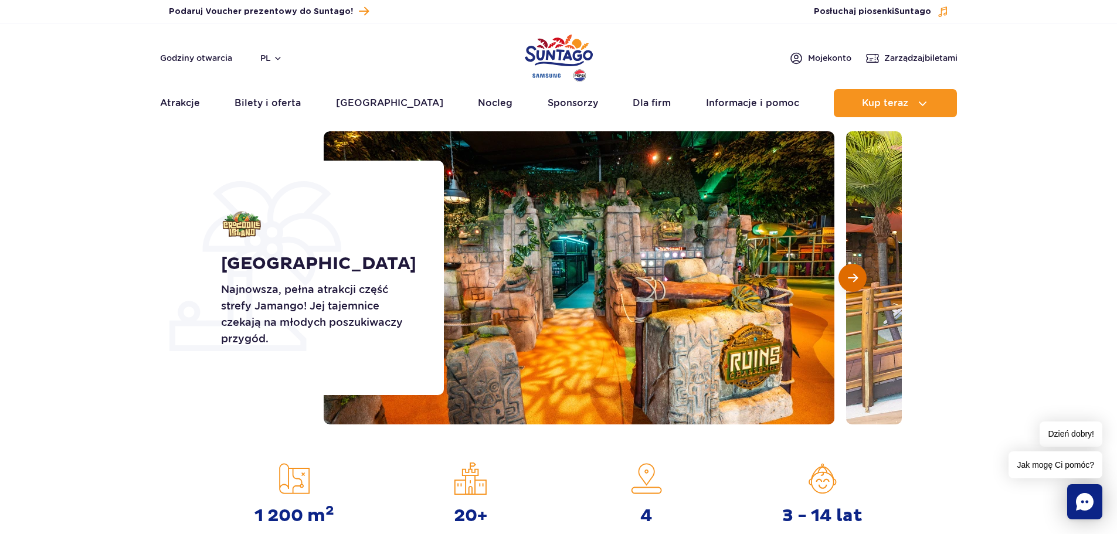
click at [858, 275] on button "Następny slajd" at bounding box center [852, 278] width 28 height 28
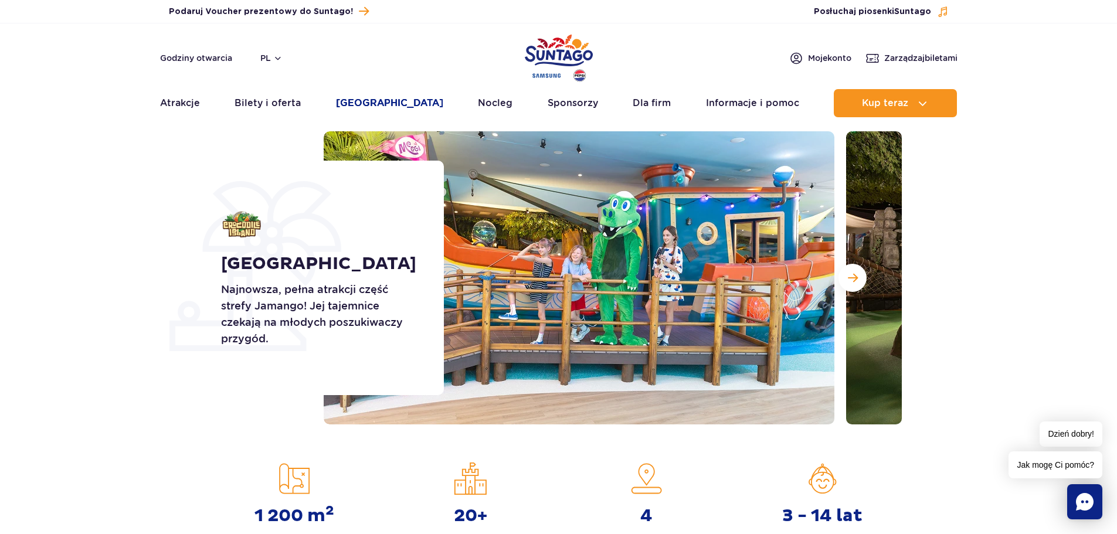
click at [390, 101] on link "[GEOGRAPHIC_DATA]" at bounding box center [389, 103] width 107 height 28
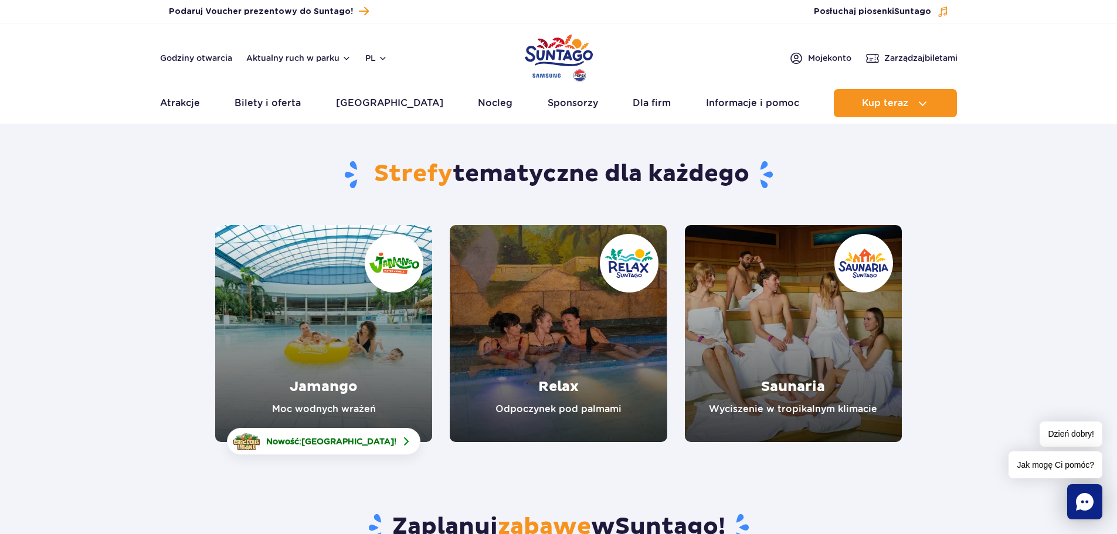
click at [362, 344] on link "Jamango" at bounding box center [323, 333] width 217 height 217
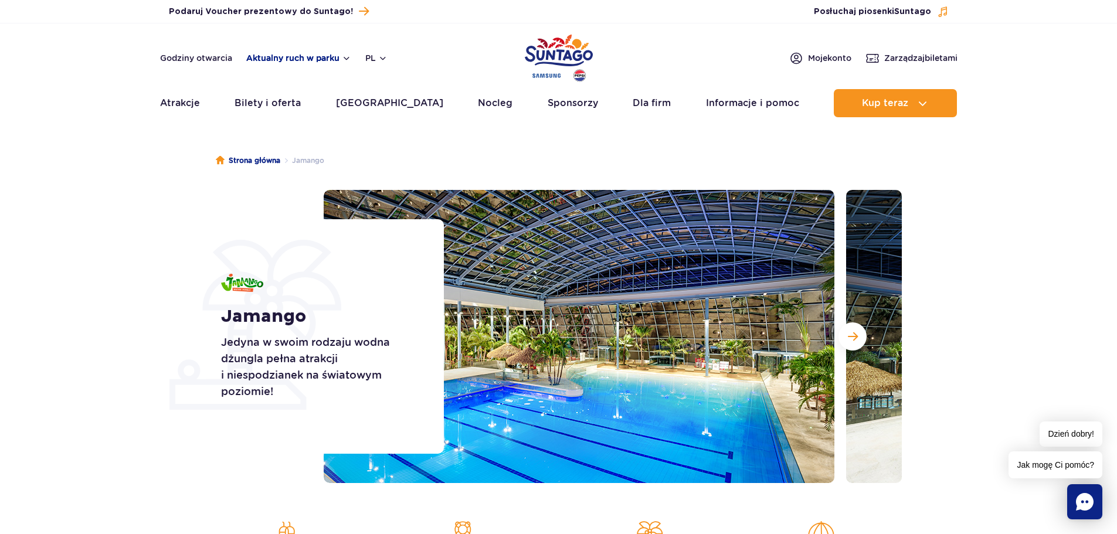
click at [291, 59] on button "Aktualny ruch w parku" at bounding box center [298, 57] width 105 height 9
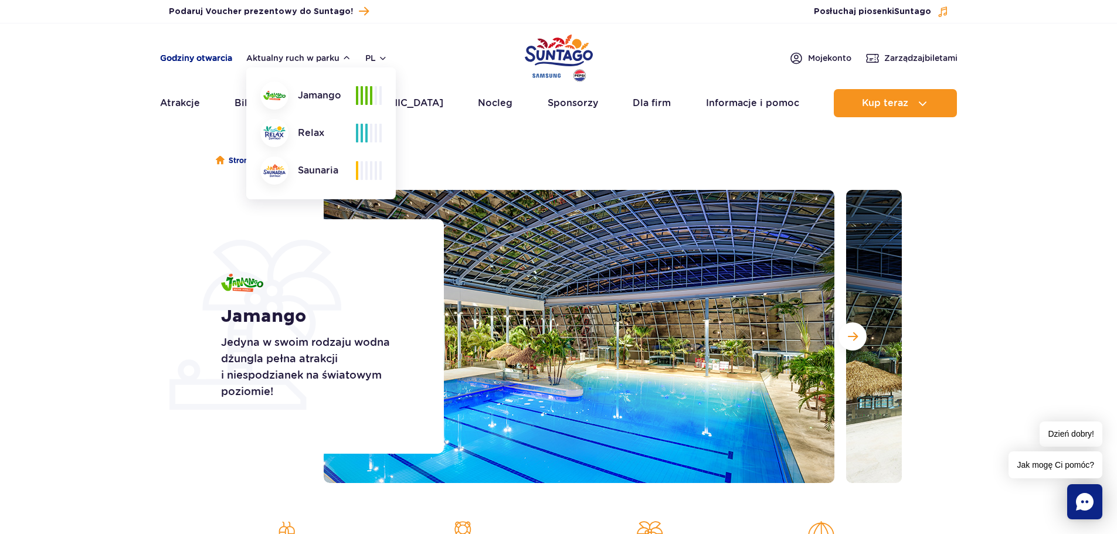
click at [183, 55] on link "Godziny otwarcia" at bounding box center [196, 58] width 72 height 12
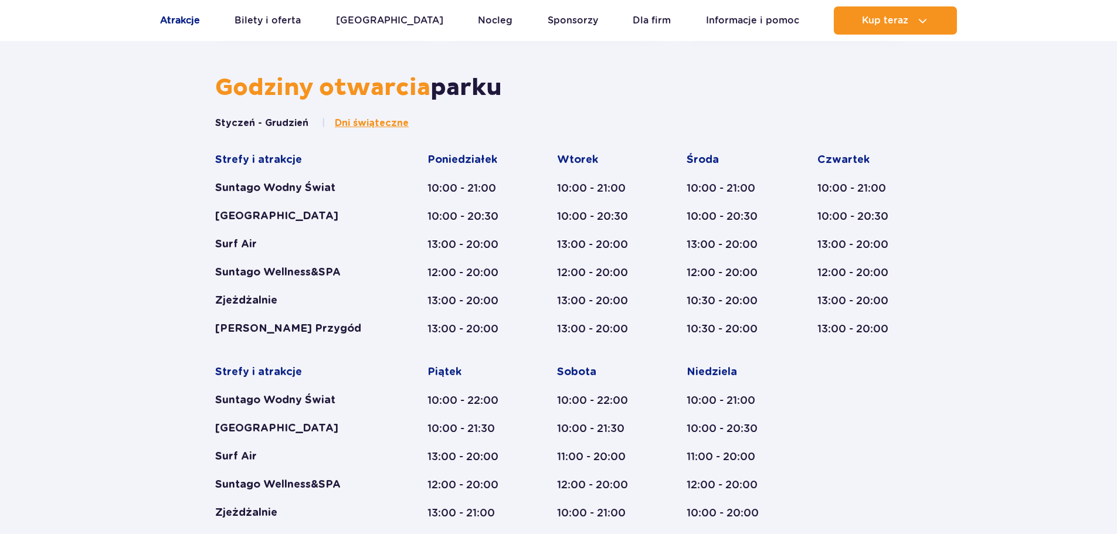
click at [186, 15] on link "Atrakcje" at bounding box center [180, 20] width 40 height 28
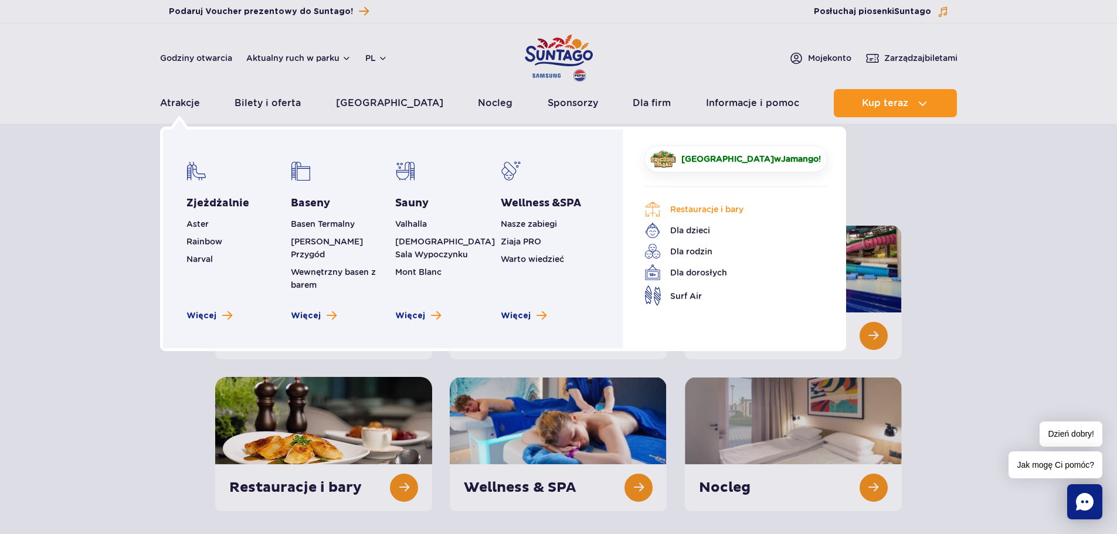
click at [703, 209] on link "Restauracje i bary" at bounding box center [726, 209] width 165 height 16
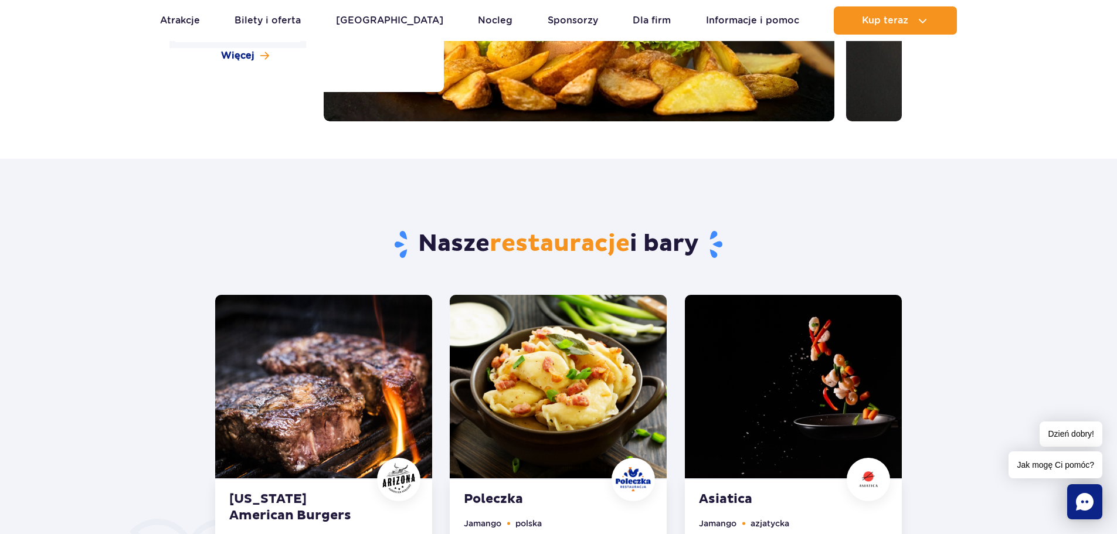
scroll to position [528, 0]
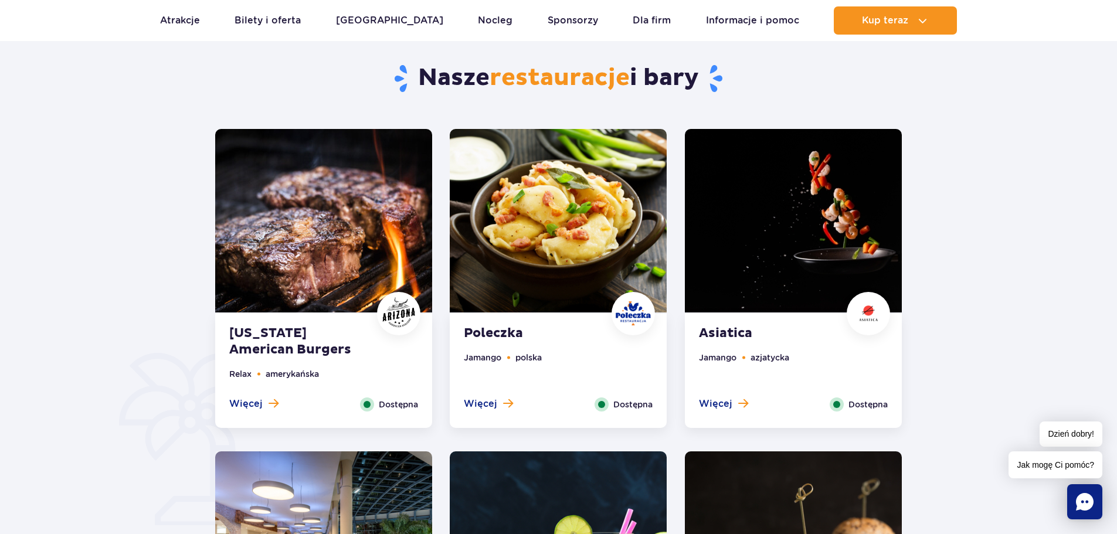
click at [293, 324] on div "[US_STATE] American Burgers Relax amerykańska Więcej Zamknij Dostępna" at bounding box center [323, 371] width 217 height 114
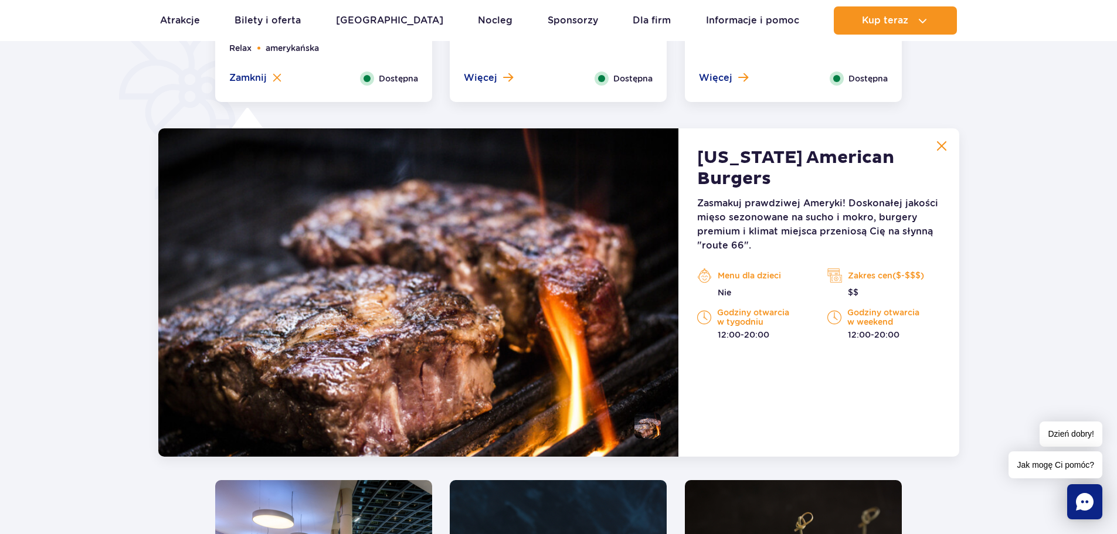
scroll to position [853, 0]
